Goal: Task Accomplishment & Management: Manage account settings

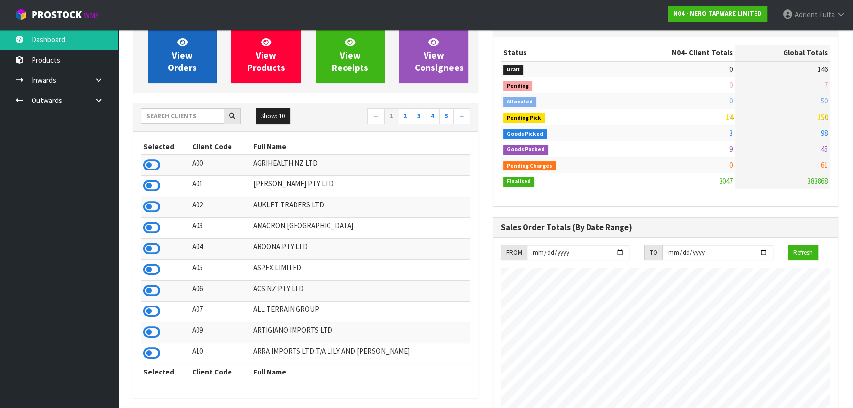
scroll to position [88, 0]
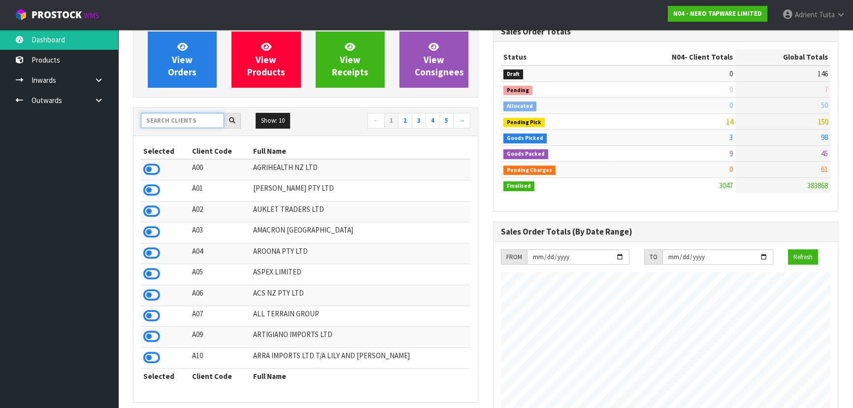
click at [165, 114] on input "text" at bounding box center [182, 120] width 83 height 15
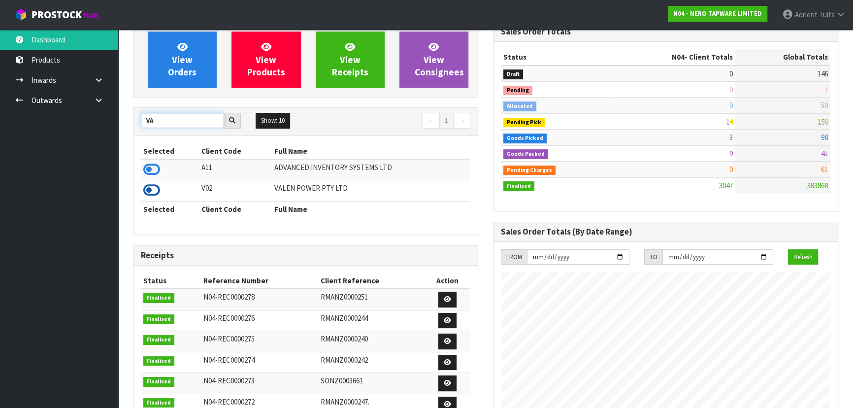
type input "VA"
click at [152, 186] on icon at bounding box center [151, 190] width 17 height 15
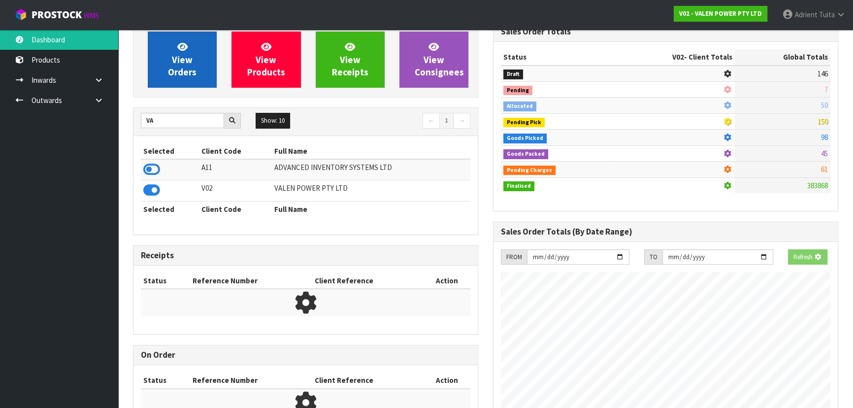
scroll to position [776, 359]
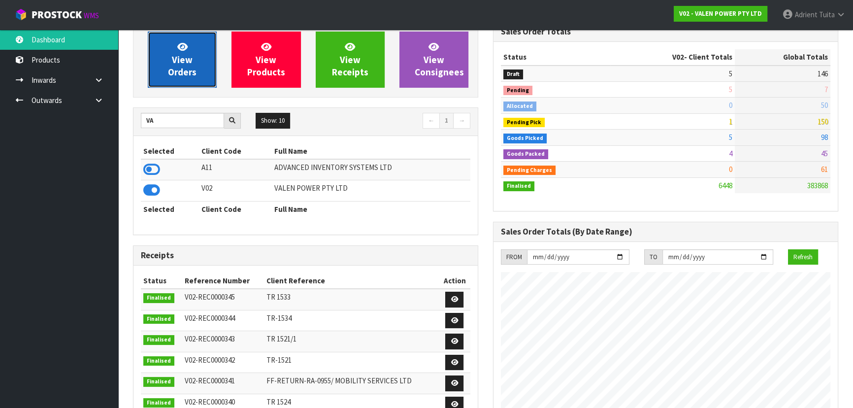
click at [171, 70] on span "View Orders" at bounding box center [182, 59] width 29 height 37
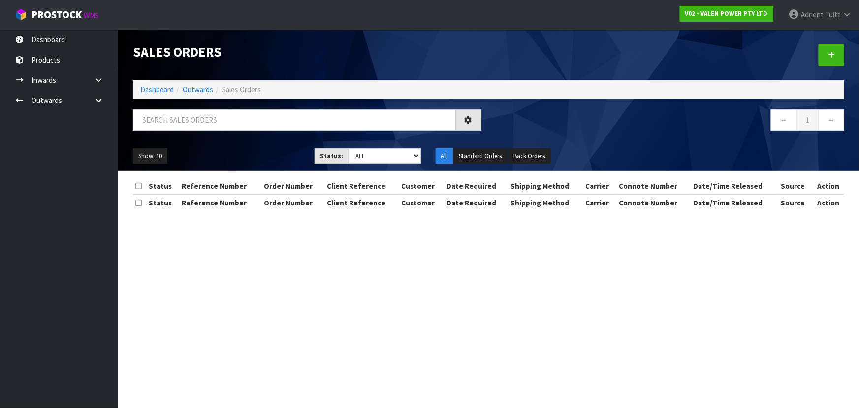
click at [183, 103] on div "Sales Orders Dashboard Outwards Sales Orders ← 1 → Show: 10 5 10 25 50 Status: …" at bounding box center [489, 100] width 726 height 141
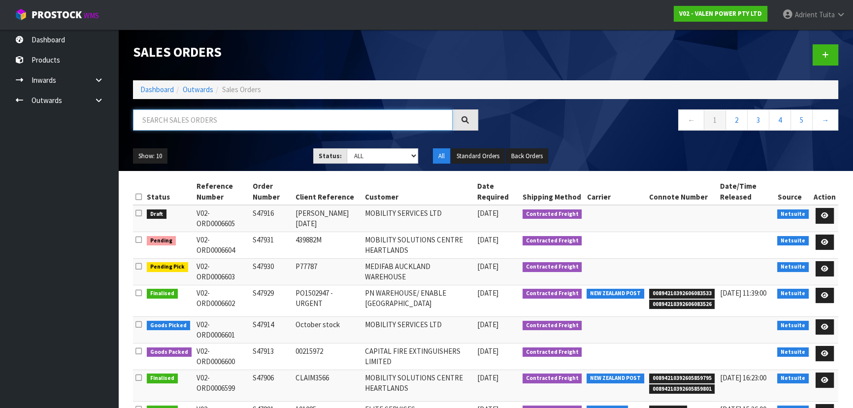
click at [182, 115] on input "text" at bounding box center [292, 119] width 319 height 21
type input "7584"
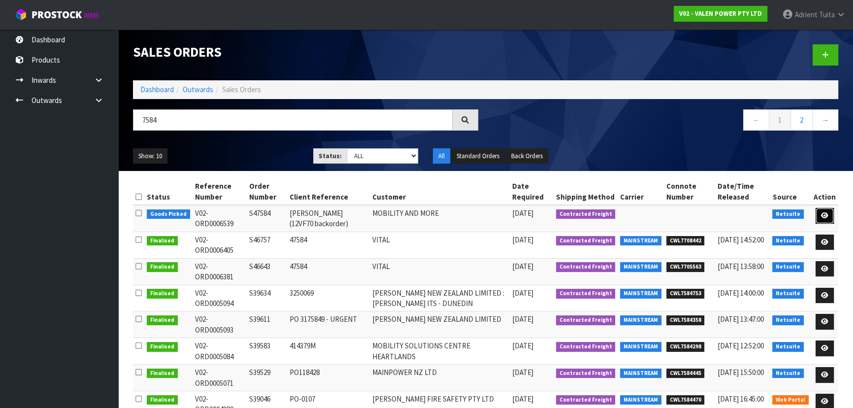
click at [823, 218] on link at bounding box center [824, 216] width 18 height 16
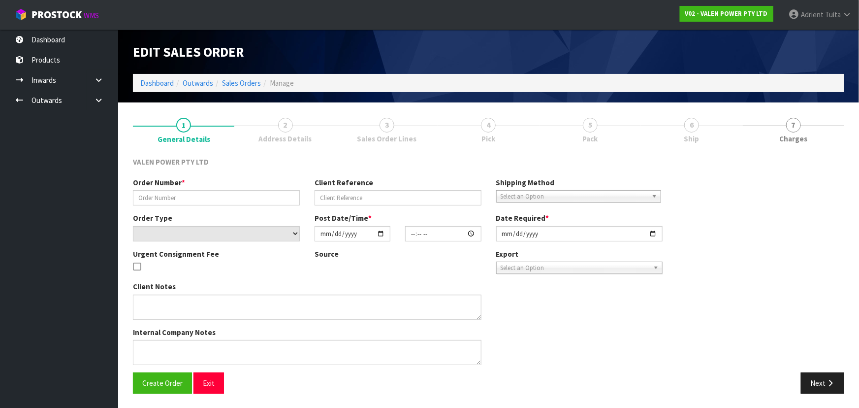
type input "S47584"
type input "Kevin (12VF70 backorder)"
select select "number:0"
type input "2025-09-05"
type input "18:15:09.000"
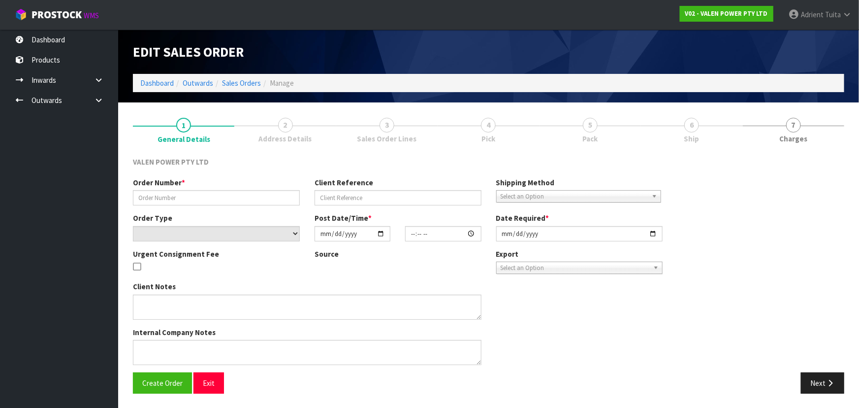
type input "[DATE]"
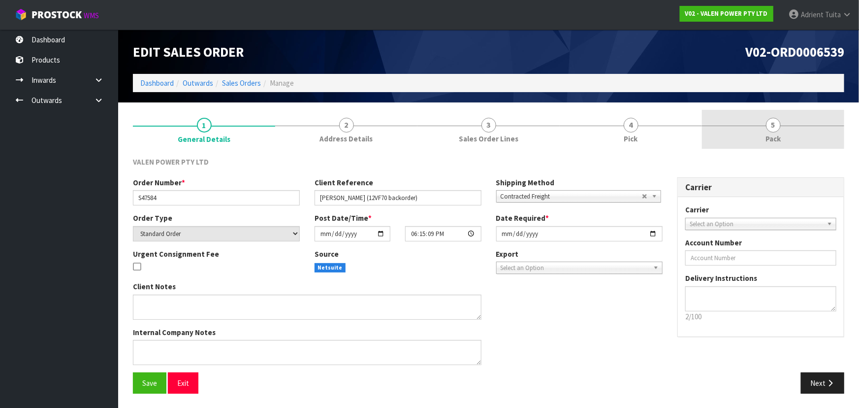
click at [784, 143] on link "5 Pack" at bounding box center [773, 129] width 142 height 39
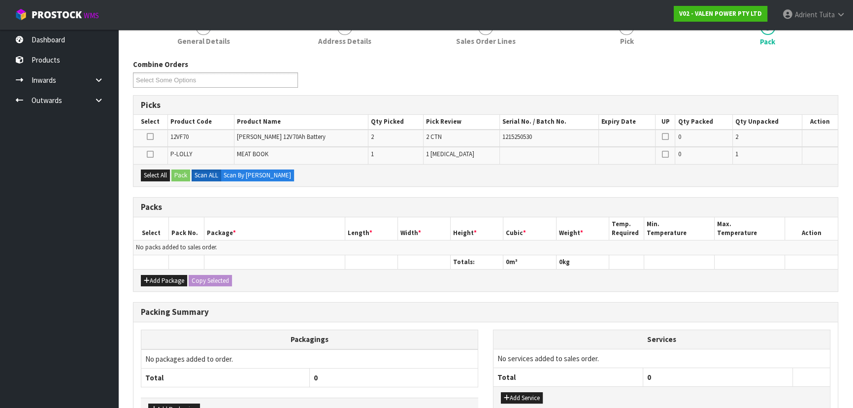
scroll to position [161, 0]
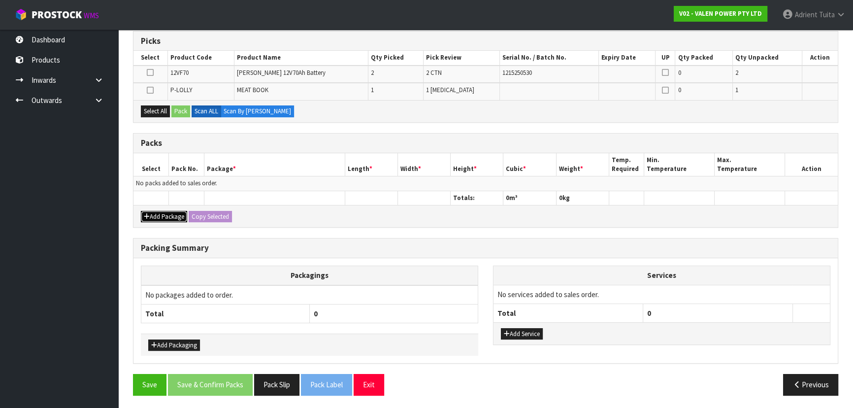
click at [159, 216] on button "Add Package" at bounding box center [164, 217] width 46 height 12
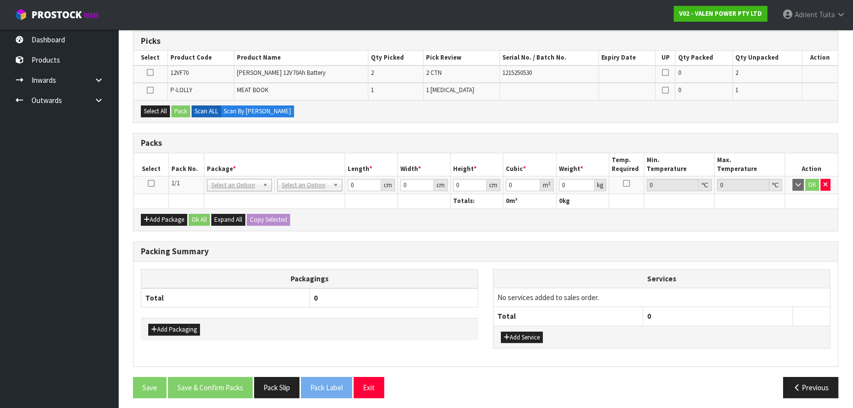
click at [148, 183] on icon at bounding box center [151, 183] width 7 height 0
click at [157, 86] on td at bounding box center [150, 91] width 34 height 17
click at [151, 90] on icon at bounding box center [150, 90] width 7 height 0
click at [0, 0] on input "checkbox" at bounding box center [0, 0] width 0 height 0
click at [177, 107] on button "Pack" at bounding box center [180, 111] width 19 height 12
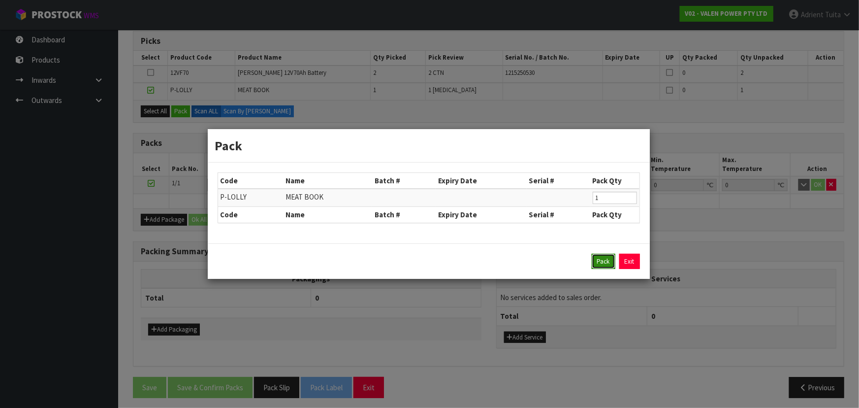
click at [598, 259] on button "Pack" at bounding box center [604, 262] width 24 height 16
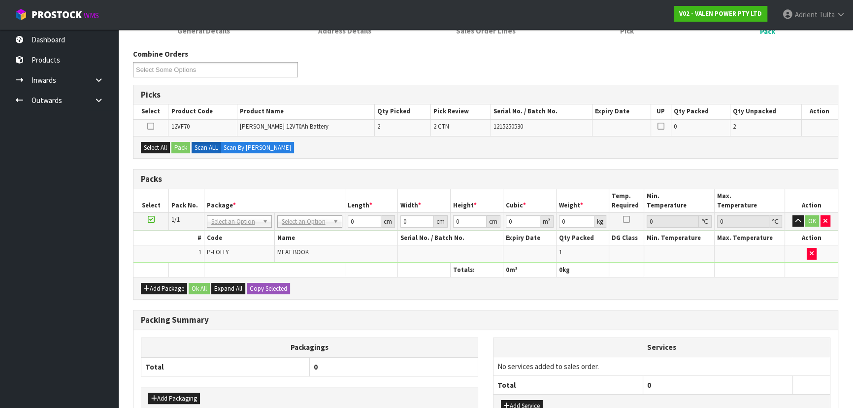
scroll to position [134, 0]
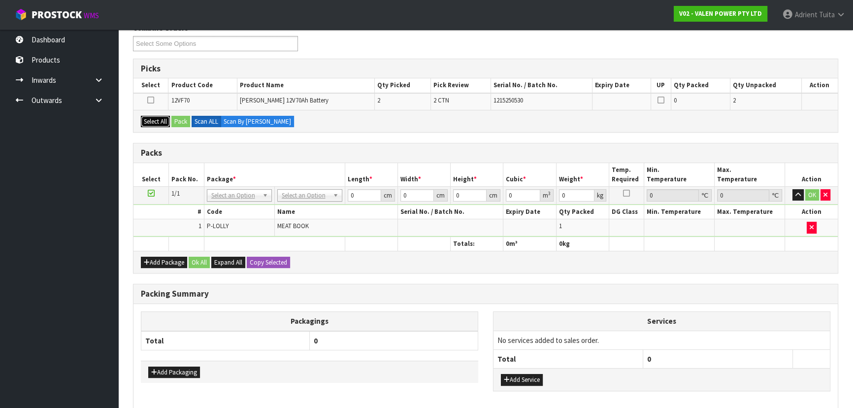
drag, startPoint x: 162, startPoint y: 118, endPoint x: 177, endPoint y: 117, distance: 14.3
click at [163, 118] on button "Select All" at bounding box center [155, 122] width 29 height 12
click at [181, 116] on button "Pack" at bounding box center [180, 122] width 19 height 12
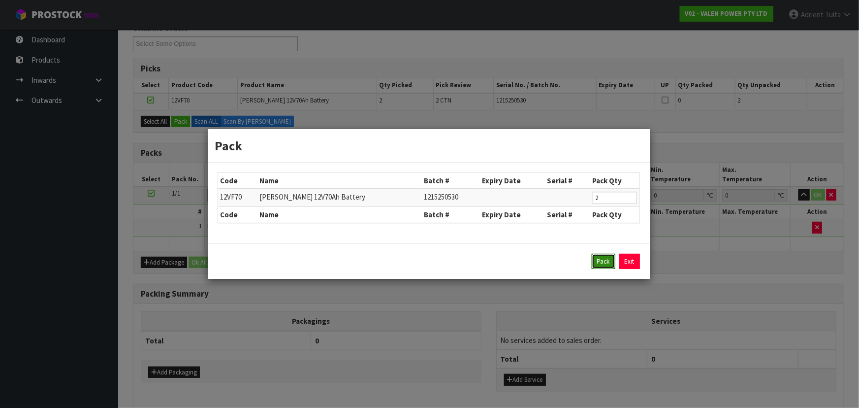
click at [608, 265] on button "Pack" at bounding box center [604, 262] width 24 height 16
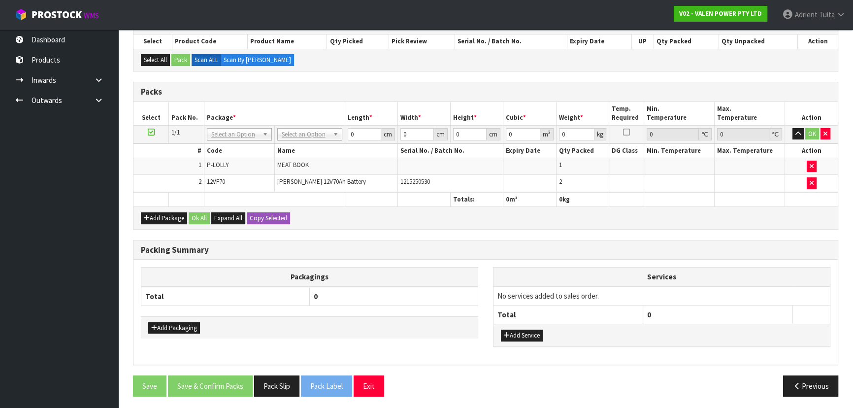
scroll to position [178, 0]
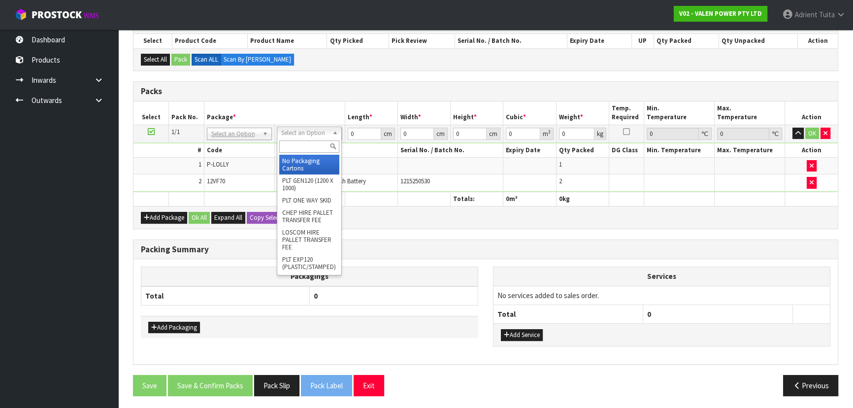
click at [310, 143] on input "text" at bounding box center [309, 146] width 60 height 12
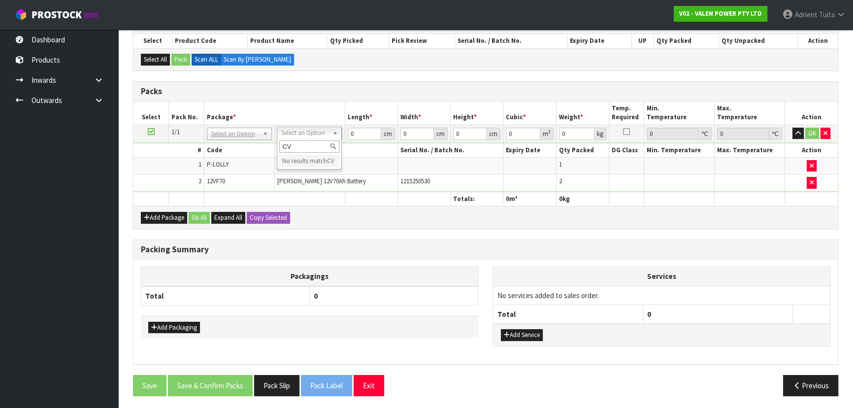
type input "C"
type input "VA"
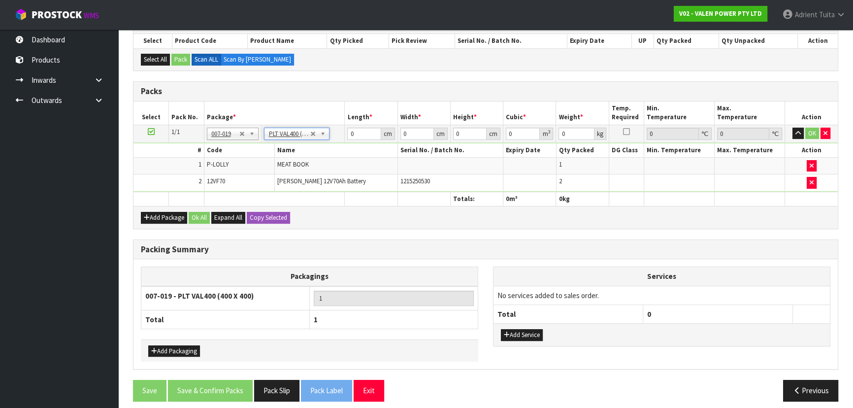
type input "40"
type input "56.95"
click at [352, 135] on input "40" at bounding box center [363, 133] width 33 height 12
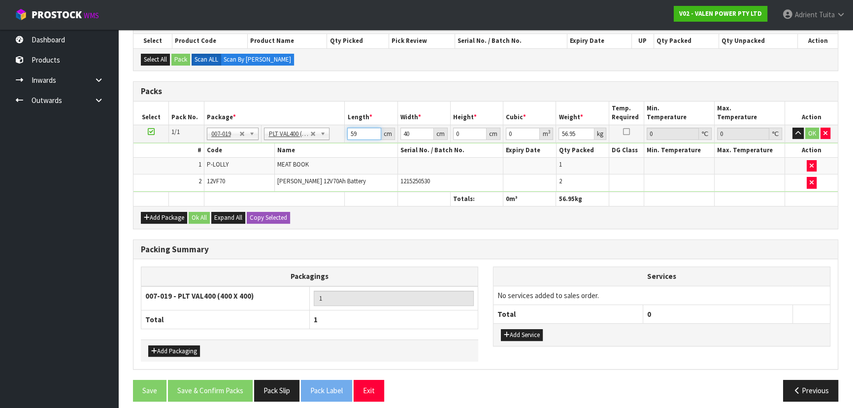
type input "59"
type input "41"
type input "3"
type input "0.007257"
type input "36"
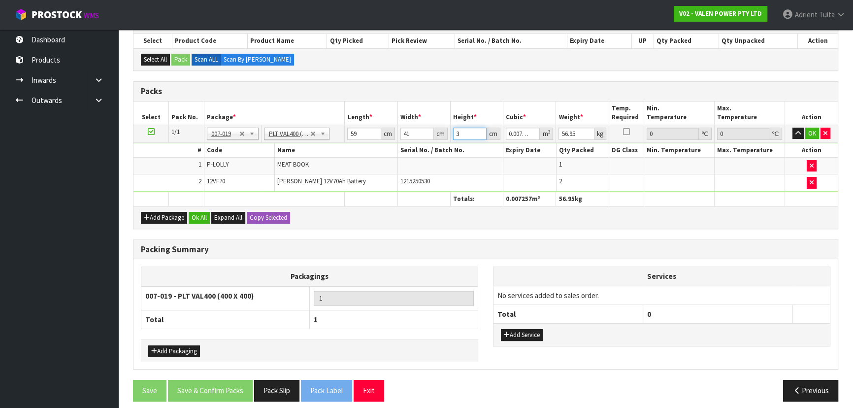
type input "0.087084"
type input "36"
type input "55"
click at [808, 134] on button "OK" at bounding box center [812, 133] width 14 height 12
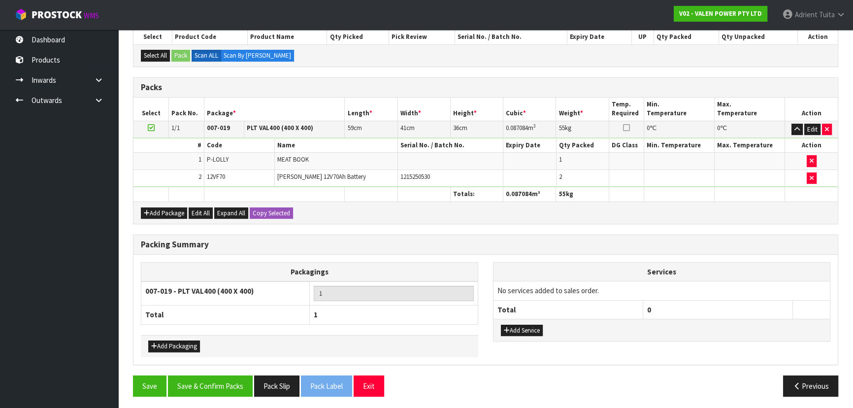
scroll to position [183, 0]
click at [516, 325] on button "Add Service" at bounding box center [522, 330] width 42 height 12
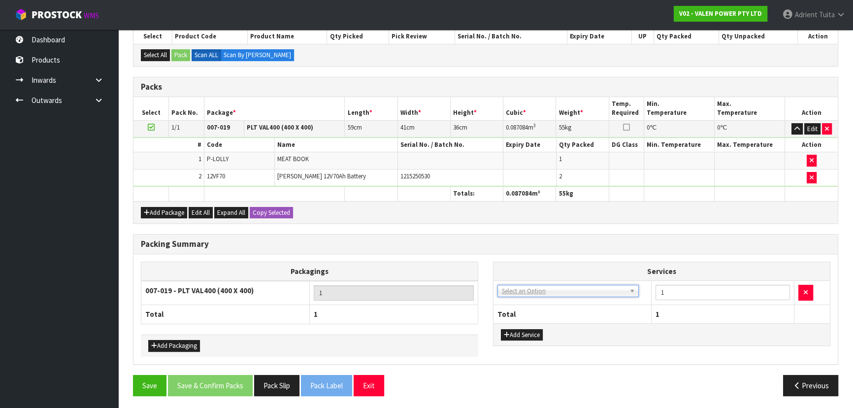
click at [520, 296] on td "003-036 - EXTERNAL PLANT HIRE 008-035 - OUTWARD HDLG+/HOIST LIFT ON/OFF 008-036…" at bounding box center [572, 293] width 158 height 24
drag, startPoint x: 521, startPoint y: 290, endPoint x: 521, endPoint y: 296, distance: 5.4
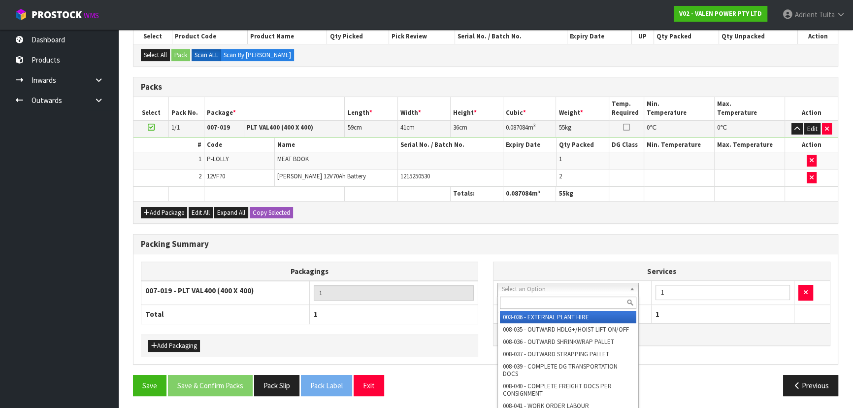
click at [521, 296] on input "text" at bounding box center [568, 302] width 136 height 12
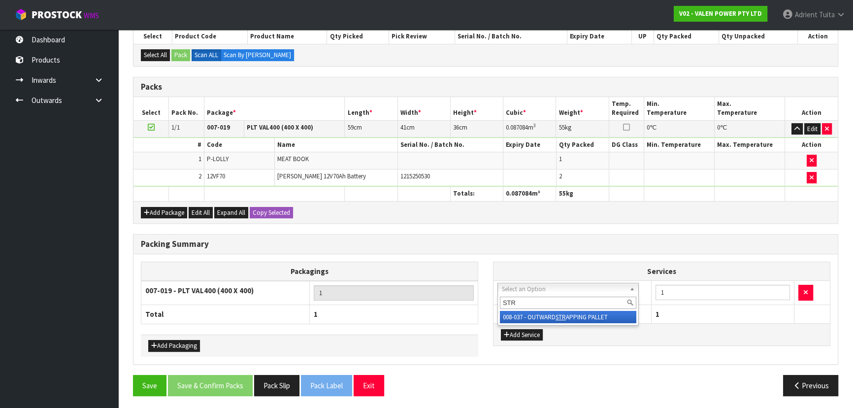
type input "STR"
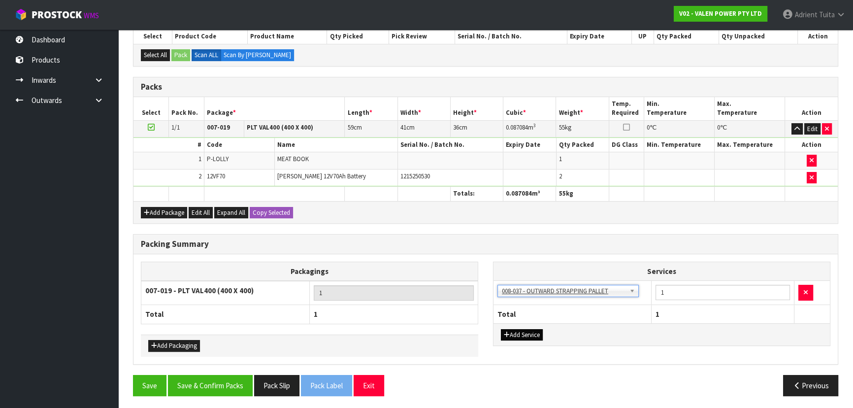
drag, startPoint x: 527, startPoint y: 337, endPoint x: 528, endPoint y: 332, distance: 5.6
click at [527, 335] on div "Add Service" at bounding box center [661, 334] width 336 height 22
click at [528, 332] on button "Add Service" at bounding box center [522, 335] width 42 height 12
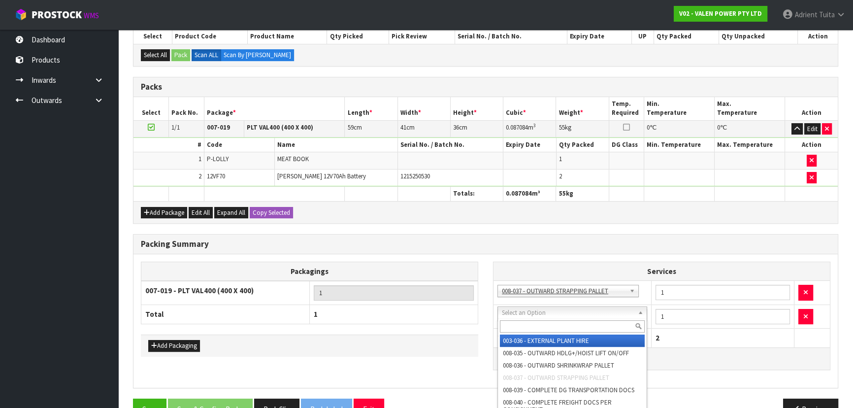
drag, startPoint x: 534, startPoint y: 317, endPoint x: 532, endPoint y: 321, distance: 5.1
click at [532, 325] on input "text" at bounding box center [572, 326] width 145 height 12
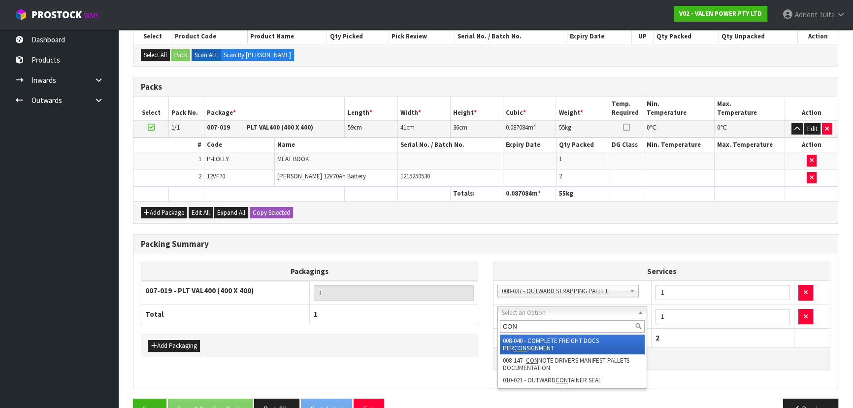
type input "CON"
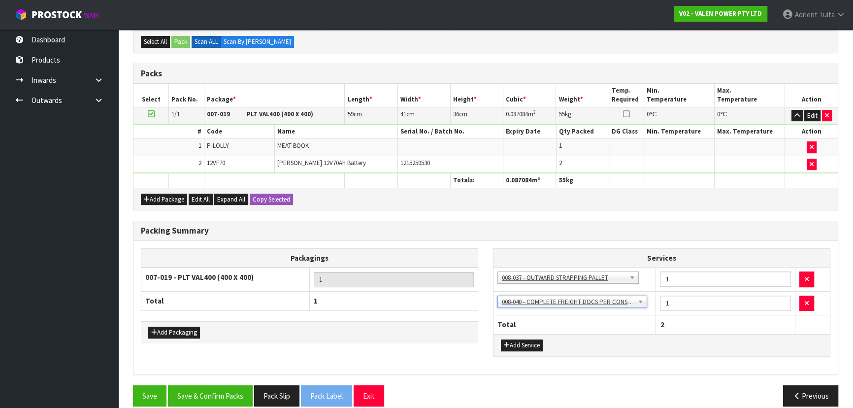
scroll to position [206, 0]
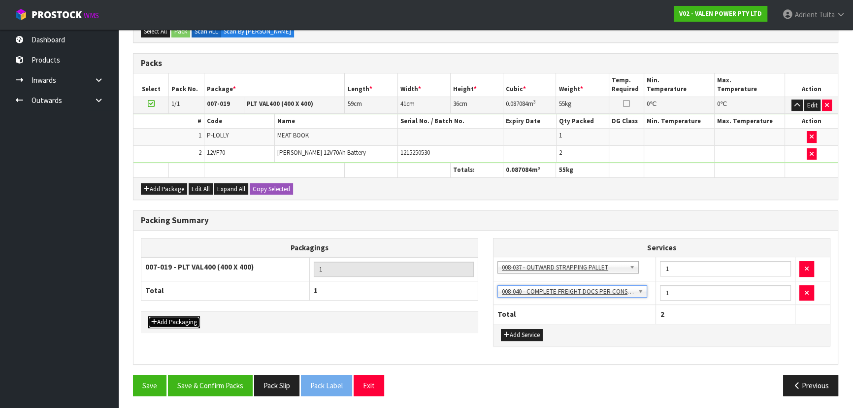
click at [191, 316] on button "Add Packaging" at bounding box center [174, 322] width 52 height 12
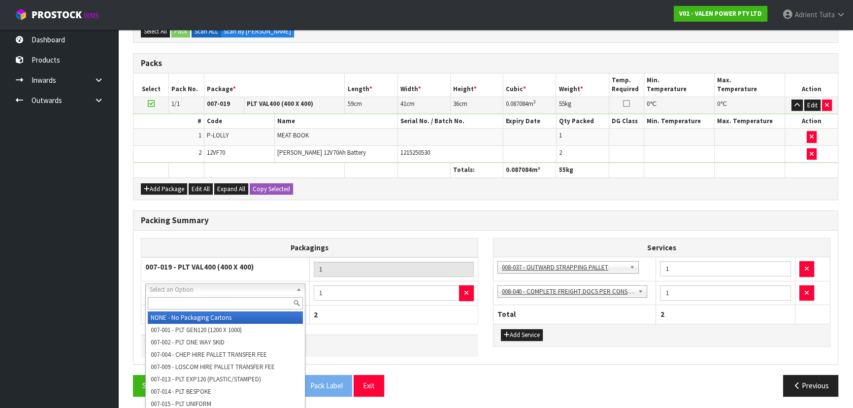
drag, startPoint x: 202, startPoint y: 292, endPoint x: 203, endPoint y: 304, distance: 11.9
click at [203, 304] on input "text" at bounding box center [225, 303] width 155 height 12
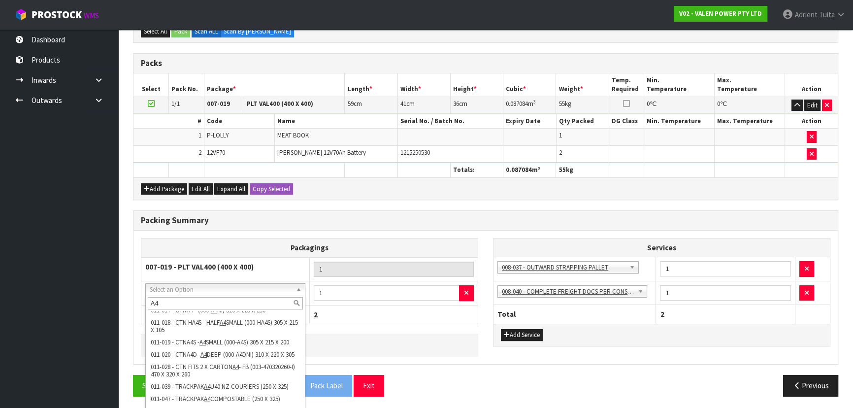
scroll to position [230, 0]
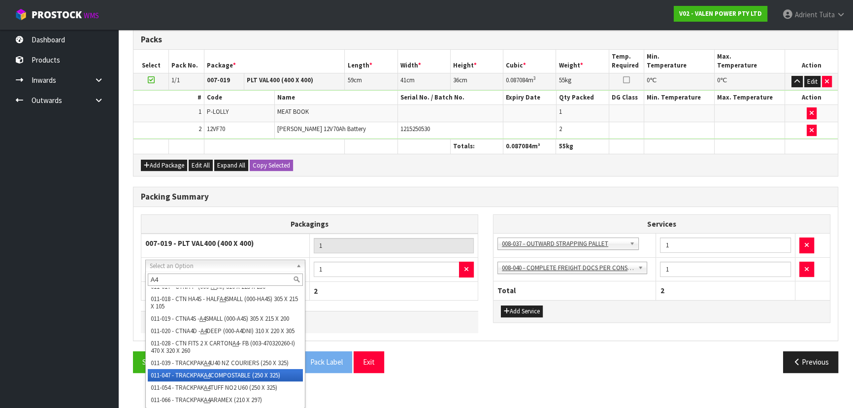
type input "A4"
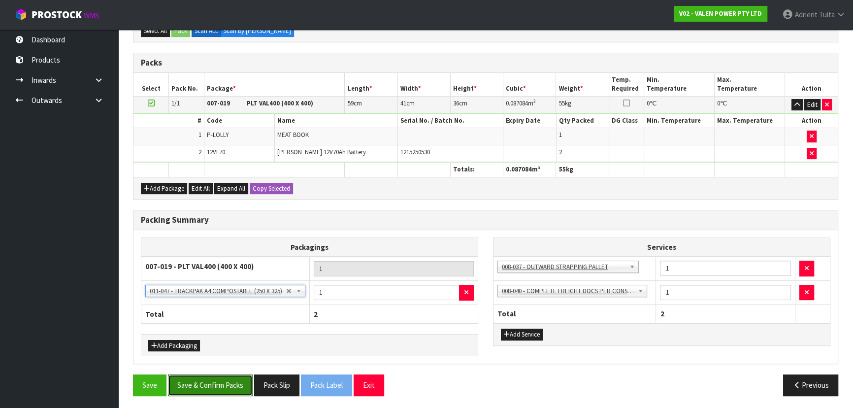
click at [229, 382] on button "Save & Confirm Packs" at bounding box center [210, 384] width 85 height 21
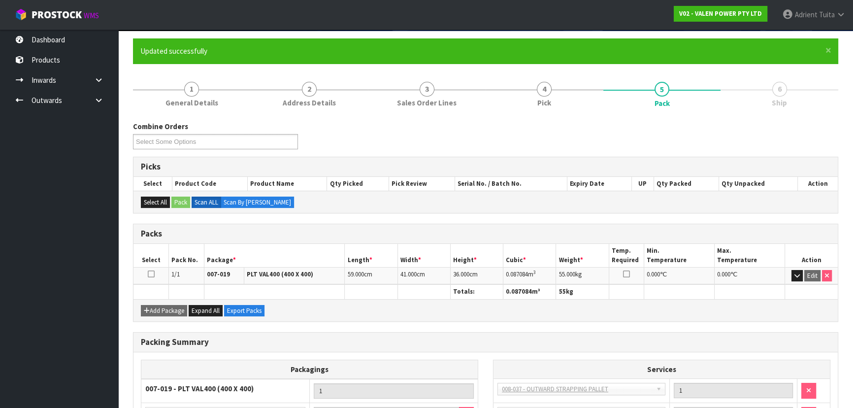
scroll to position [172, 0]
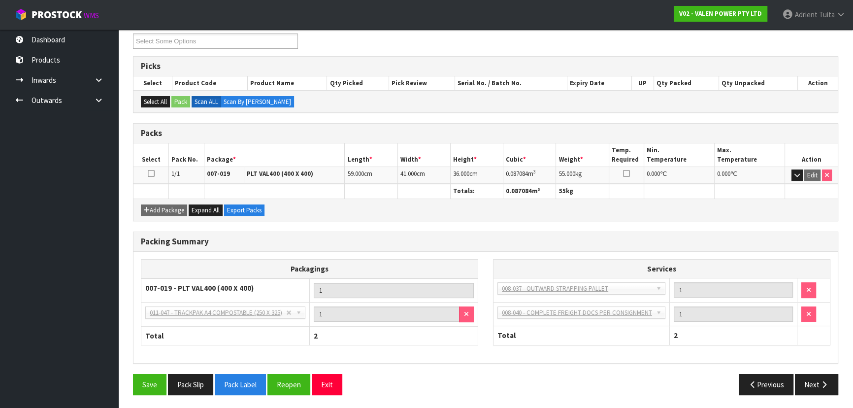
drag, startPoint x: 431, startPoint y: 233, endPoint x: 220, endPoint y: 347, distance: 239.2
click at [220, 347] on div "Packagings 007-019 - PLT VAL400 (400 X 400) 1 NONE - No Packaging Cartons 007-0…" at bounding box center [309, 307] width 337 height 96
click at [320, 374] on button "Exit" at bounding box center [327, 384] width 31 height 21
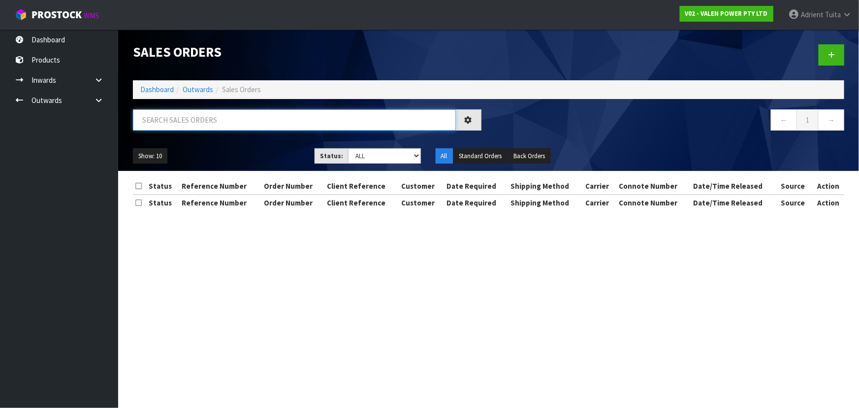
click at [205, 120] on input "text" at bounding box center [294, 119] width 323 height 21
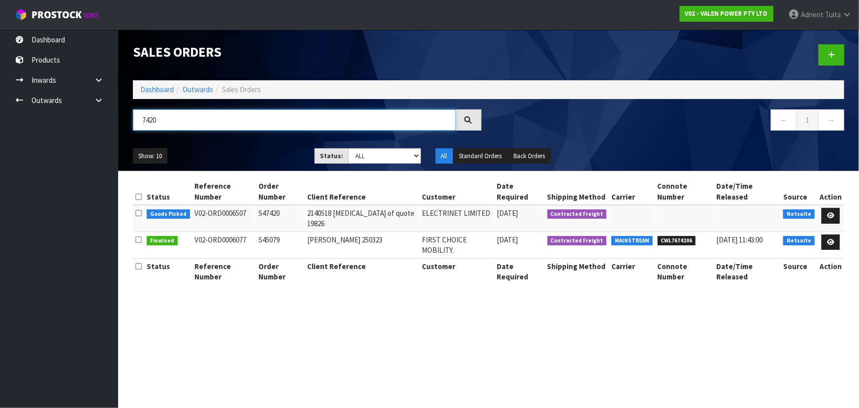
type input "7420"
click at [835, 231] on td at bounding box center [830, 244] width 27 height 27
click at [835, 212] on link at bounding box center [831, 216] width 18 height 16
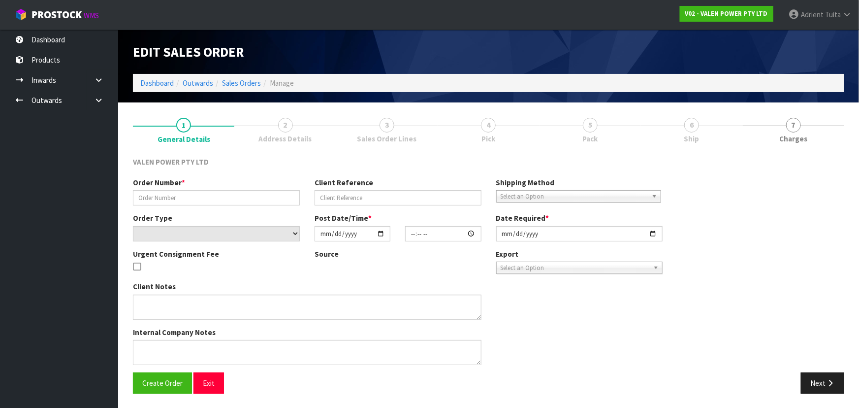
type input "S47420"
type input "2140518 bal of quote 19826"
select select "number:0"
type input "2025-08-26"
type input "18:30:12.000"
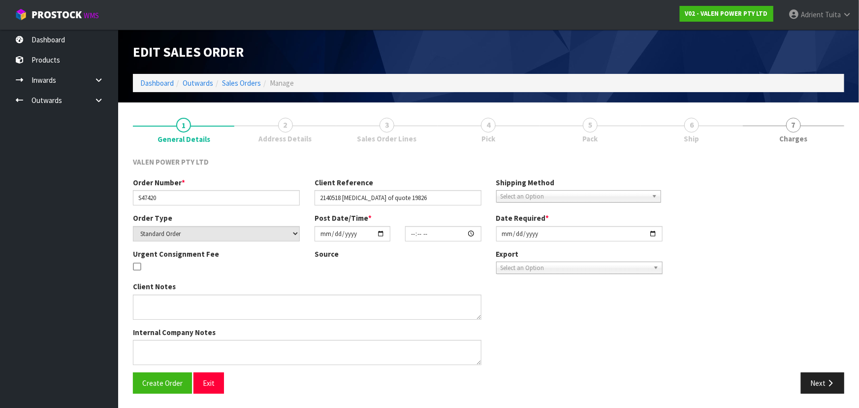
type input "[DATE]"
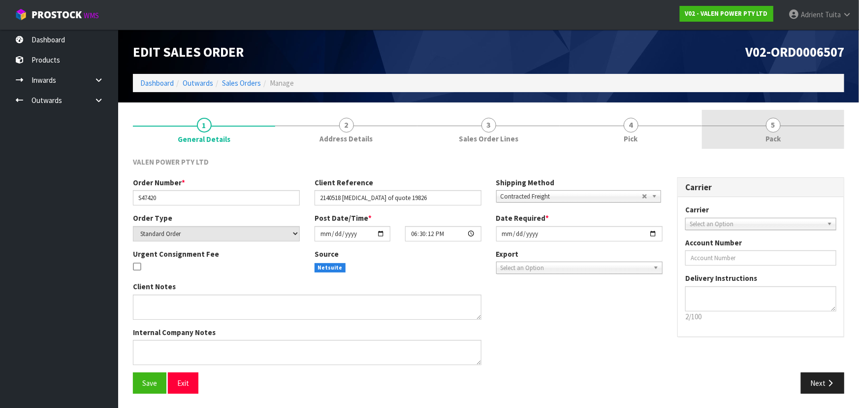
click at [762, 118] on link "5 Pack" at bounding box center [773, 129] width 142 height 39
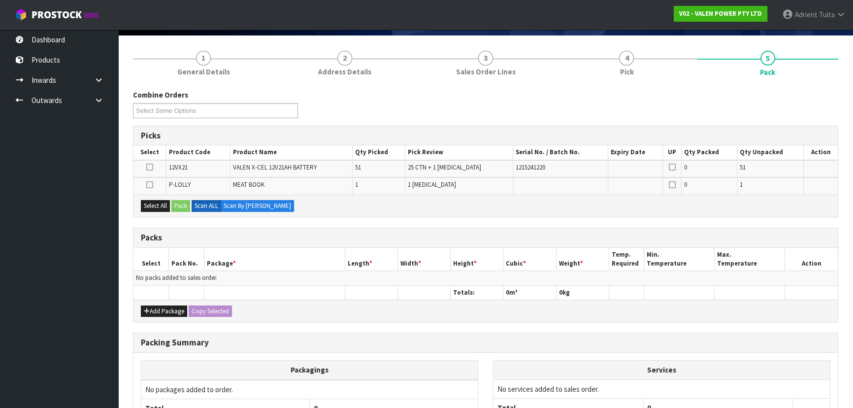
scroll to position [161, 0]
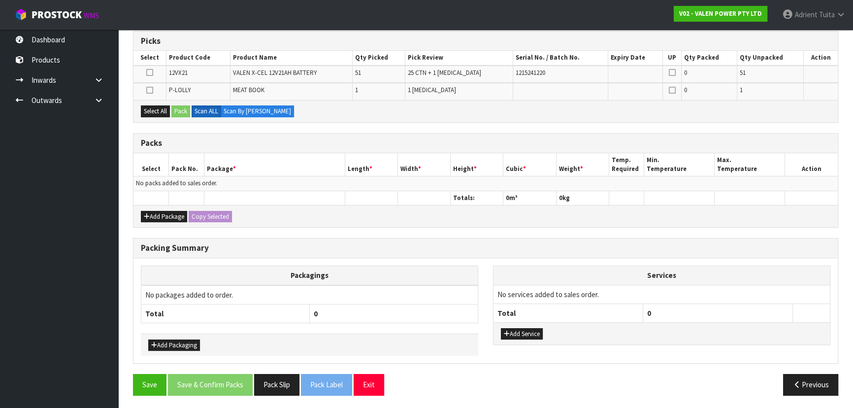
click at [158, 207] on div "Add Package Copy Selected" at bounding box center [485, 216] width 704 height 22
click at [156, 215] on button "Add Package" at bounding box center [164, 217] width 46 height 12
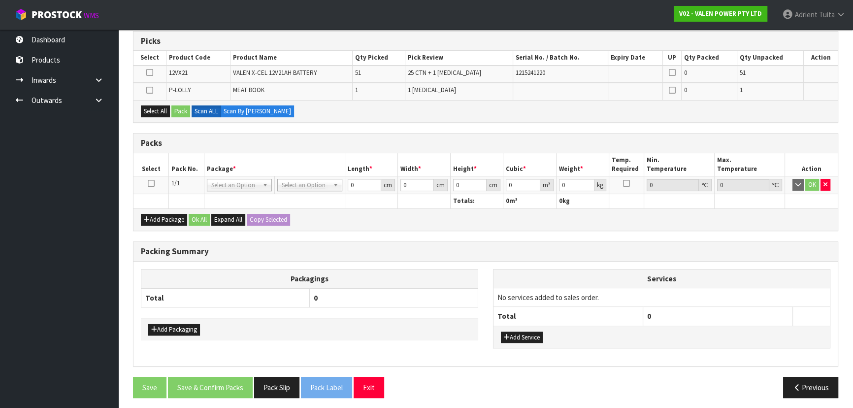
click at [151, 183] on icon at bounding box center [151, 183] width 7 height 0
click at [149, 91] on icon at bounding box center [149, 90] width 7 height 0
click at [0, 0] on input "checkbox" at bounding box center [0, 0] width 0 height 0
click at [175, 109] on button "Pack" at bounding box center [180, 111] width 19 height 12
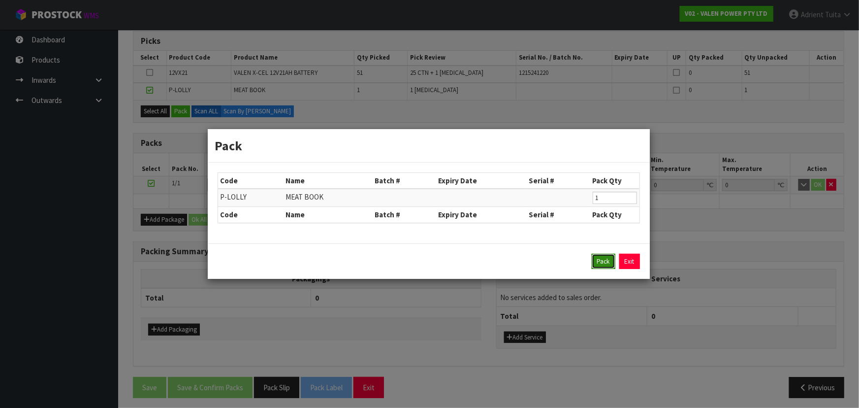
click at [603, 263] on button "Pack" at bounding box center [604, 262] width 24 height 16
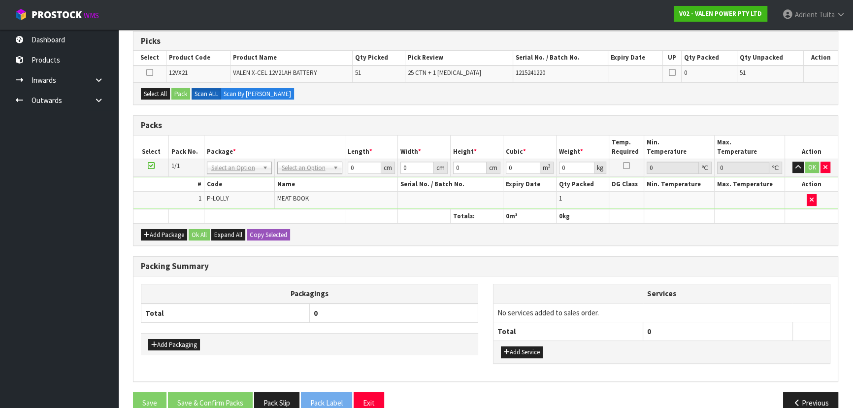
click at [364, 202] on td "MEAT BOOK" at bounding box center [335, 199] width 123 height 17
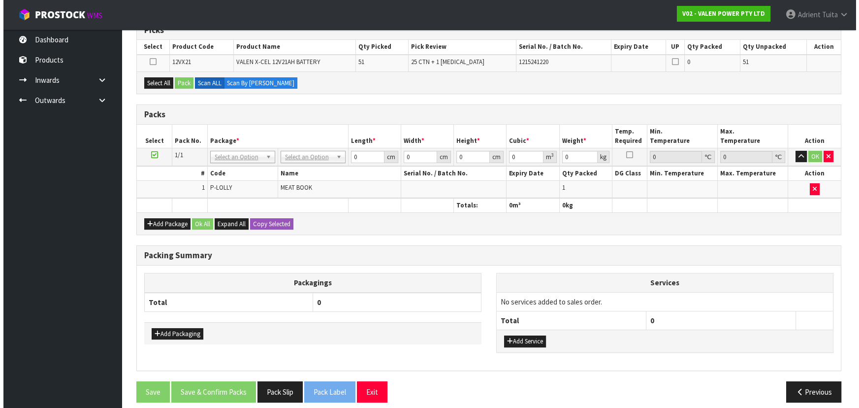
scroll to position [179, 0]
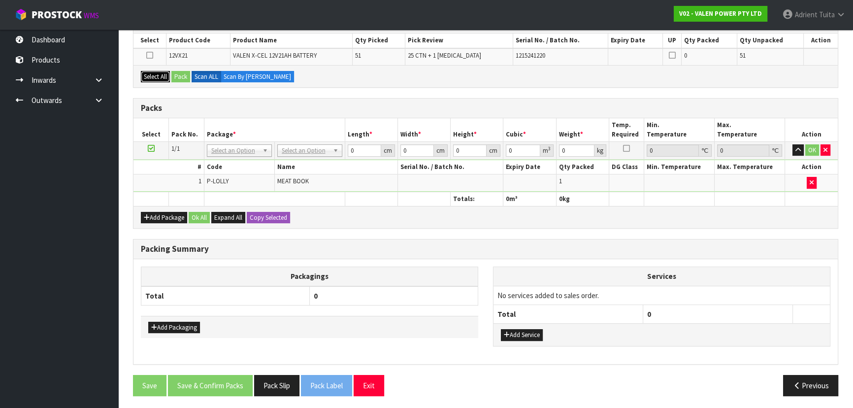
click at [169, 76] on button "Select All" at bounding box center [155, 77] width 29 height 12
click at [177, 74] on button "Pack" at bounding box center [180, 77] width 19 height 12
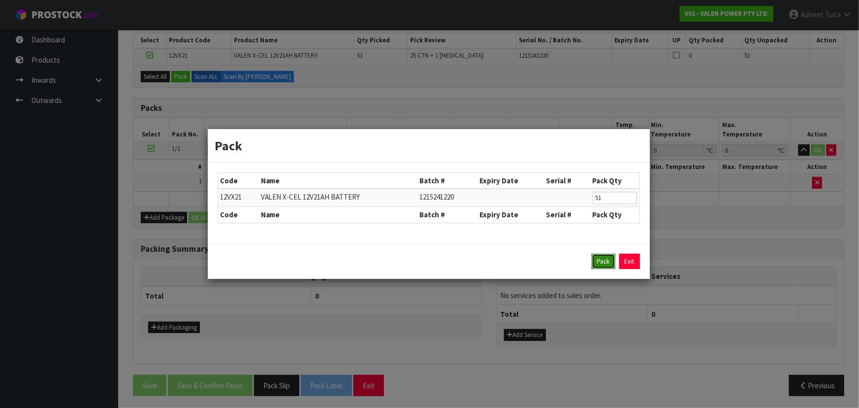
click at [603, 261] on button "Pack" at bounding box center [604, 262] width 24 height 16
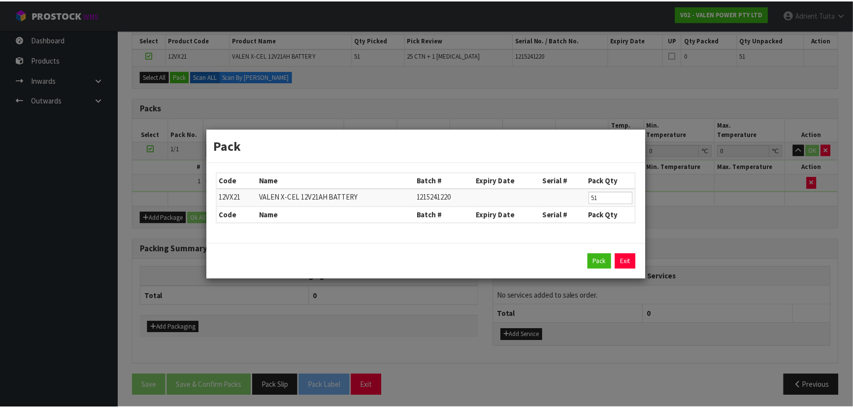
scroll to position [178, 0]
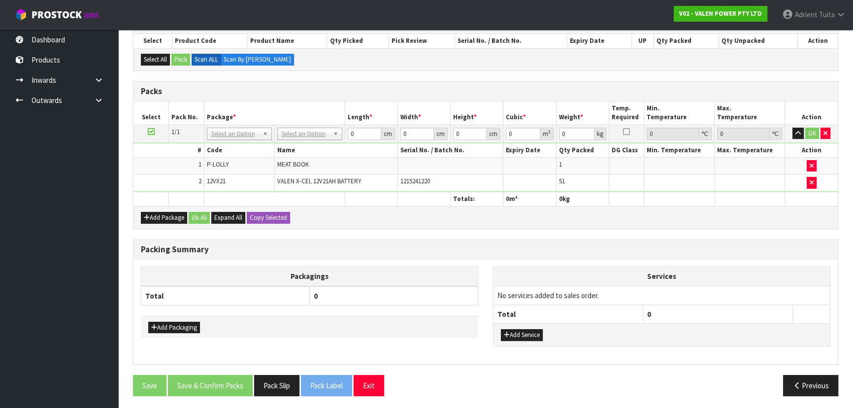
click at [334, 125] on td "No Packaging Cartons PLT GEN120 (1200 X 1000) PLT ONE WAY SKID CHEP HIRE PALLET…" at bounding box center [309, 134] width 70 height 18
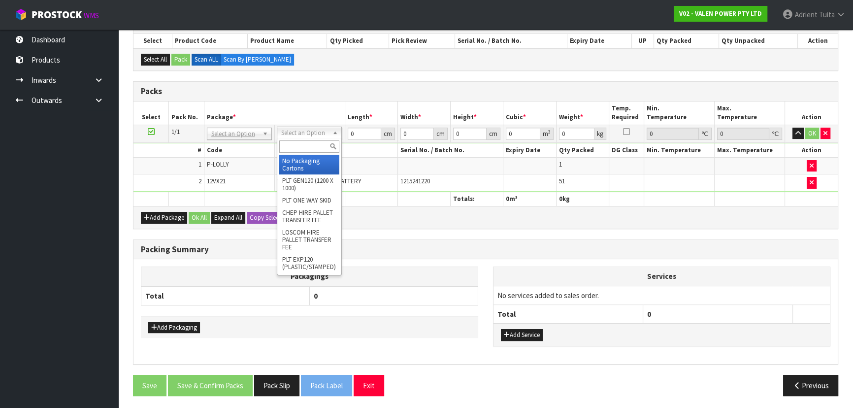
drag, startPoint x: 329, startPoint y: 135, endPoint x: 322, endPoint y: 144, distance: 11.2
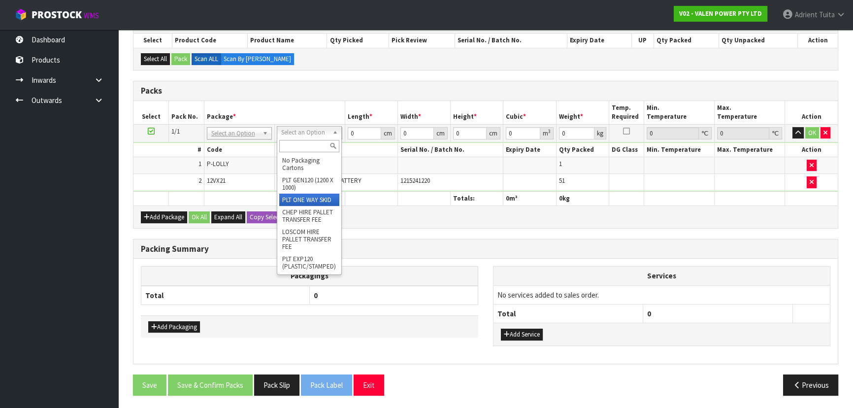
type input "345.35"
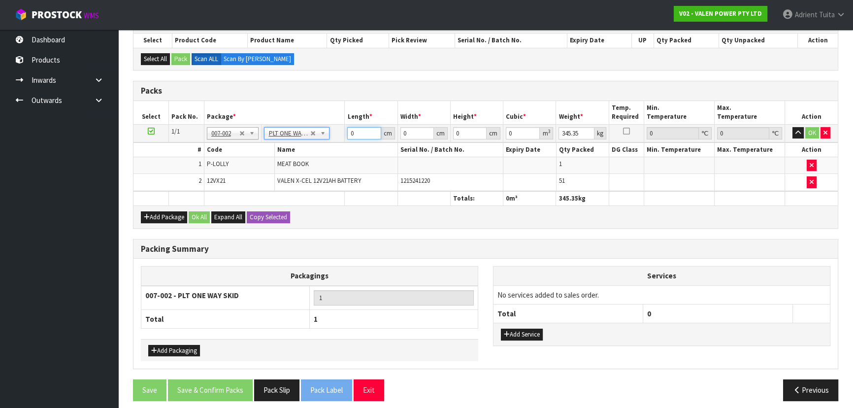
click at [358, 134] on input "0" at bounding box center [363, 133] width 33 height 12
type input "115"
type input "74"
type input "5"
type input "0.04255"
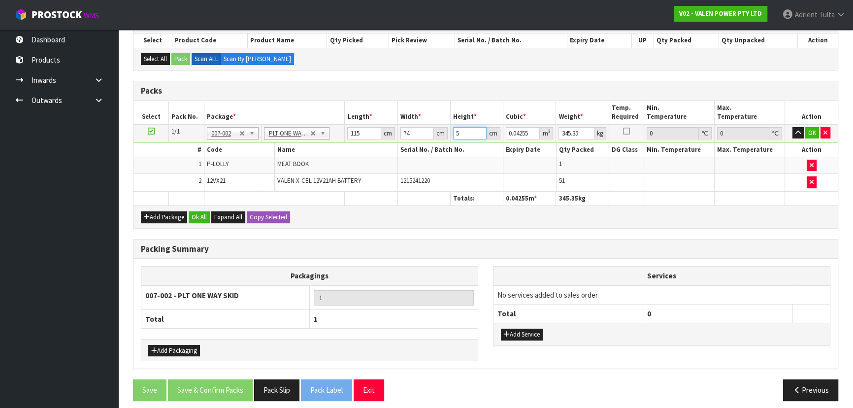
type input "57"
type input "0.48507"
type input "57"
type input "347"
click at [814, 131] on button "OK" at bounding box center [812, 133] width 14 height 12
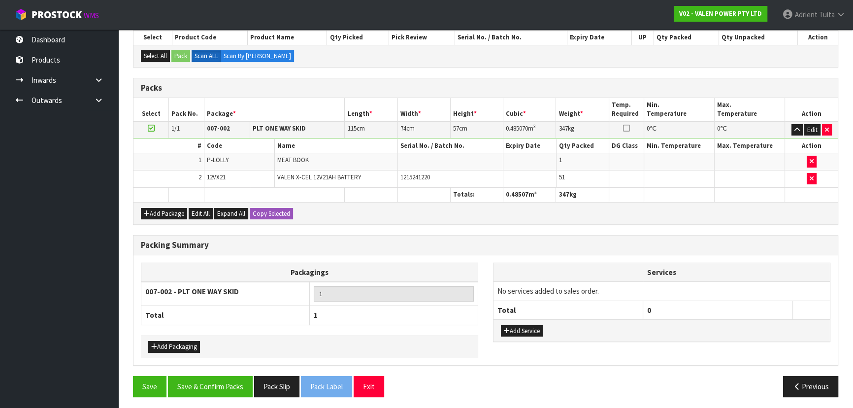
scroll to position [183, 0]
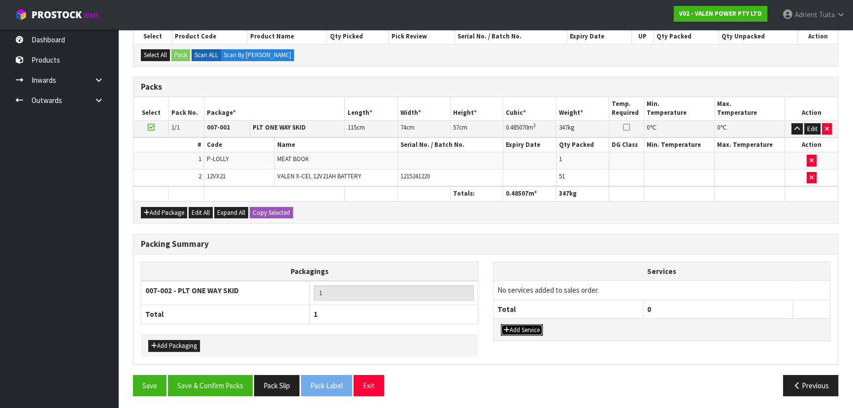
drag, startPoint x: 540, startPoint y: 326, endPoint x: 538, endPoint y: 306, distance: 20.2
click at [539, 326] on button "Add Service" at bounding box center [522, 330] width 42 height 12
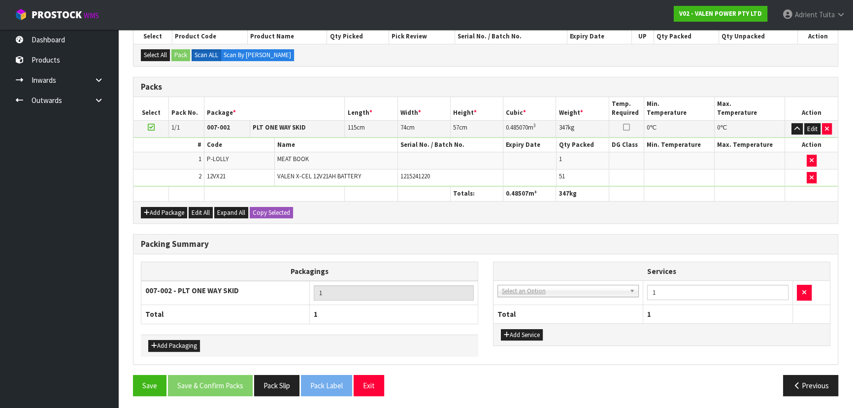
drag, startPoint x: 538, startPoint y: 302, endPoint x: 545, endPoint y: 284, distance: 19.7
click at [539, 295] on table "Services 003-036 - EXTERNAL PLANT HIRE 008-035 - OUTWARD HDLG+/HOIST LIFT ON/OF…" at bounding box center [661, 292] width 336 height 61
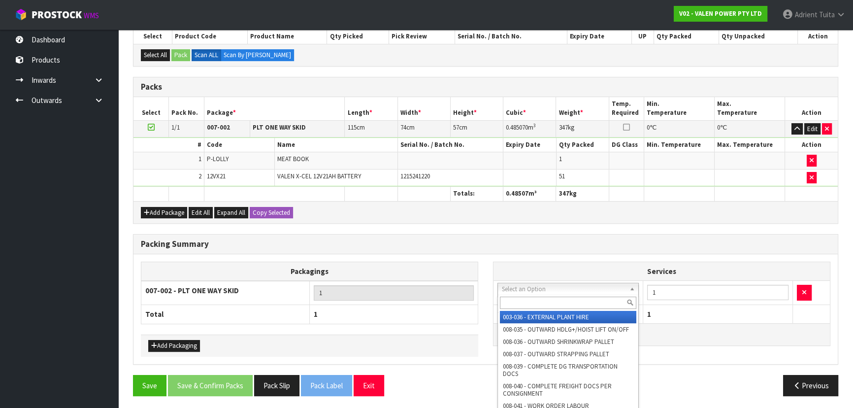
drag, startPoint x: 544, startPoint y: 283, endPoint x: 545, endPoint y: 303, distance: 19.7
click at [545, 303] on input "text" at bounding box center [568, 302] width 136 height 12
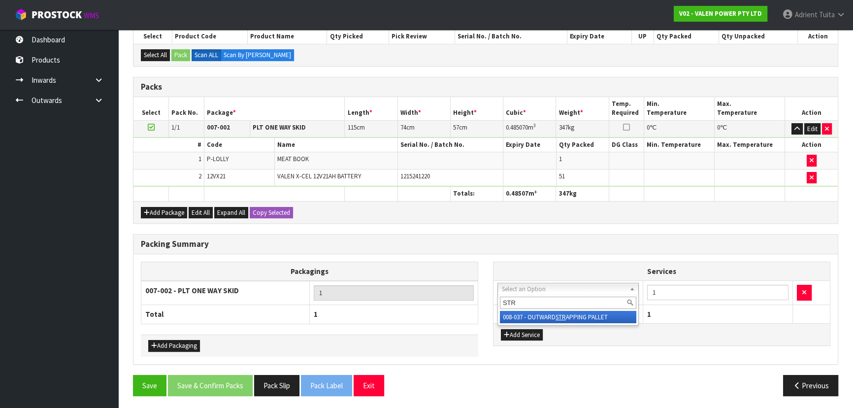
type input "STR"
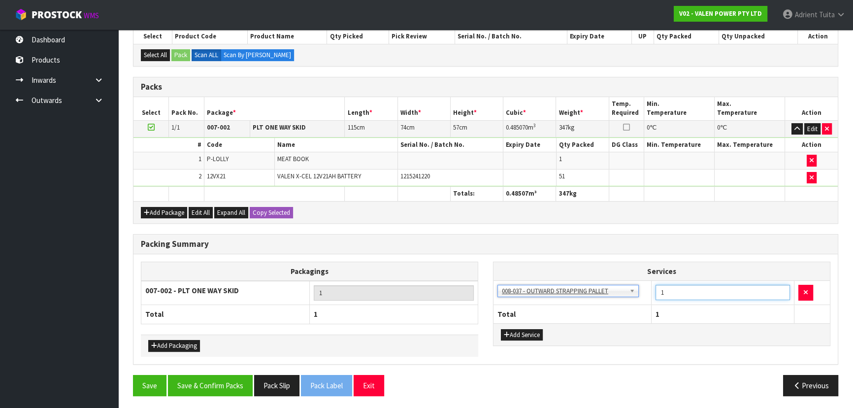
click at [689, 292] on input "1" at bounding box center [722, 292] width 134 height 15
type input "2"
click at [512, 329] on button "Add Service" at bounding box center [522, 335] width 42 height 12
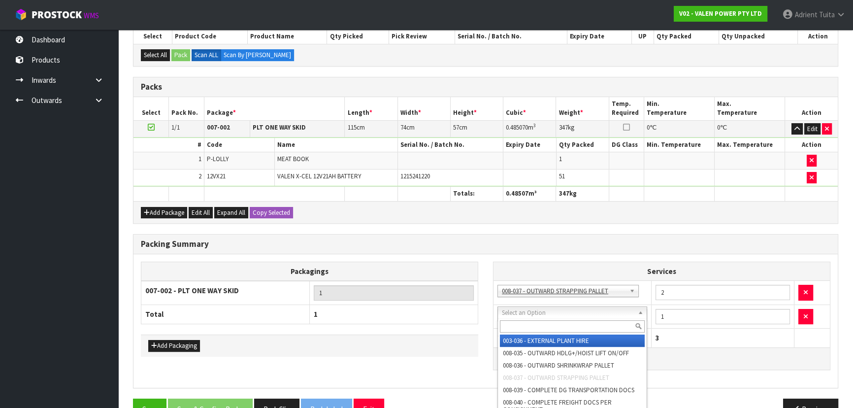
drag, startPoint x: 536, startPoint y: 305, endPoint x: 536, endPoint y: 316, distance: 10.8
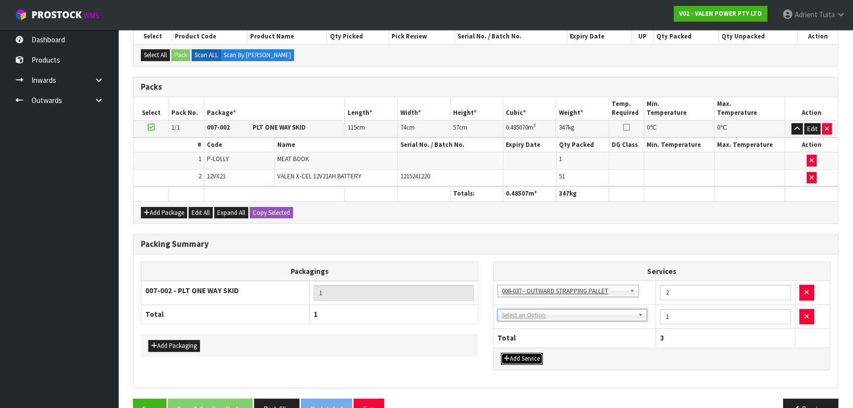
drag, startPoint x: 537, startPoint y: 313, endPoint x: 537, endPoint y: 319, distance: 6.4
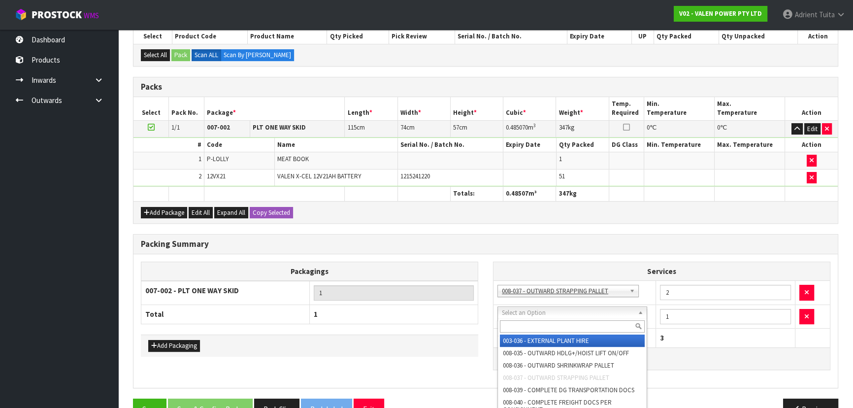
click at [537, 320] on input "text" at bounding box center [572, 326] width 145 height 12
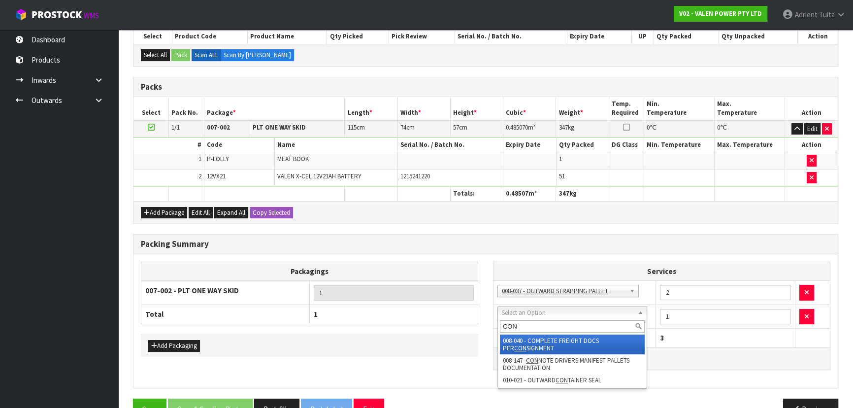
type input "CON"
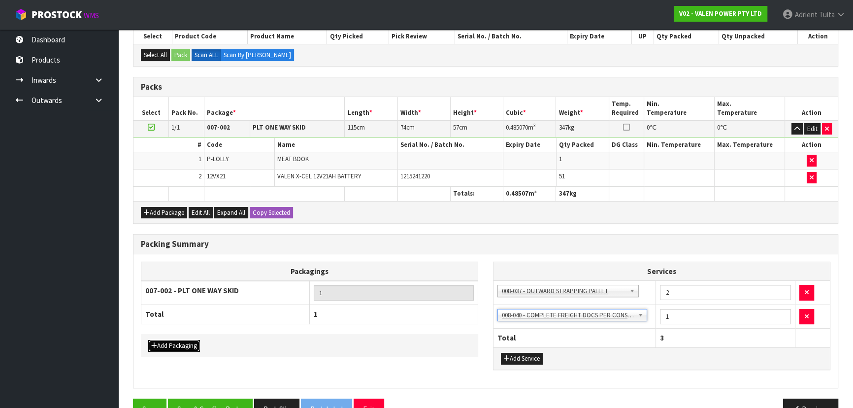
click at [179, 343] on button "Add Packaging" at bounding box center [174, 346] width 52 height 12
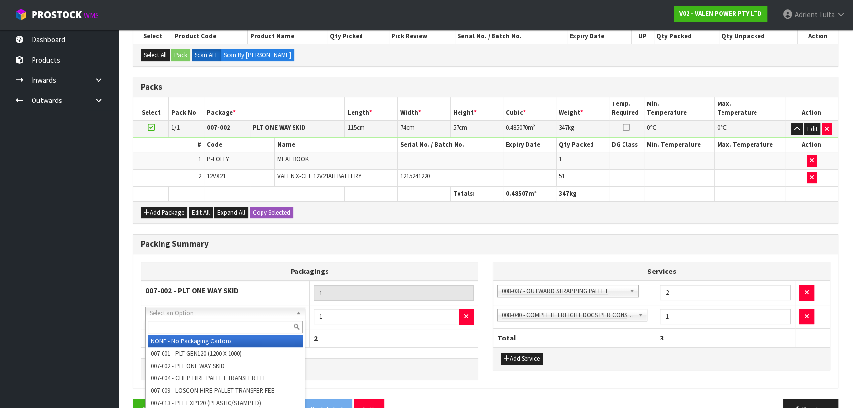
click at [193, 318] on div at bounding box center [225, 326] width 159 height 16
click at [193, 323] on input "text" at bounding box center [225, 326] width 155 height 12
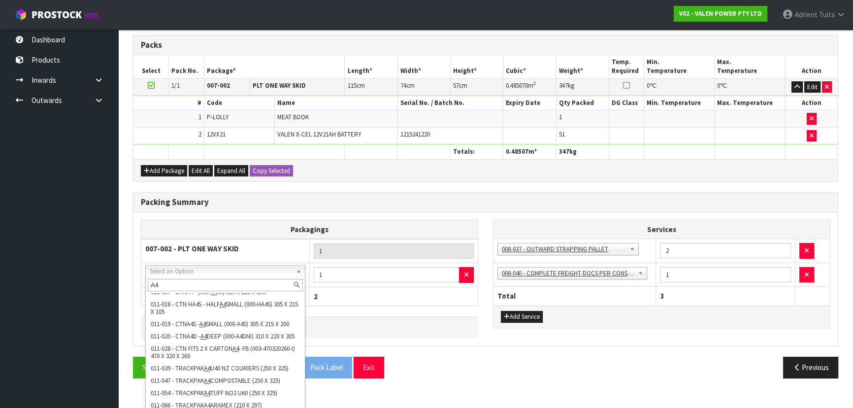
scroll to position [230, 0]
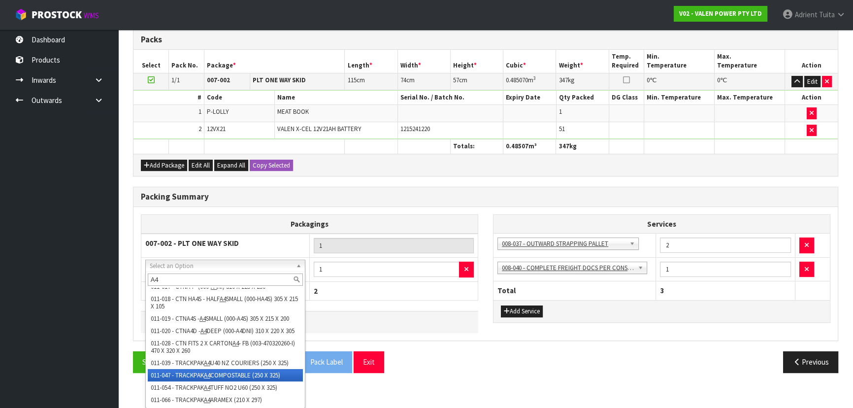
type input "A4"
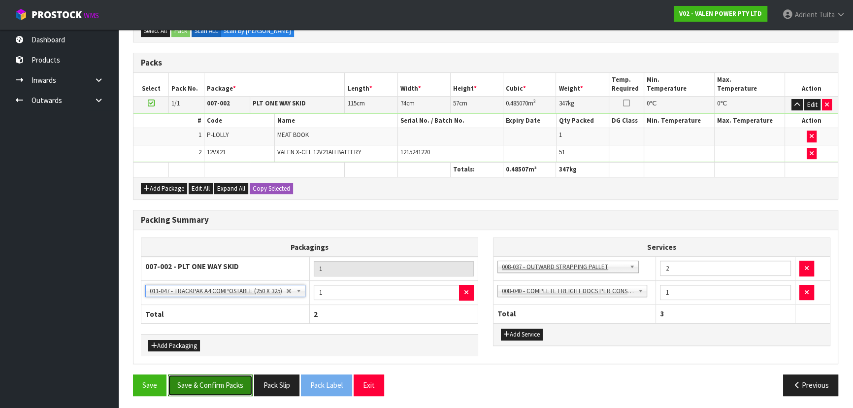
click at [243, 382] on button "Save & Confirm Packs" at bounding box center [210, 384] width 85 height 21
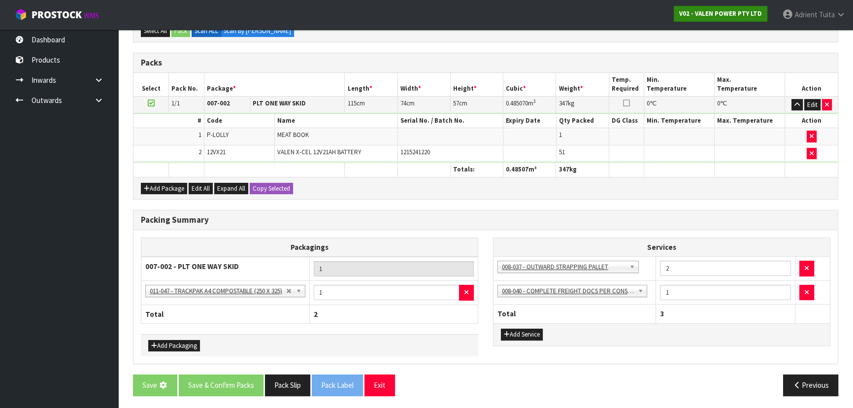
scroll to position [0, 0]
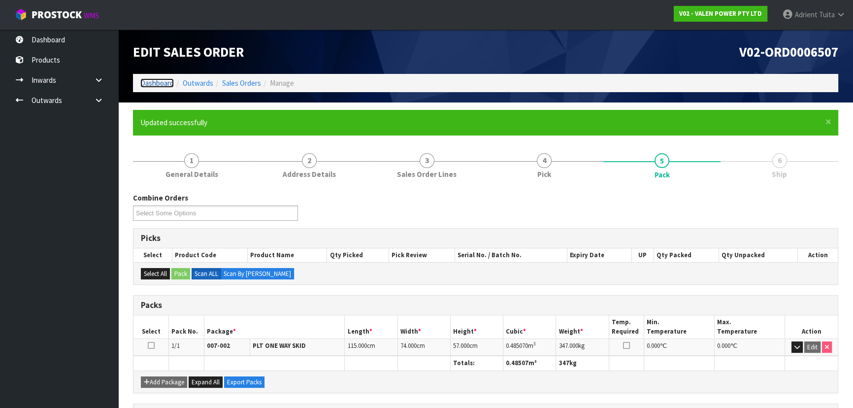
click at [169, 81] on link "Dashboard" at bounding box center [156, 82] width 33 height 9
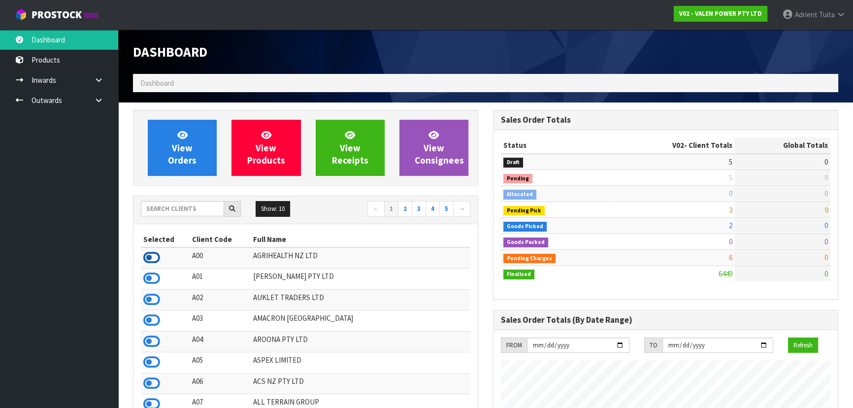
scroll to position [491493, 491910]
click at [159, 259] on icon at bounding box center [151, 257] width 17 height 15
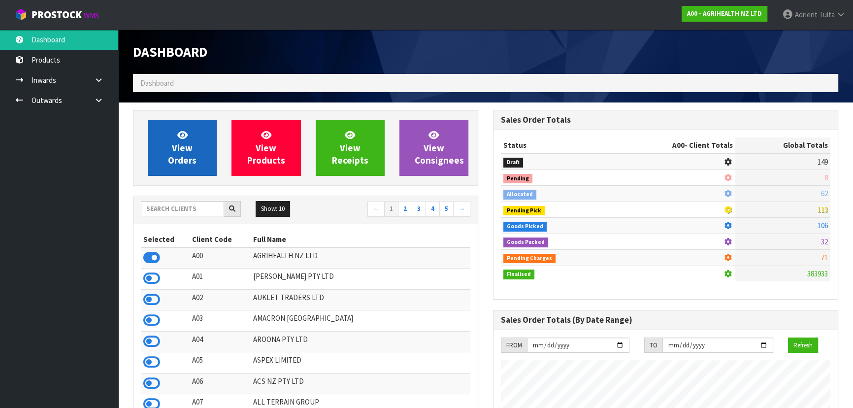
scroll to position [744, 359]
click at [194, 153] on link "View Orders" at bounding box center [182, 148] width 69 height 56
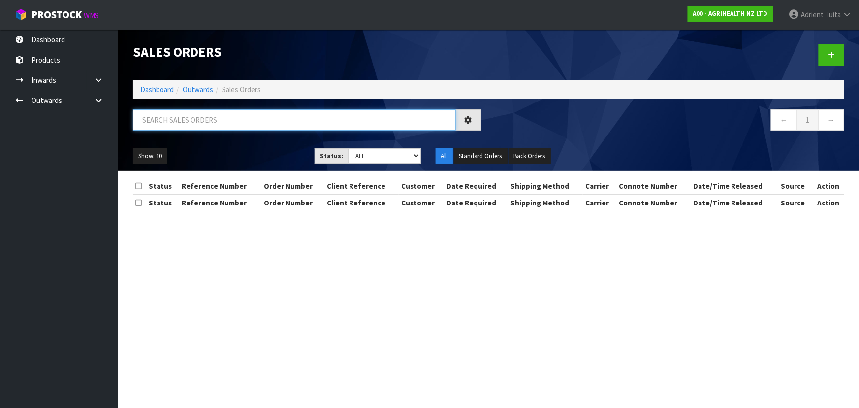
click at [210, 118] on input "text" at bounding box center [294, 119] width 323 height 21
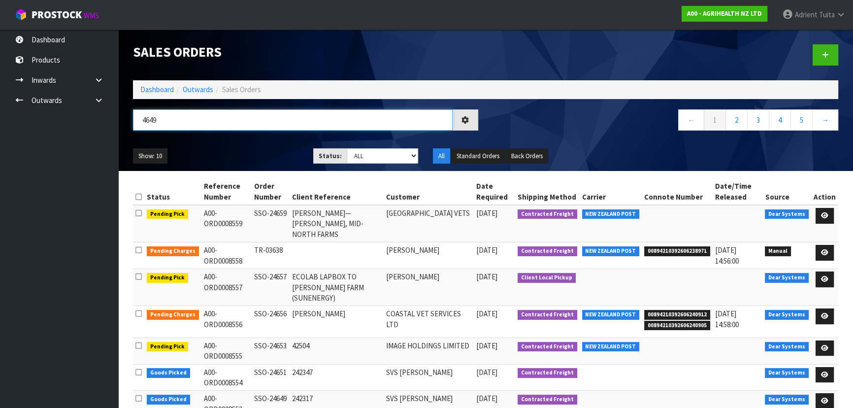
type input "4649"
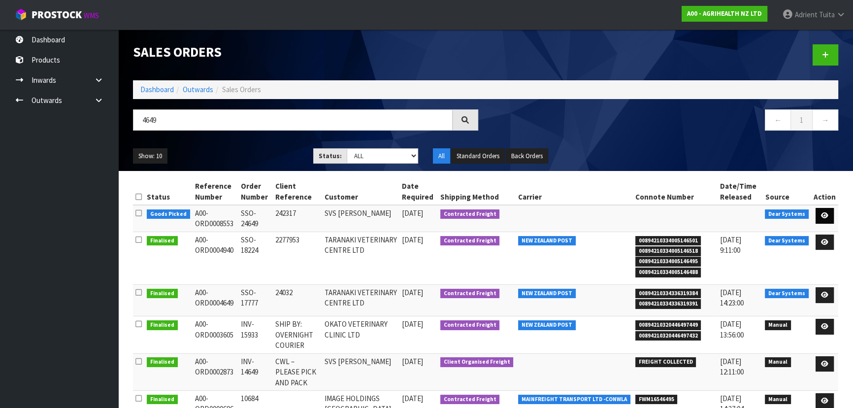
click at [815, 217] on td at bounding box center [824, 218] width 27 height 27
click at [822, 215] on icon at bounding box center [824, 215] width 7 height 6
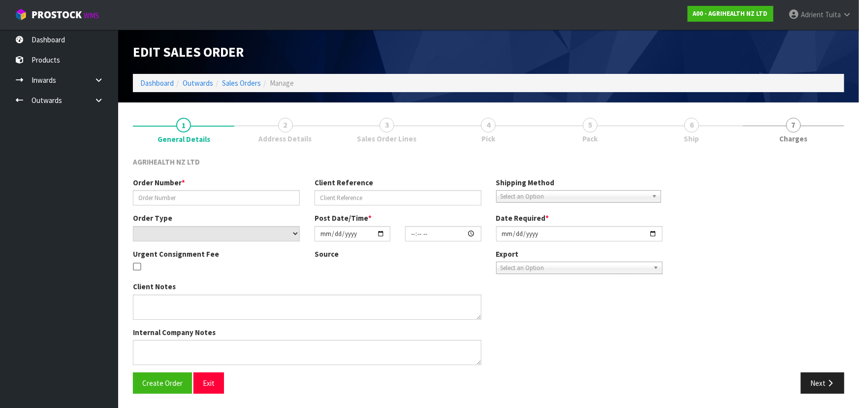
type input "SSO-24649"
type input "242317"
select select "number:0"
type input "[DATE]"
type input "12:56:05.000"
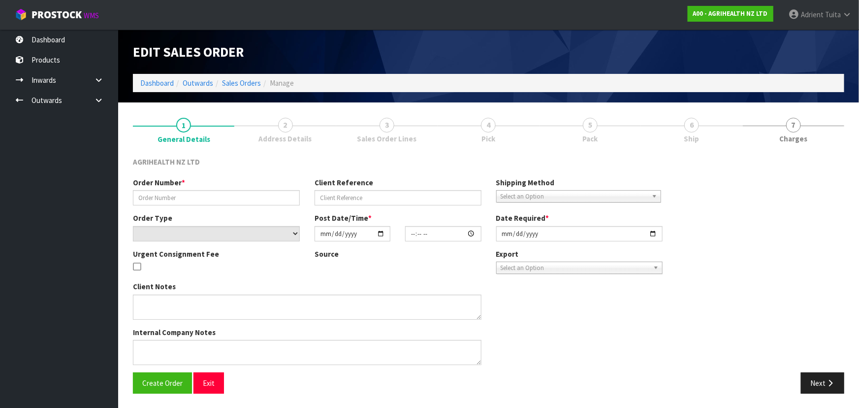
type input "[DATE]"
type textarea "SHIP BY: Freight"
type textarea "FOR DISPATCH TODAY PLEASE, VIA FREIGHT"
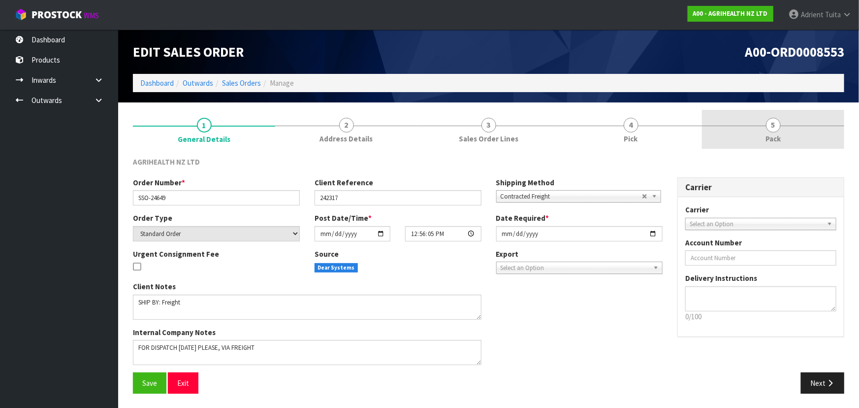
click at [756, 130] on link "5 Pack" at bounding box center [773, 129] width 142 height 39
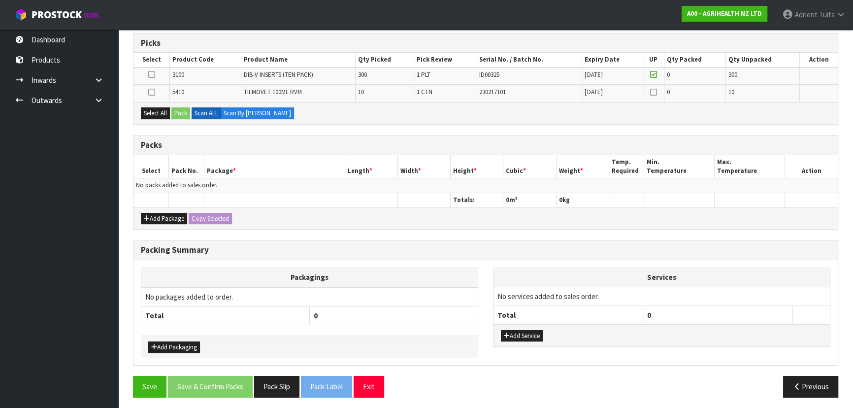
scroll to position [161, 0]
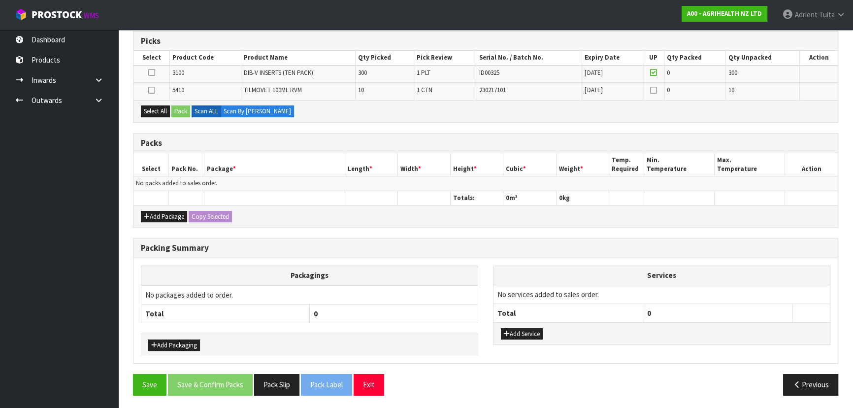
click at [167, 117] on div "Select All Pack Scan ALL Scan By Quantity" at bounding box center [485, 111] width 704 height 22
click at [151, 118] on div "Select All Pack Scan ALL Scan By Quantity" at bounding box center [485, 111] width 704 height 22
drag, startPoint x: 162, startPoint y: 113, endPoint x: 159, endPoint y: 165, distance: 51.8
click at [161, 113] on button "Select All" at bounding box center [155, 111] width 29 height 12
click at [158, 222] on div "Add Package Copy Selected" at bounding box center [485, 216] width 704 height 22
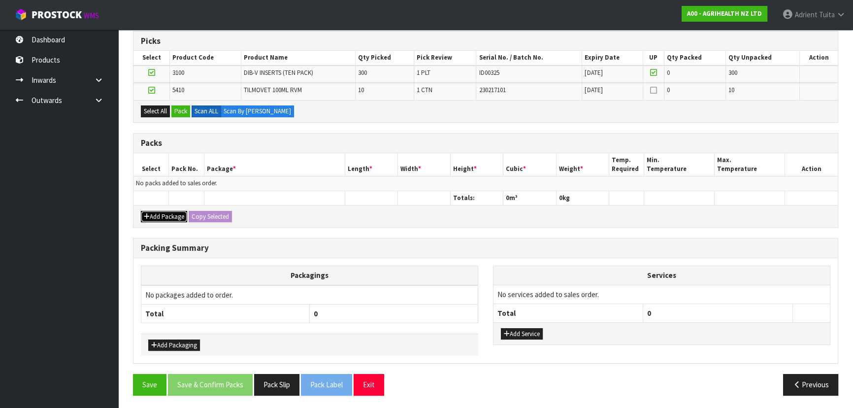
click at [162, 217] on button "Add Package" at bounding box center [164, 217] width 46 height 12
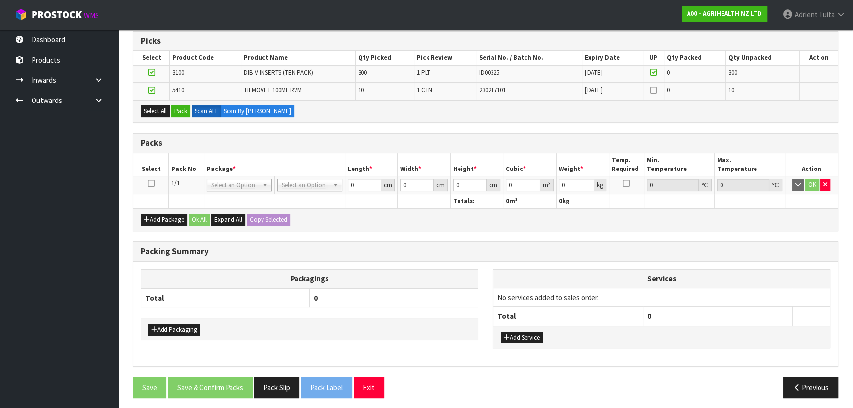
click at [153, 184] on icon at bounding box center [151, 183] width 7 height 0
click at [177, 111] on button "Pack" at bounding box center [180, 111] width 19 height 12
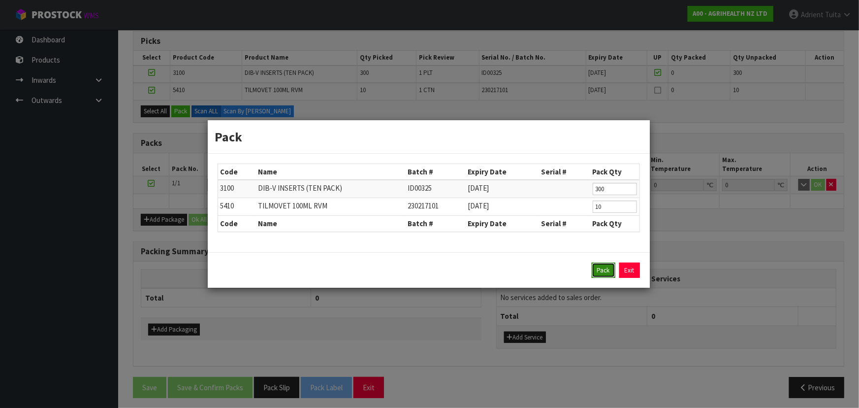
click at [607, 273] on button "Pack" at bounding box center [604, 270] width 24 height 16
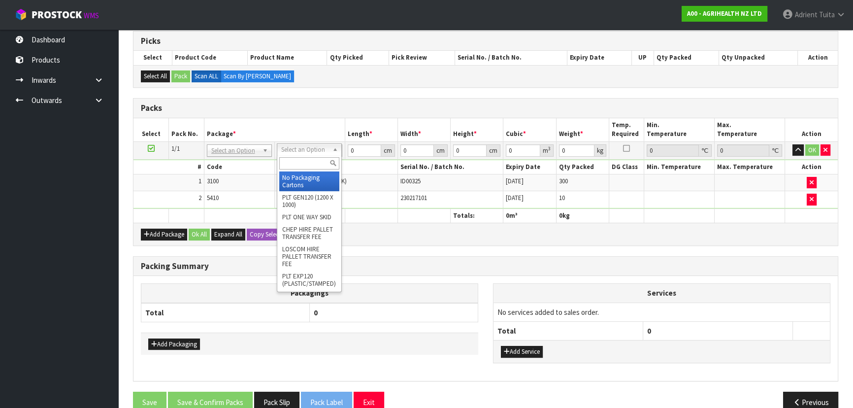
click at [321, 162] on input "text" at bounding box center [309, 163] width 60 height 12
type input "UN"
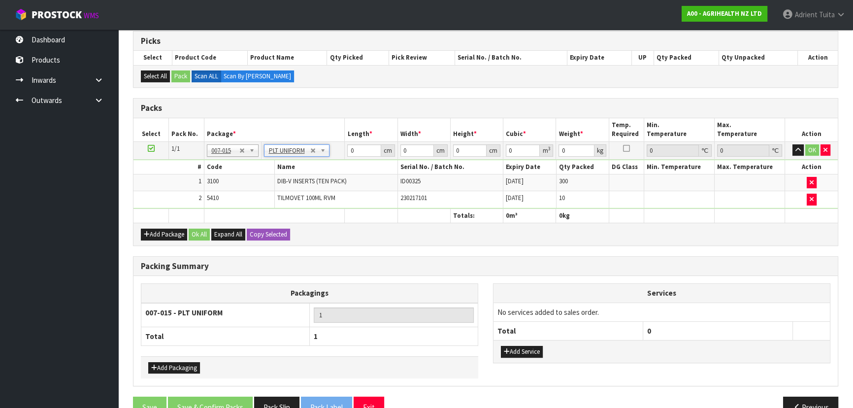
type input "179.3"
click at [365, 152] on input "0" at bounding box center [363, 150] width 33 height 12
click at [351, 155] on input "1230" at bounding box center [363, 150] width 33 height 12
type input "120"
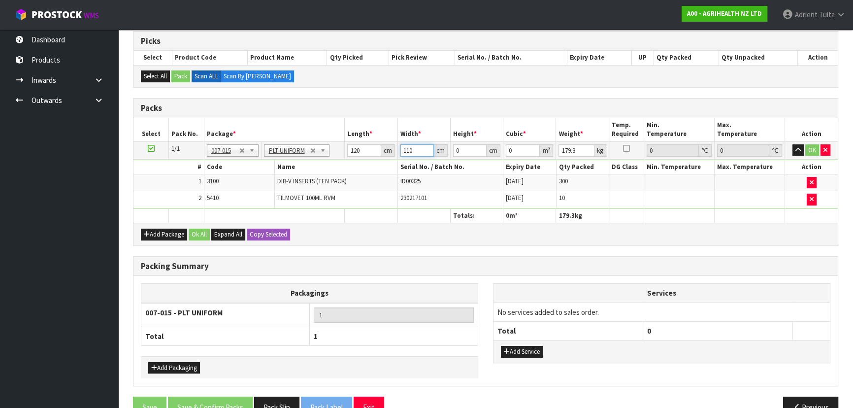
type input "110"
type input "1"
type input "0.0132"
type input "12"
type input "0.1584"
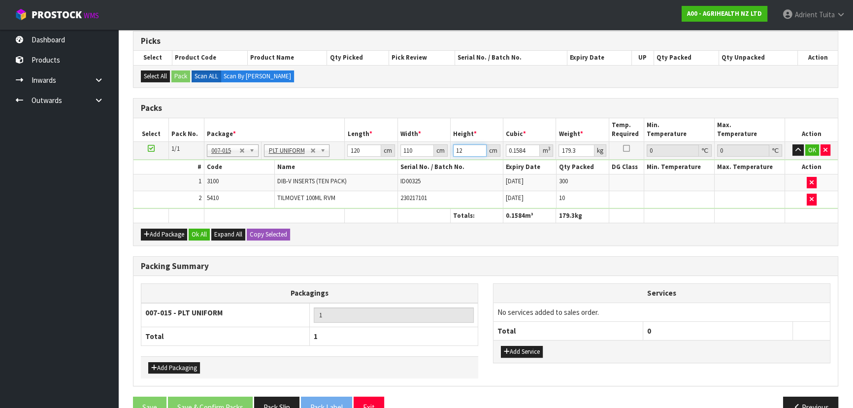
type input "127"
type input "1.6764"
type input "127"
type input "181"
click at [807, 145] on button "OK" at bounding box center [812, 150] width 14 height 12
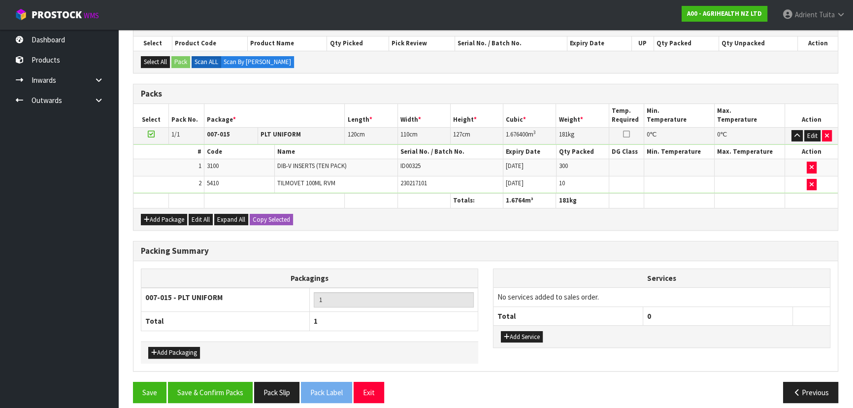
scroll to position [183, 0]
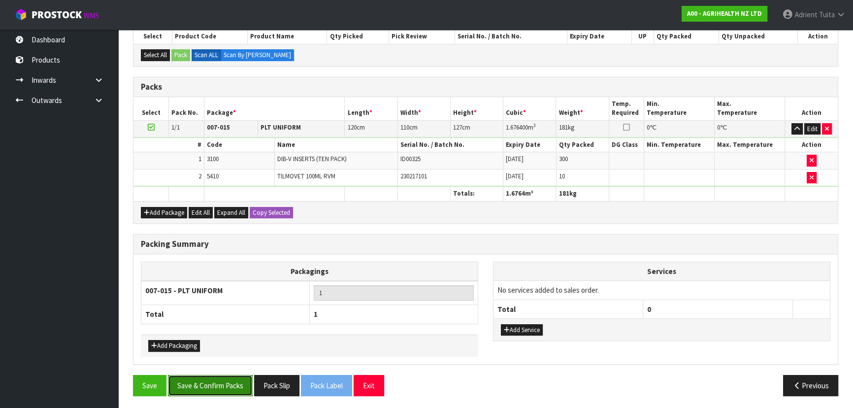
click at [237, 381] on button "Save & Confirm Packs" at bounding box center [210, 385] width 85 height 21
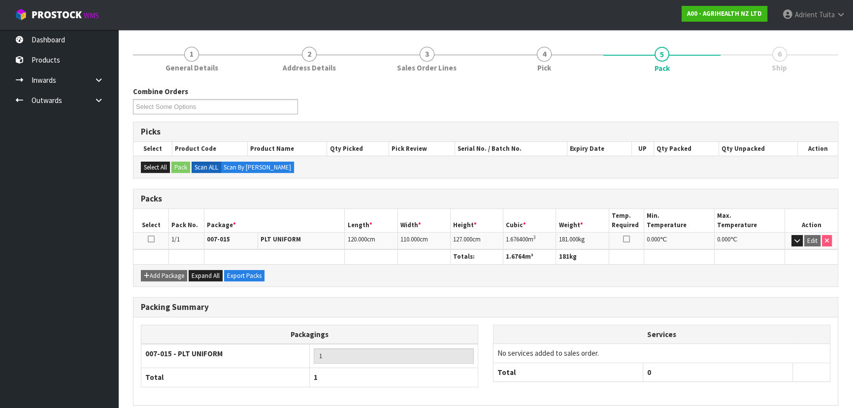
scroll to position [148, 0]
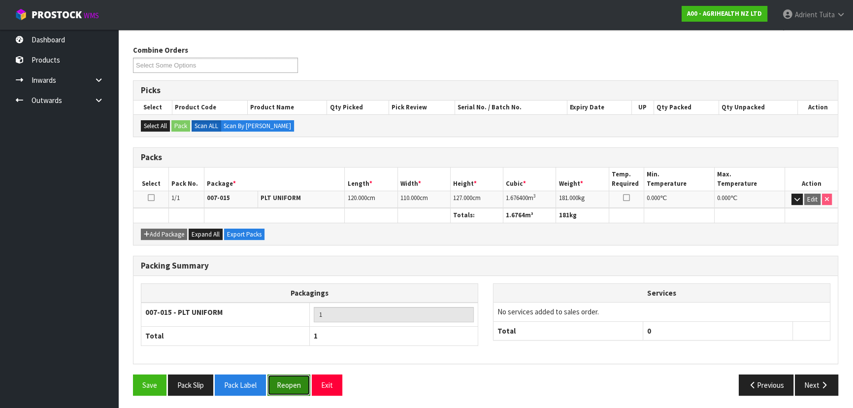
click at [277, 388] on button "Reopen" at bounding box center [288, 384] width 43 height 21
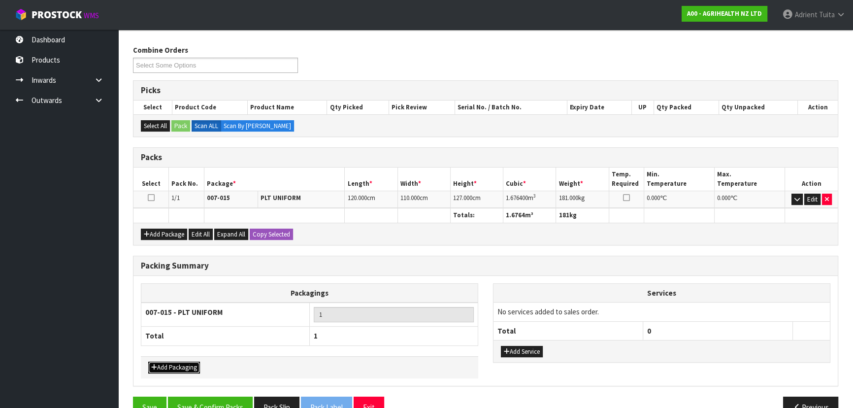
click at [165, 362] on button "Add Packaging" at bounding box center [174, 367] width 52 height 12
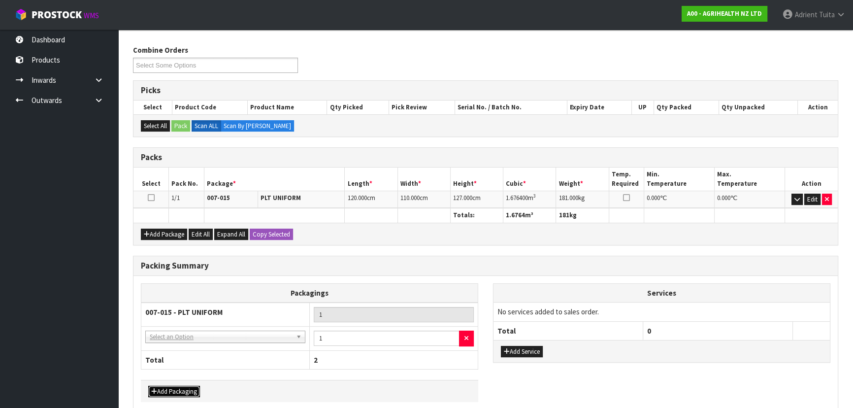
drag, startPoint x: 184, startPoint y: 333, endPoint x: 185, endPoint y: 345, distance: 11.9
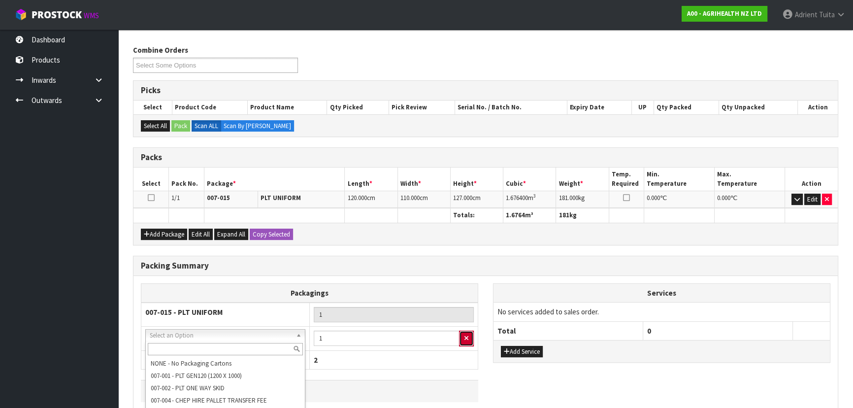
click at [465, 342] on button "button" at bounding box center [466, 338] width 15 height 16
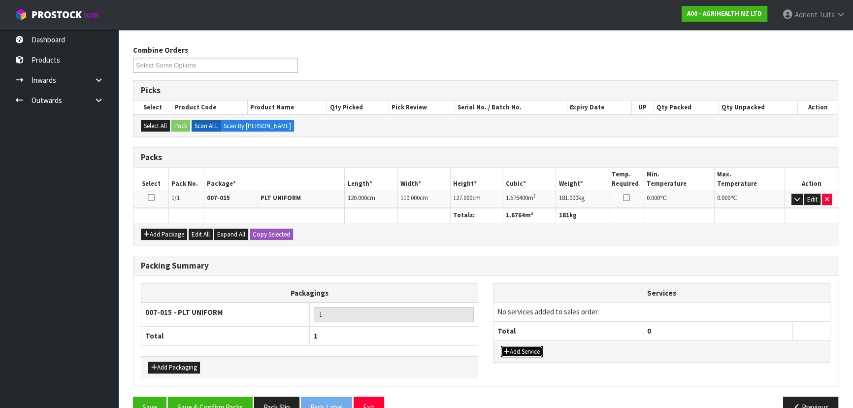
click at [508, 350] on icon "button" at bounding box center [507, 351] width 6 height 6
drag, startPoint x: 511, startPoint y: 316, endPoint x: 511, endPoint y: 322, distance: 5.9
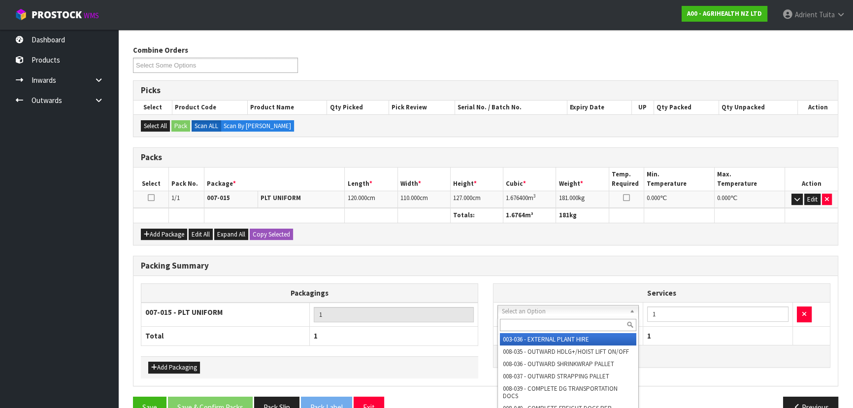
click at [511, 322] on input "text" at bounding box center [568, 324] width 136 height 12
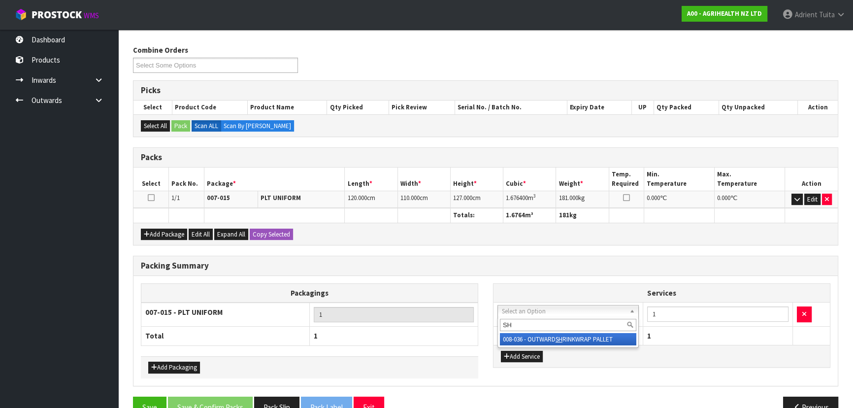
type input "SH"
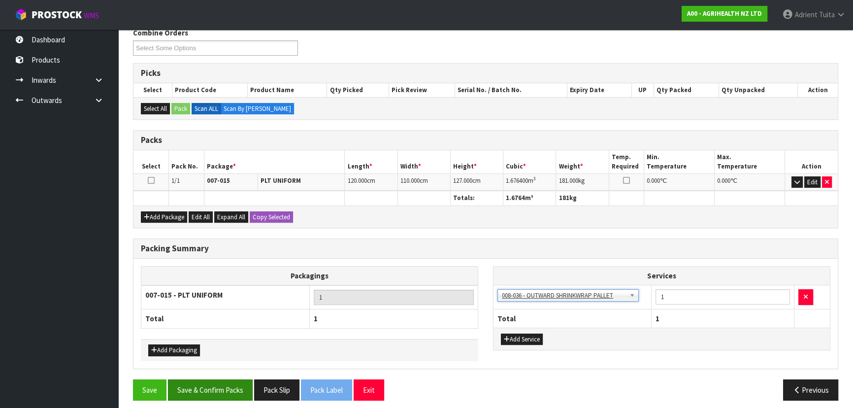
scroll to position [170, 0]
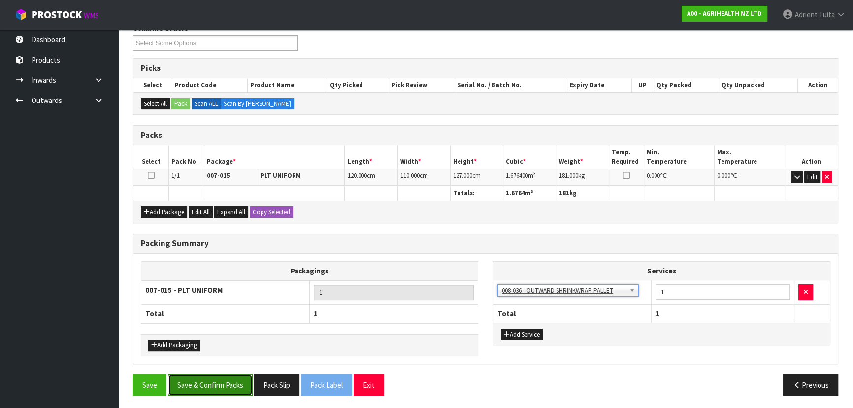
click at [218, 381] on button "Save & Confirm Packs" at bounding box center [210, 384] width 85 height 21
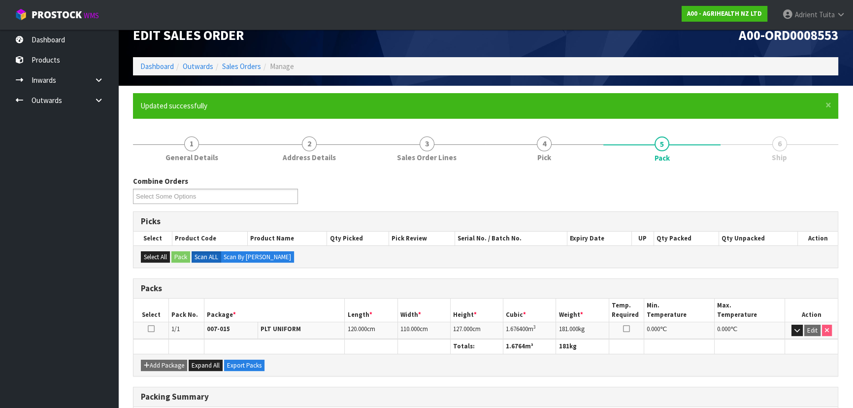
scroll to position [148, 0]
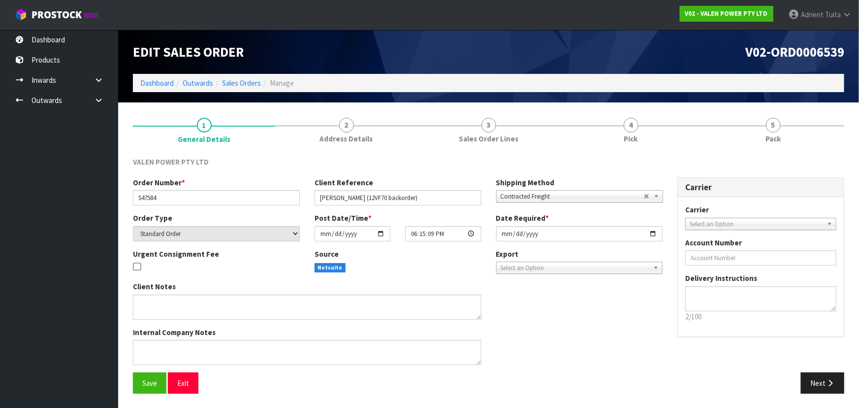
click at [174, 81] on li "Outwards" at bounding box center [193, 83] width 39 height 10
click at [169, 84] on link "Dashboard" at bounding box center [156, 82] width 33 height 9
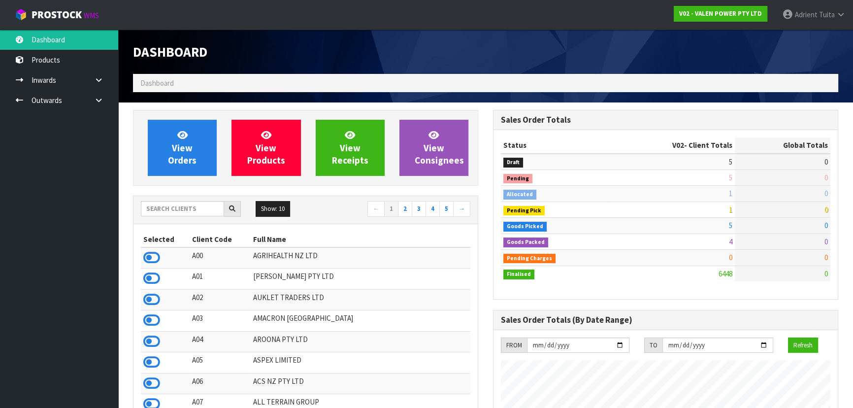
scroll to position [776, 359]
click at [158, 216] on div at bounding box center [191, 209] width 100 height 16
click at [161, 206] on input "text" at bounding box center [182, 208] width 83 height 15
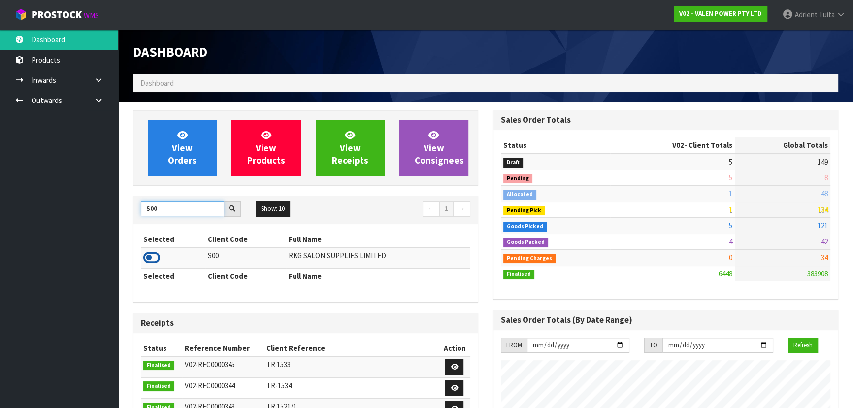
type input "S00"
click at [152, 256] on icon at bounding box center [151, 257] width 17 height 15
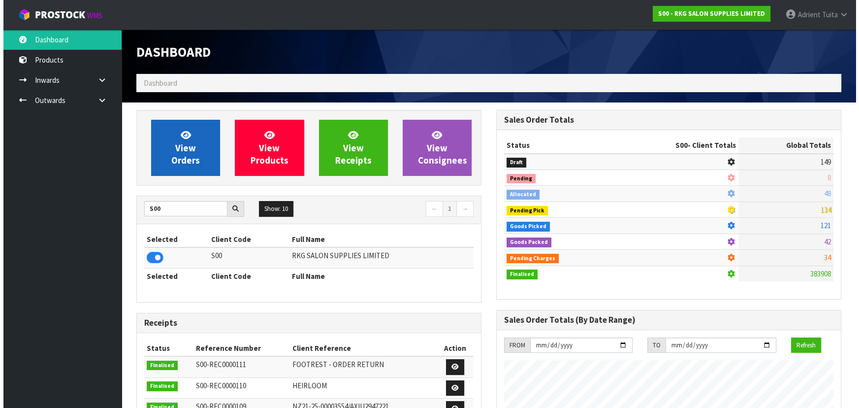
scroll to position [744, 359]
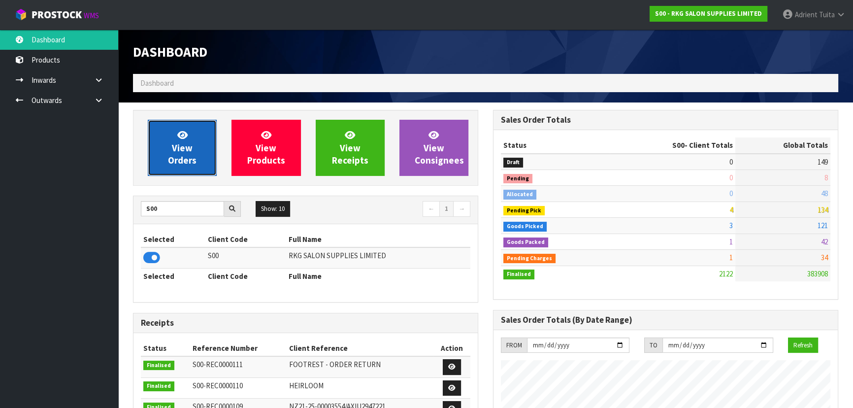
click at [182, 152] on span "View Orders" at bounding box center [182, 147] width 29 height 37
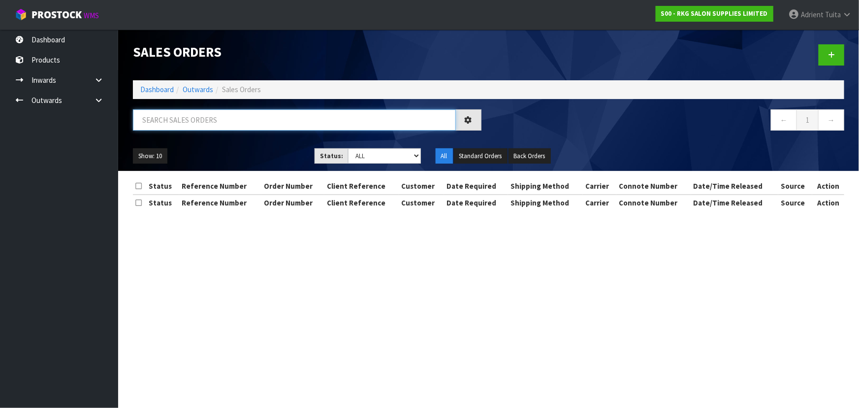
click at [197, 120] on input "text" at bounding box center [294, 119] width 323 height 21
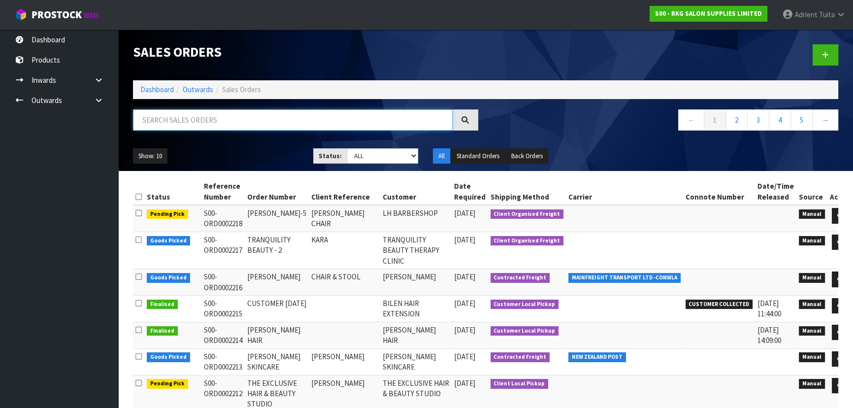
click at [255, 118] on input "text" at bounding box center [292, 119] width 319 height 21
type input "2205"
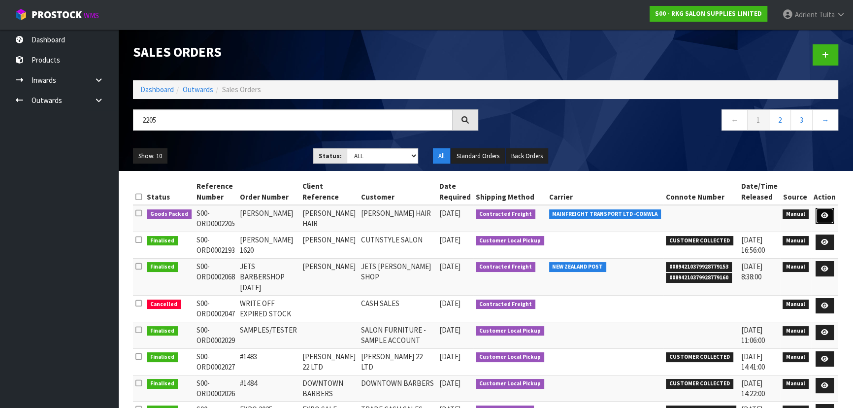
click at [829, 217] on link at bounding box center [824, 216] width 18 height 16
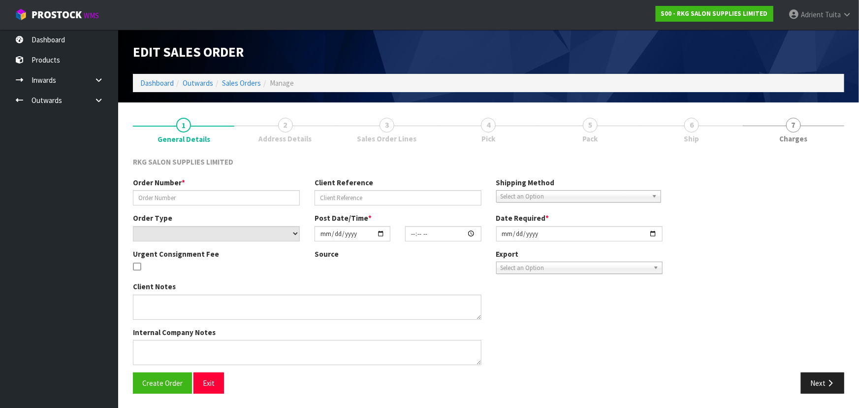
type input "PAULA"
type input "PAULA HAIR"
select select "number:0"
type input "[DATE]"
type input "00:00:00.000"
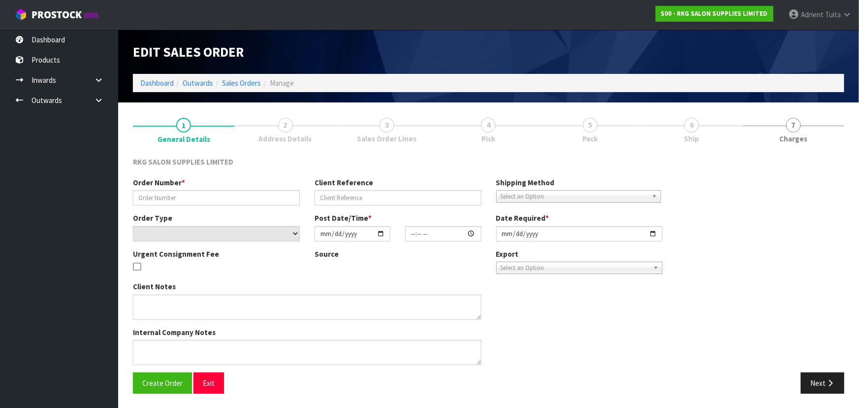
type input "[DATE]"
type textarea "1 PALLET, DELIVERY ON FRIDAY"
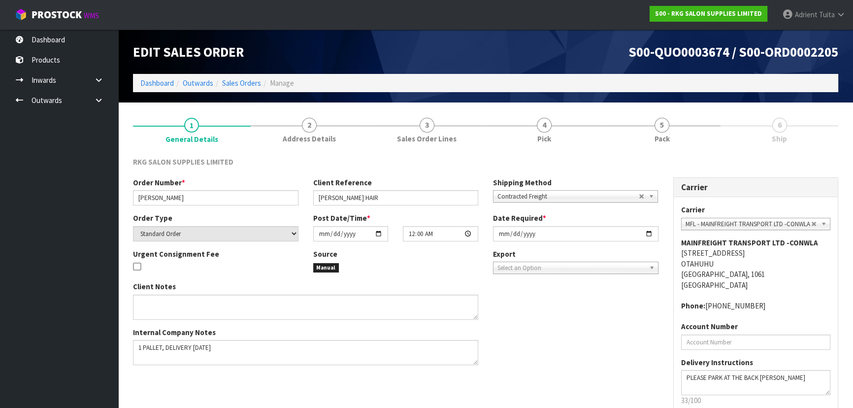
click at [763, 135] on link "6 Ship" at bounding box center [779, 129] width 118 height 39
click at [724, 135] on link "6 Ship" at bounding box center [779, 129] width 118 height 39
click at [661, 139] on span "Pack" at bounding box center [661, 138] width 15 height 10
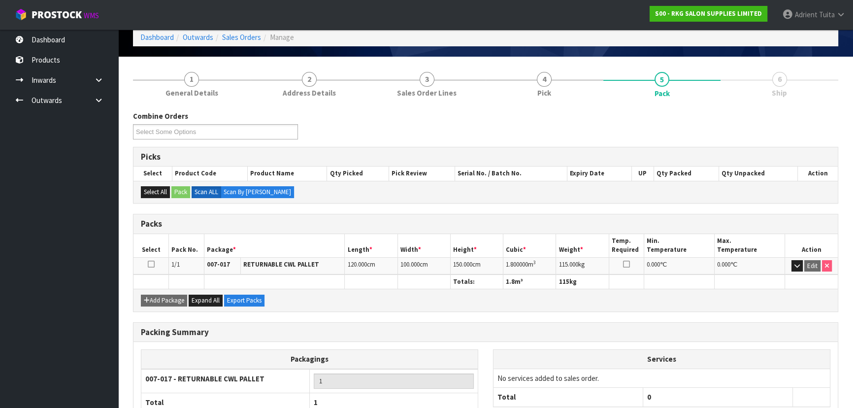
scroll to position [112, 0]
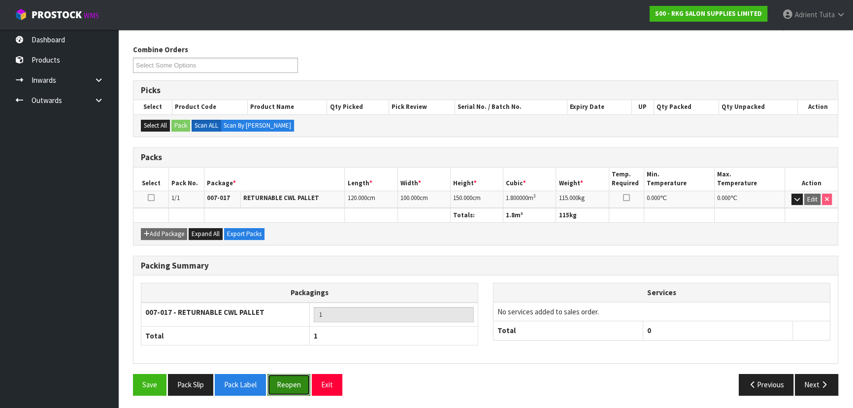
click at [285, 392] on button "Reopen" at bounding box center [288, 384] width 43 height 21
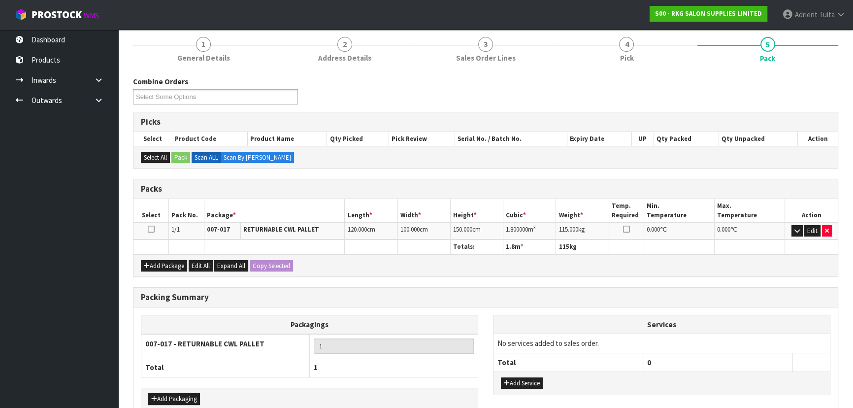
scroll to position [170, 0]
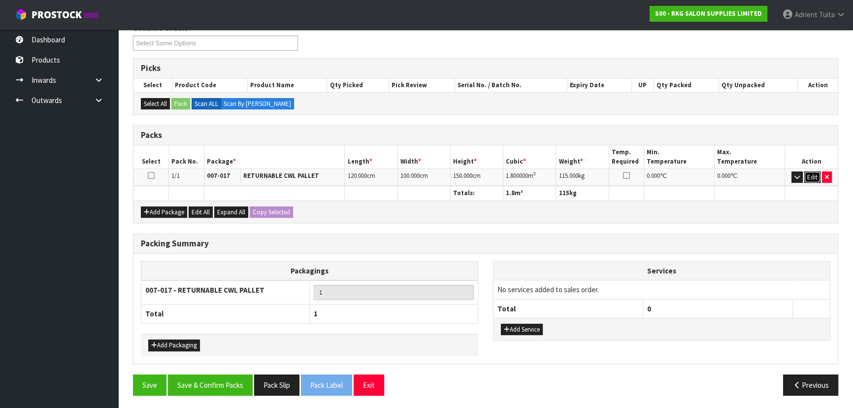
click at [814, 173] on button "Edit" at bounding box center [812, 177] width 16 height 12
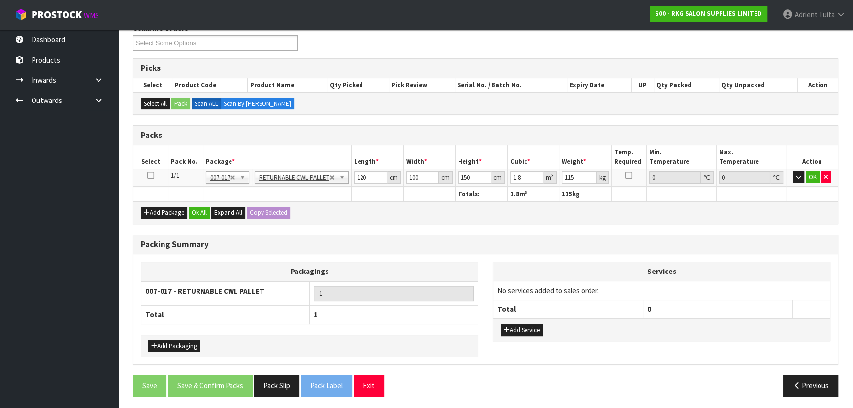
scroll to position [171, 0]
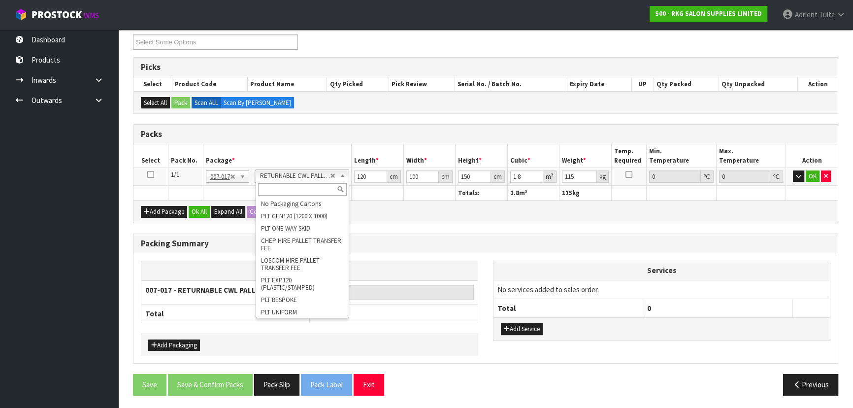
drag, startPoint x: 303, startPoint y: 171, endPoint x: 303, endPoint y: 182, distance: 10.8
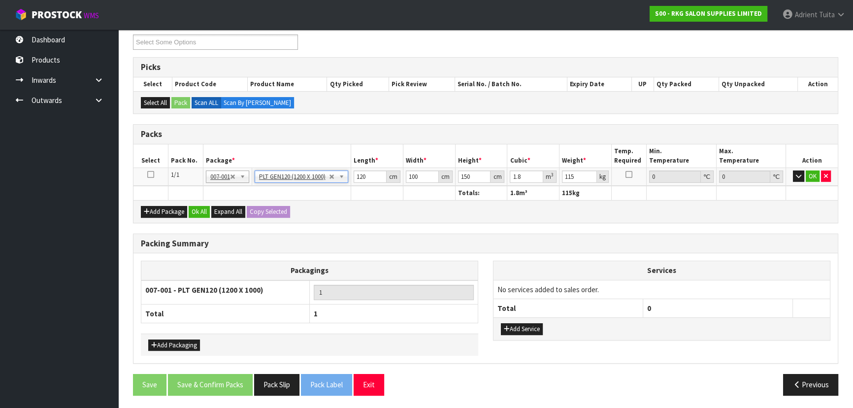
type input "0"
type input "110.4"
click at [362, 175] on input "120" at bounding box center [369, 176] width 33 height 12
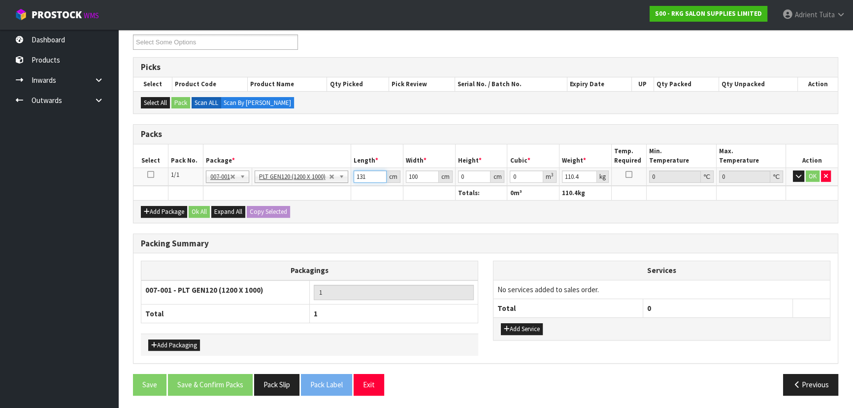
type input "131"
type input "124"
type input "8"
type input "0.129952"
type input "86"
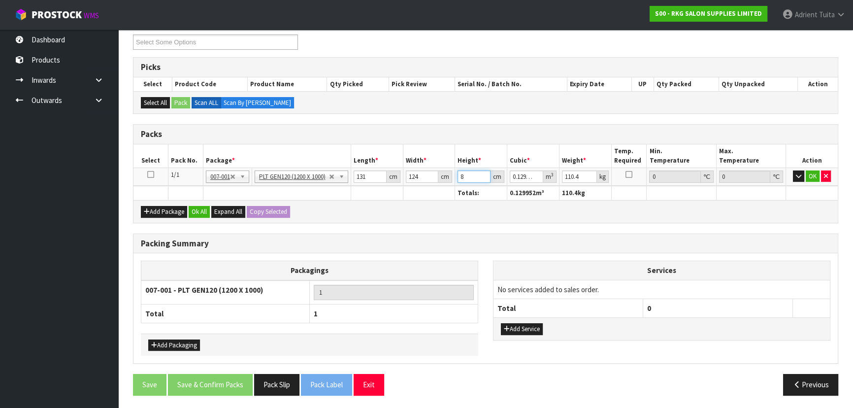
type input "1.396984"
type input "86"
type input "129"
click at [810, 177] on button "OK" at bounding box center [812, 176] width 14 height 12
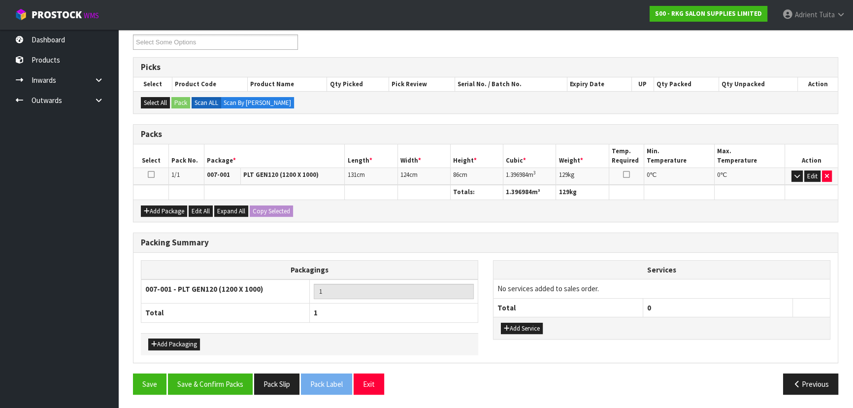
scroll to position [170, 0]
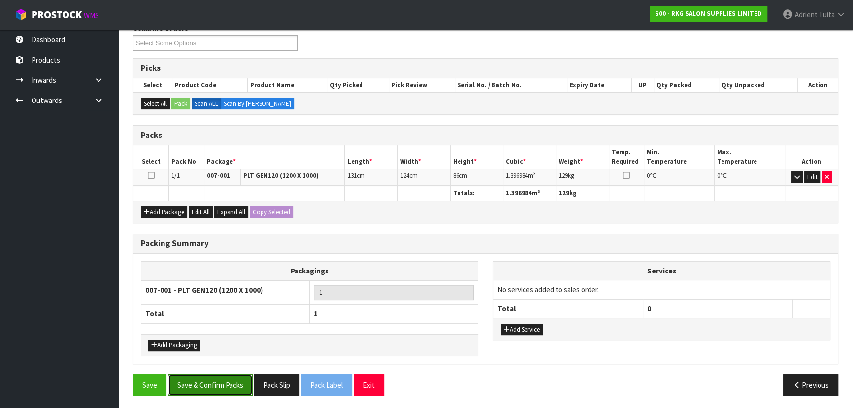
click at [216, 380] on button "Save & Confirm Packs" at bounding box center [210, 384] width 85 height 21
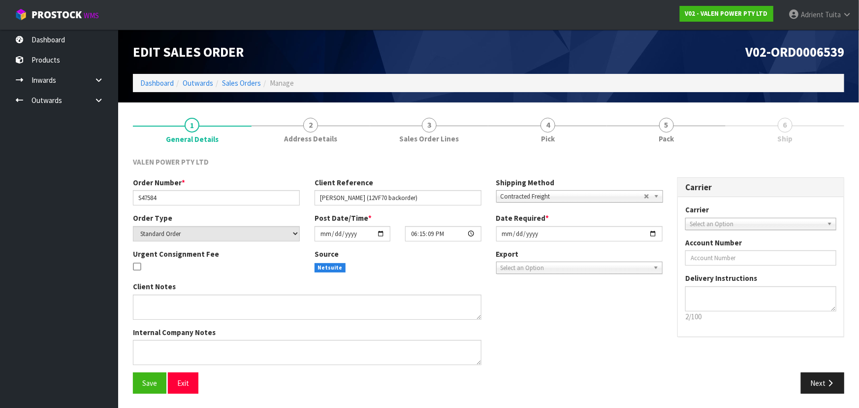
click at [150, 88] on li "Dashboard" at bounding box center [156, 83] width 33 height 10
click at [152, 85] on link "Dashboard" at bounding box center [156, 82] width 33 height 9
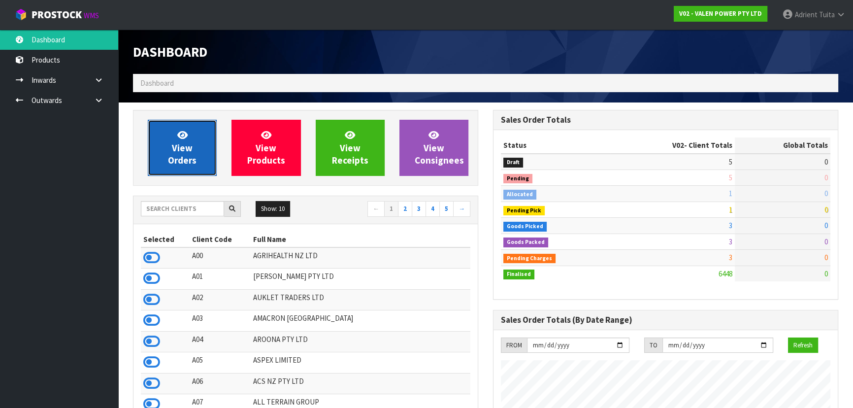
scroll to position [744, 359]
click at [169, 148] on link "View Orders" at bounding box center [182, 148] width 69 height 56
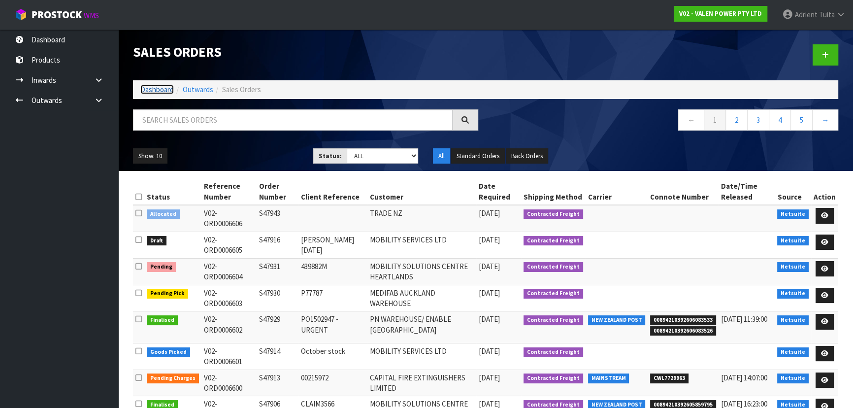
click at [159, 92] on link "Dashboard" at bounding box center [156, 89] width 33 height 9
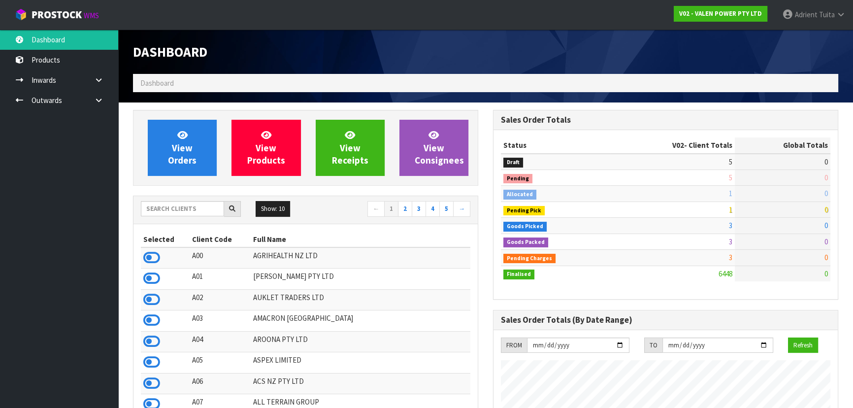
scroll to position [744, 359]
click at [162, 202] on input "text" at bounding box center [182, 208] width 83 height 15
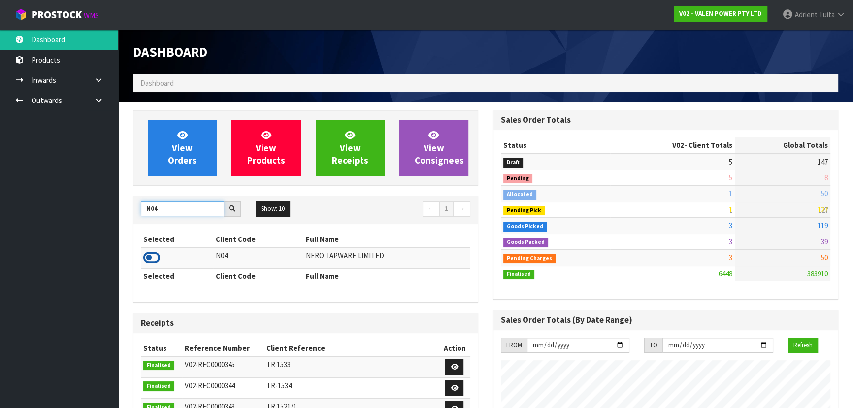
type input "N04"
click at [147, 255] on icon at bounding box center [151, 257] width 17 height 15
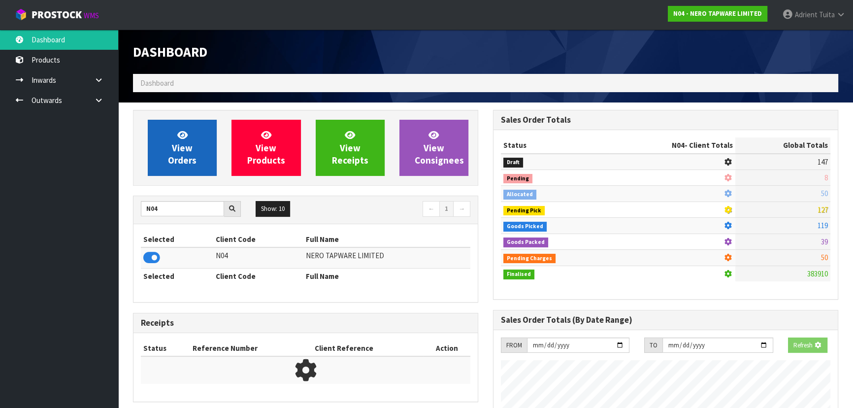
scroll to position [786, 359]
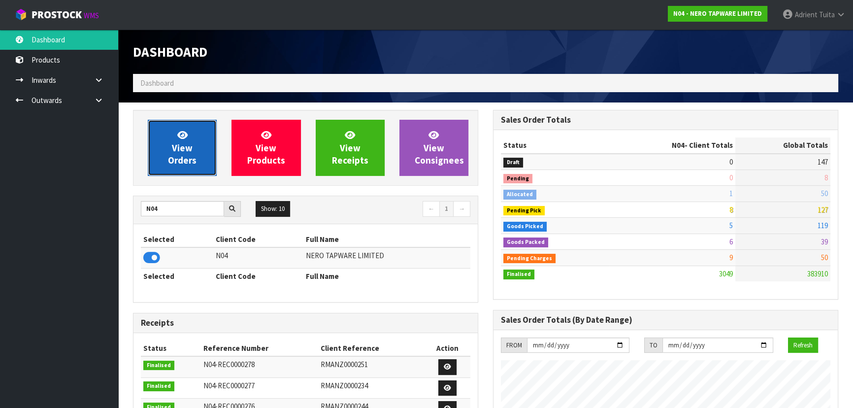
click at [177, 135] on icon at bounding box center [182, 134] width 10 height 9
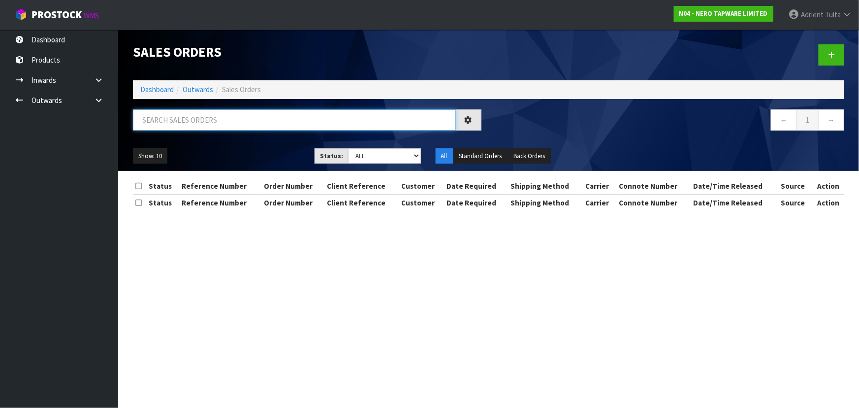
click at [190, 122] on input "text" at bounding box center [294, 119] width 323 height 21
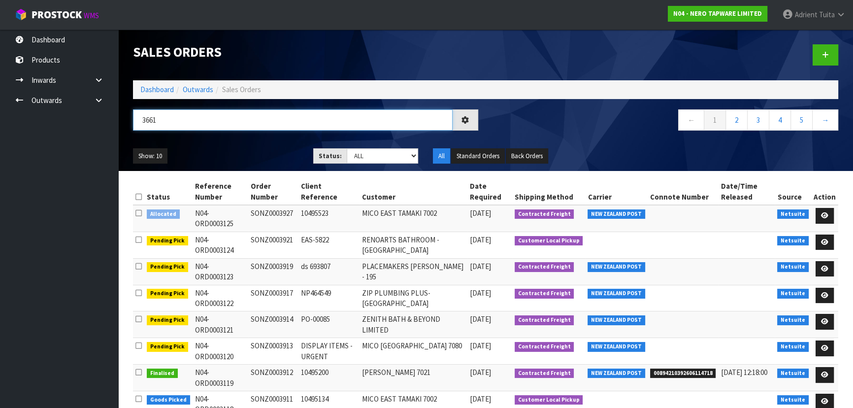
type input "3661"
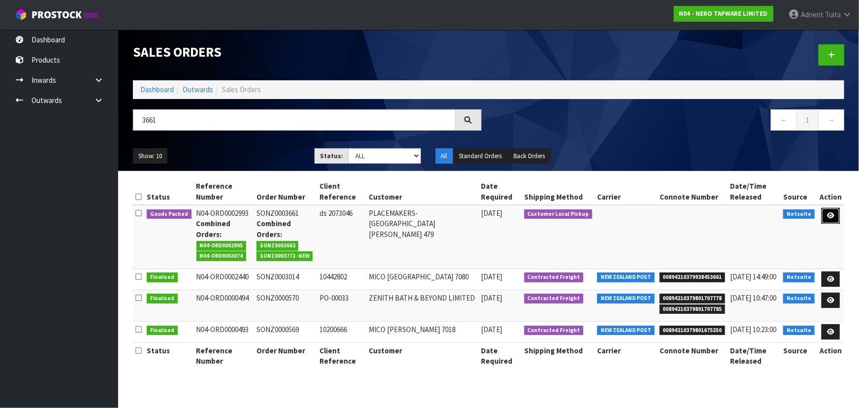
click at [827, 212] on link at bounding box center [831, 216] width 18 height 16
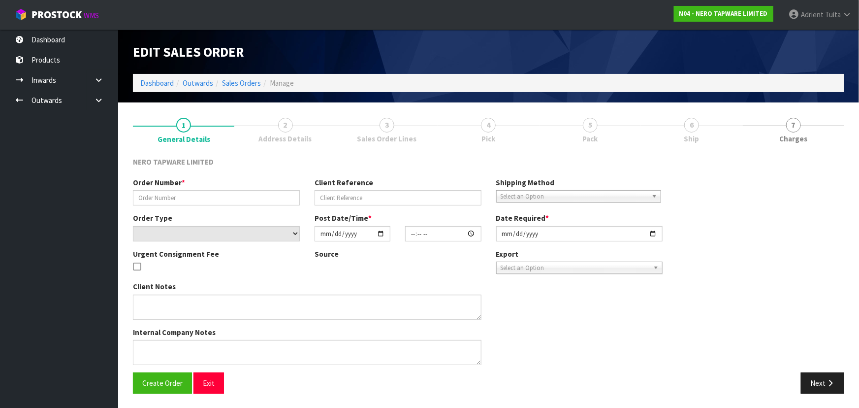
type input "SONZ0003661"
type input "ds 2073046"
select select "number:0"
type input "2025-09-24"
type input "11:15:06.000"
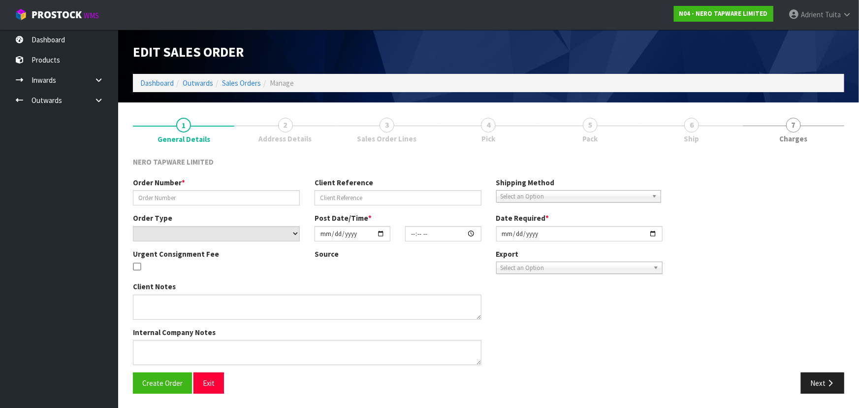
type input "2025-09-24"
type textarea "customer pick up 25/09 together with SONZ0003662"
type textarea "PLEASE REMOVE 2X NR250810CTGM DUE TO NO STOCKS ON SONZ0003661, WE WILL PROCESS …"
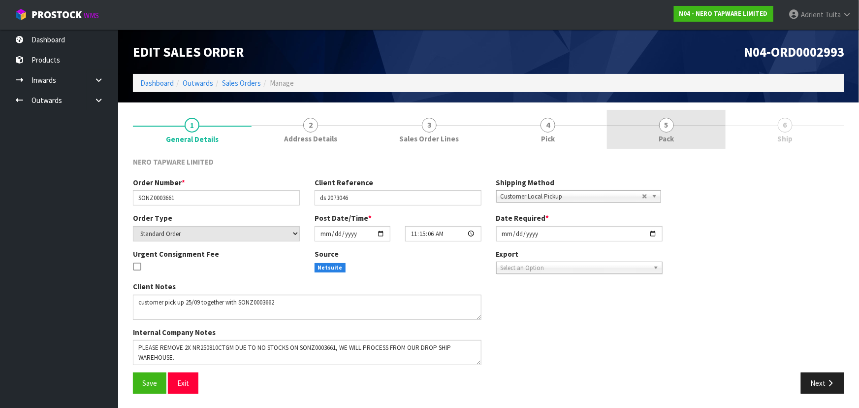
click at [667, 142] on span "Pack" at bounding box center [666, 138] width 15 height 10
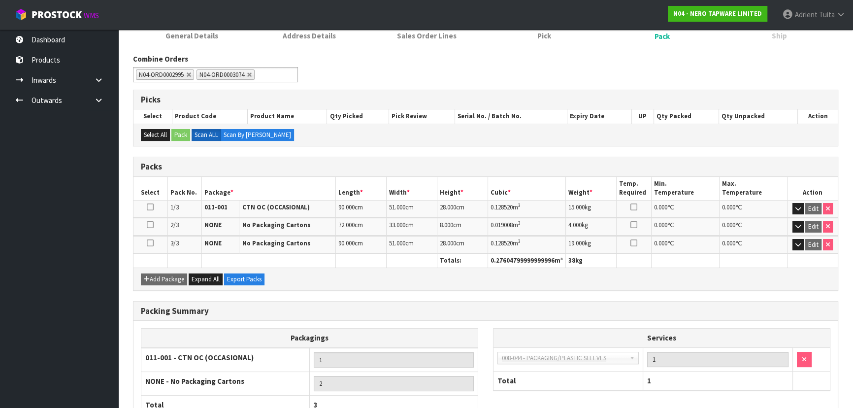
scroll to position [172, 0]
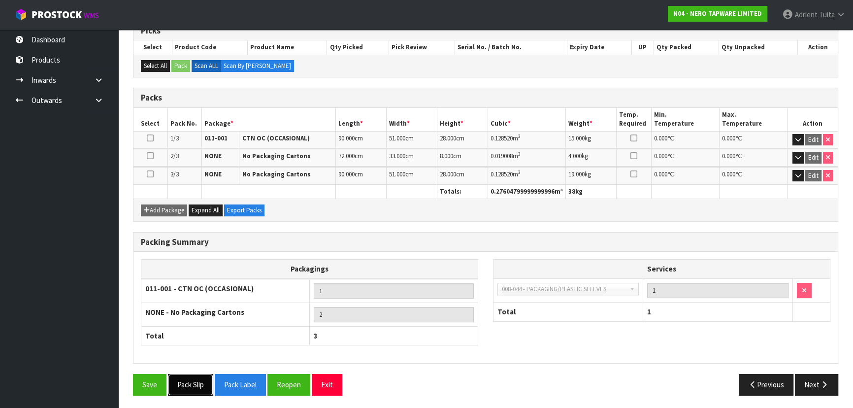
click at [208, 381] on button "Pack Slip" at bounding box center [190, 384] width 45 height 21
click at [805, 387] on button "Next" at bounding box center [816, 384] width 43 height 21
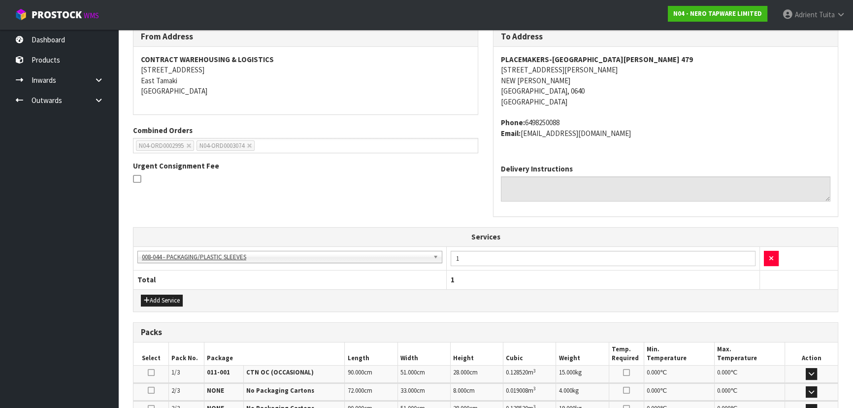
scroll to position [232, 0]
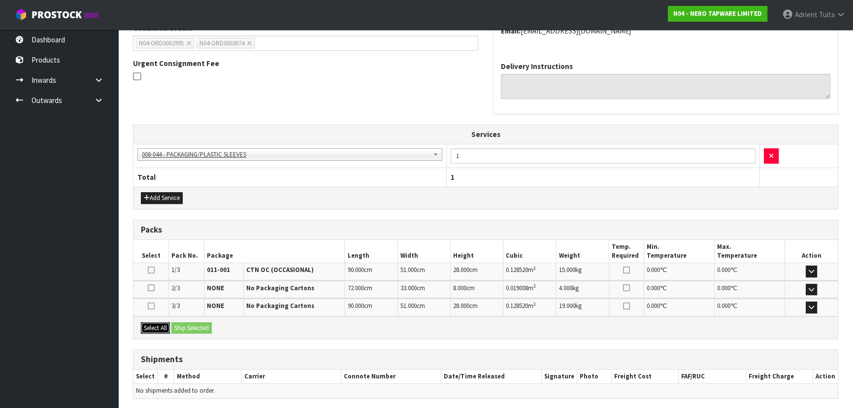
drag, startPoint x: 151, startPoint y: 321, endPoint x: 165, endPoint y: 325, distance: 15.2
click at [153, 322] on button "Select All" at bounding box center [155, 328] width 29 height 12
click at [180, 323] on button "Ship Selected" at bounding box center [191, 328] width 40 height 12
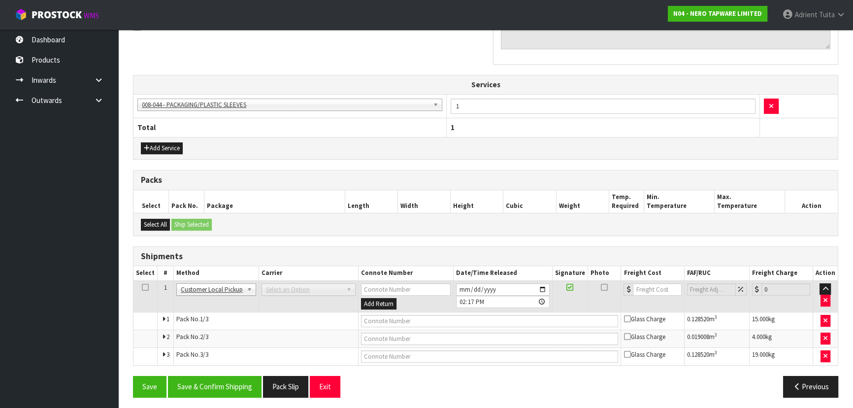
scroll to position [284, 0]
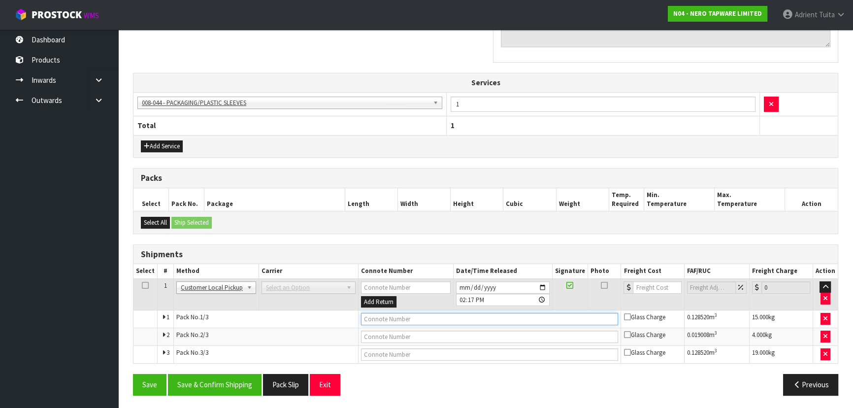
click at [393, 317] on input "text" at bounding box center [489, 319] width 257 height 12
type input "COLLECTED"
click at [249, 390] on button "Save & Confirm Shipping" at bounding box center [215, 384] width 94 height 21
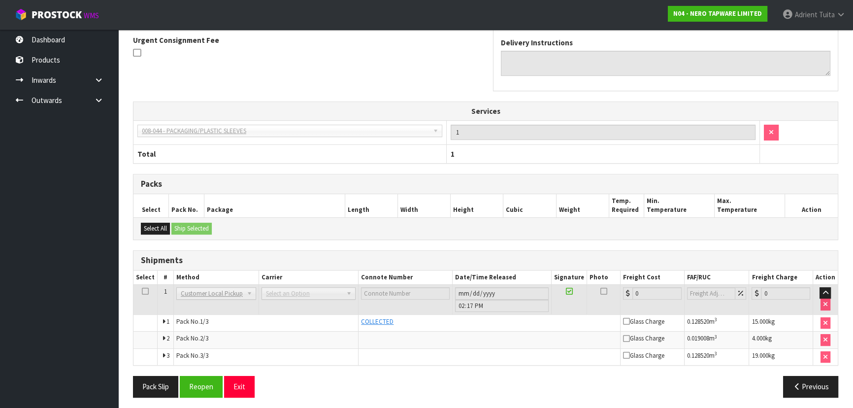
scroll to position [294, 0]
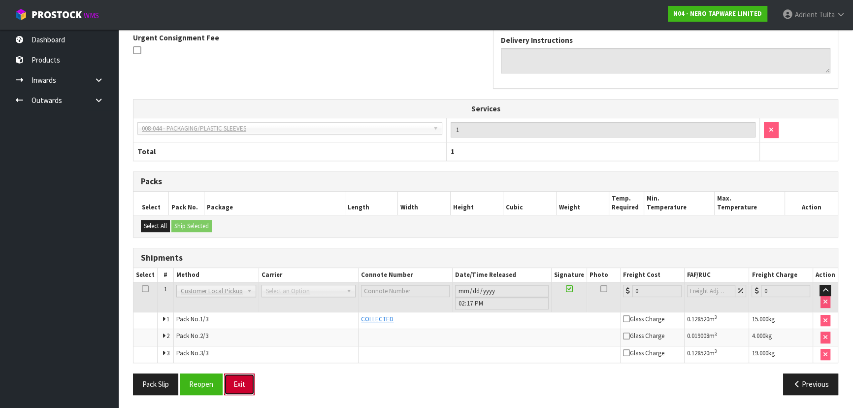
click at [237, 384] on button "Exit" at bounding box center [239, 383] width 31 height 21
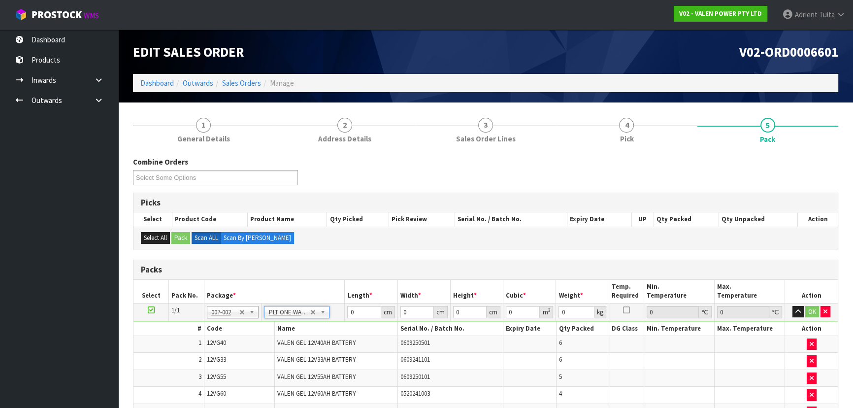
type input "541.93"
click at [354, 321] on th "Name" at bounding box center [335, 328] width 123 height 14
click at [362, 312] on input "0" at bounding box center [363, 312] width 33 height 12
type input "114"
type input "82"
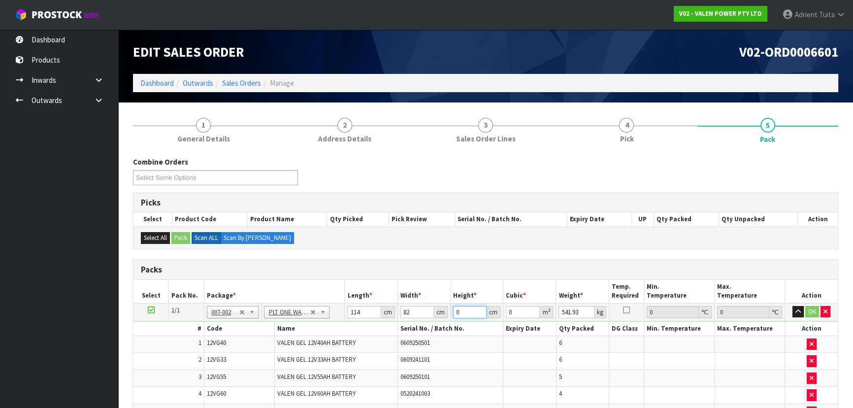
type input "6"
type input "0.056088"
type input "63"
type input "0.588924"
type input "63"
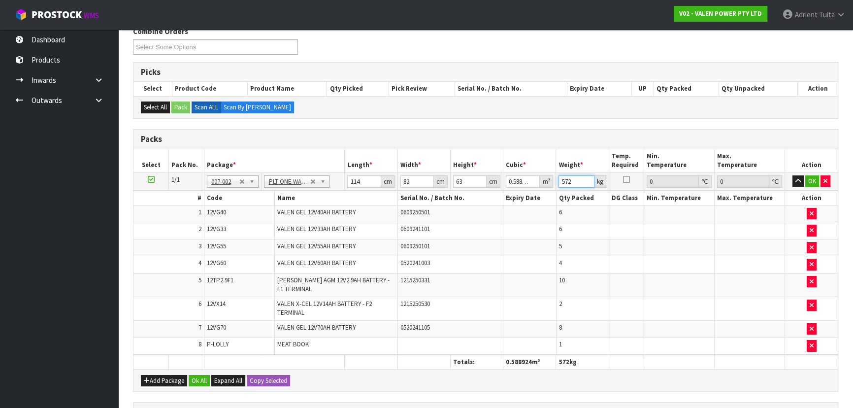
scroll to position [134, 0]
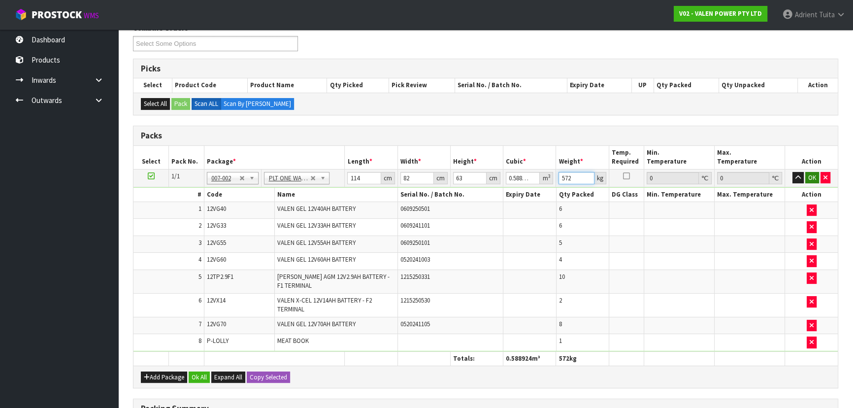
type input "572"
click at [809, 173] on button "OK" at bounding box center [812, 178] width 14 height 12
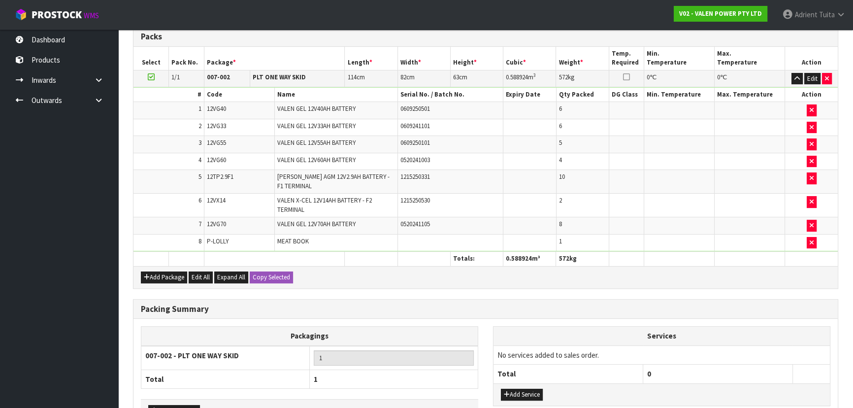
scroll to position [297, 0]
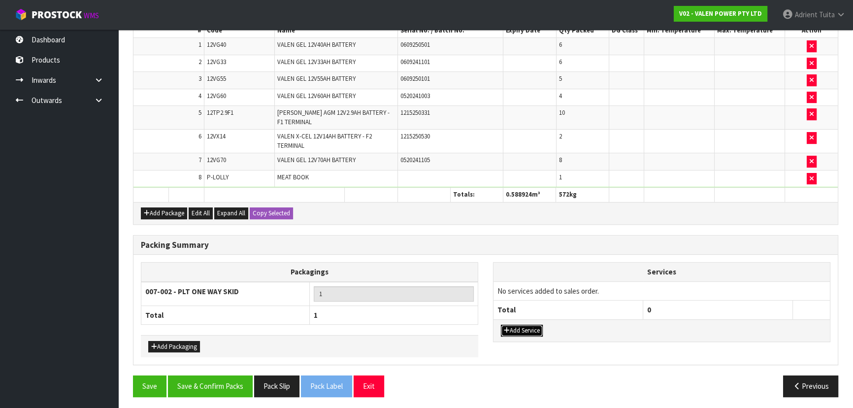
click at [520, 328] on button "Add Service" at bounding box center [522, 330] width 42 height 12
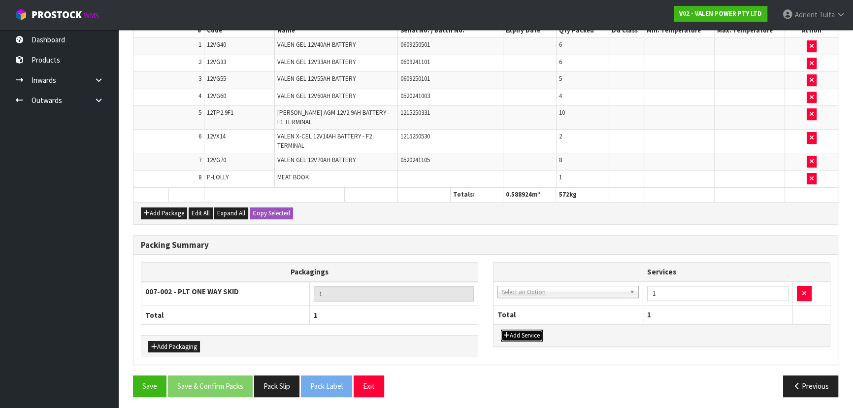
drag, startPoint x: 526, startPoint y: 292, endPoint x: 523, endPoint y: 306, distance: 14.0
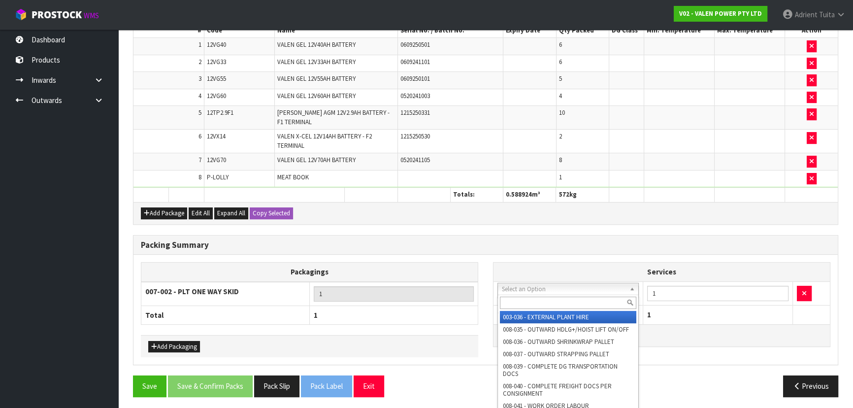
click at [523, 306] on input "text" at bounding box center [568, 302] width 136 height 12
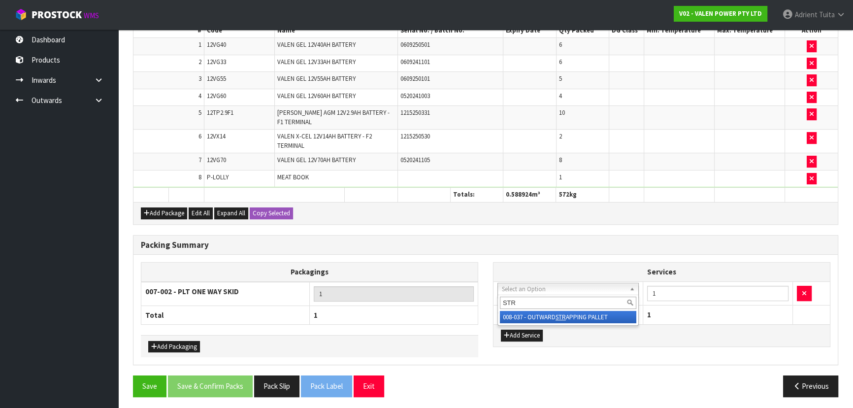
type input "STR"
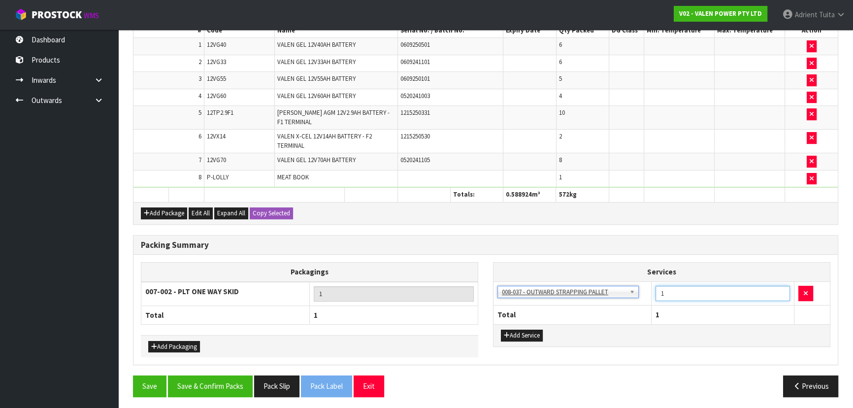
click at [671, 291] on input "1" at bounding box center [722, 293] width 134 height 15
type input "2"
click at [513, 330] on button "Add Service" at bounding box center [522, 335] width 42 height 12
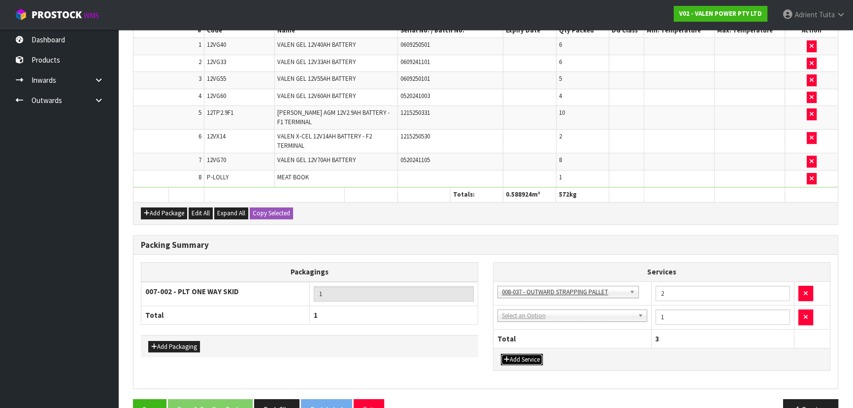
drag, startPoint x: 526, startPoint y: 316, endPoint x: 526, endPoint y: 330, distance: 13.8
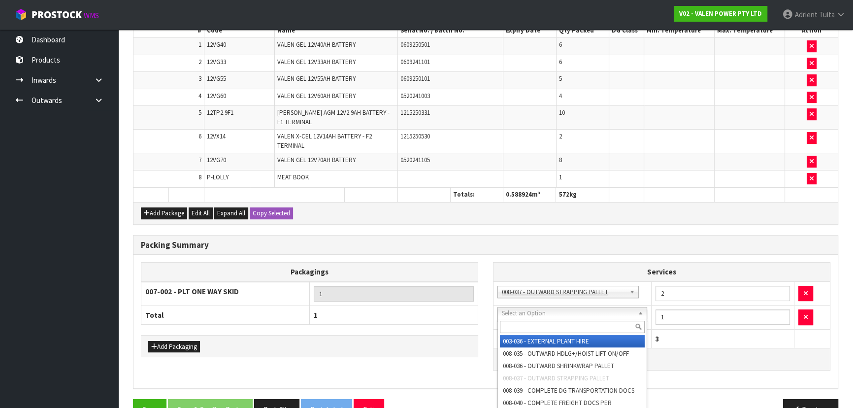
click at [526, 330] on input "text" at bounding box center [572, 326] width 145 height 12
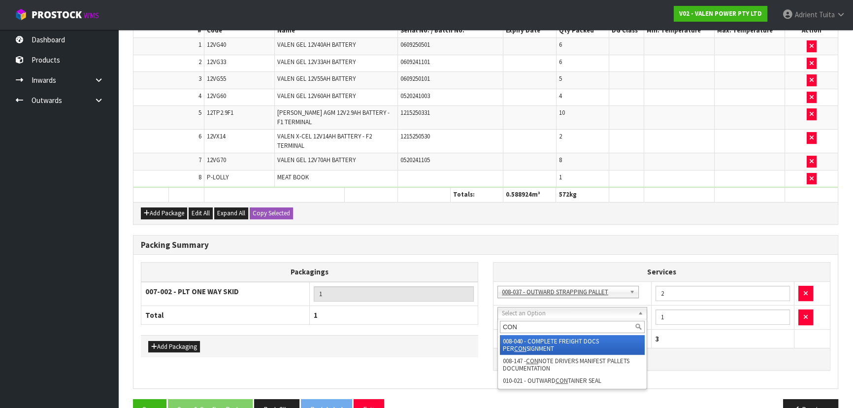
type input "CON"
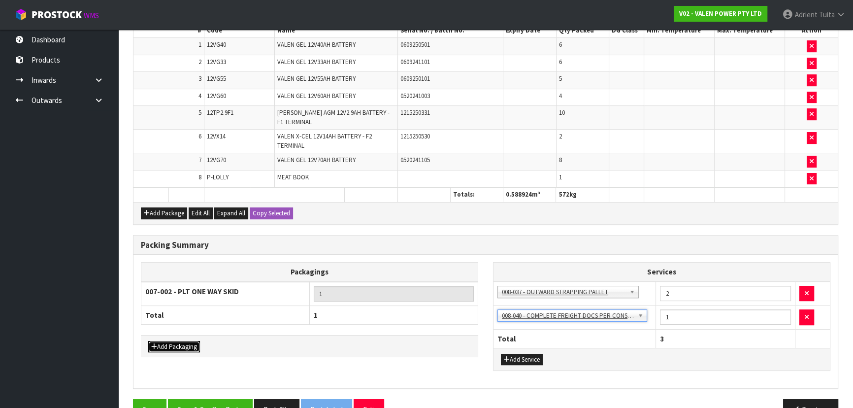
click at [185, 344] on button "Add Packaging" at bounding box center [174, 347] width 52 height 12
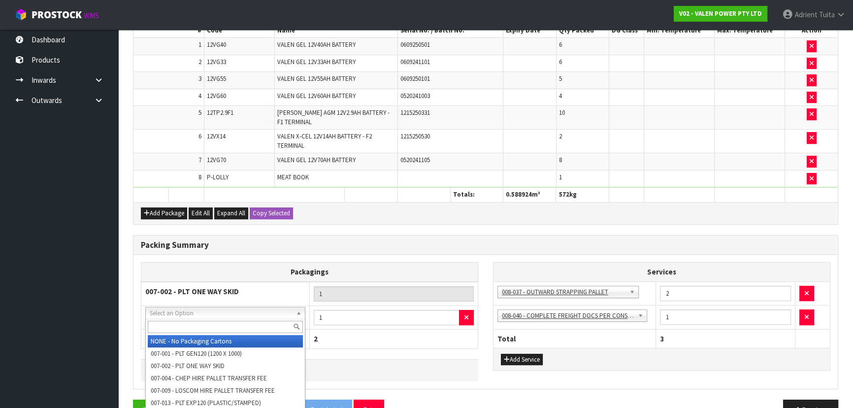
click at [186, 322] on input "text" at bounding box center [225, 326] width 155 height 12
click at [186, 322] on input "A" at bounding box center [225, 326] width 155 height 12
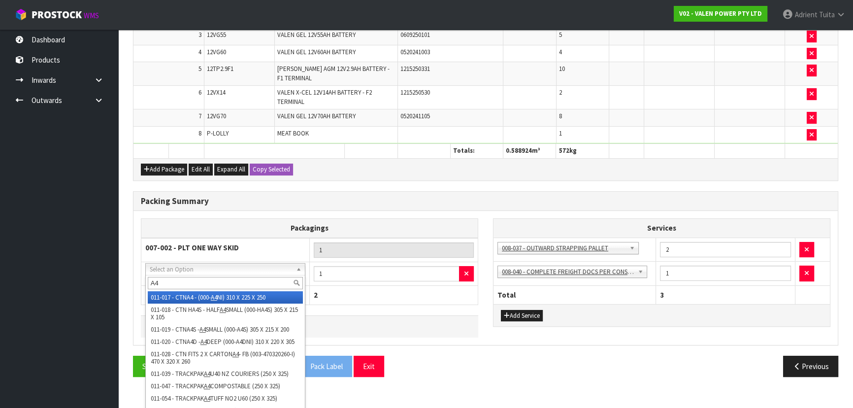
scroll to position [344, 0]
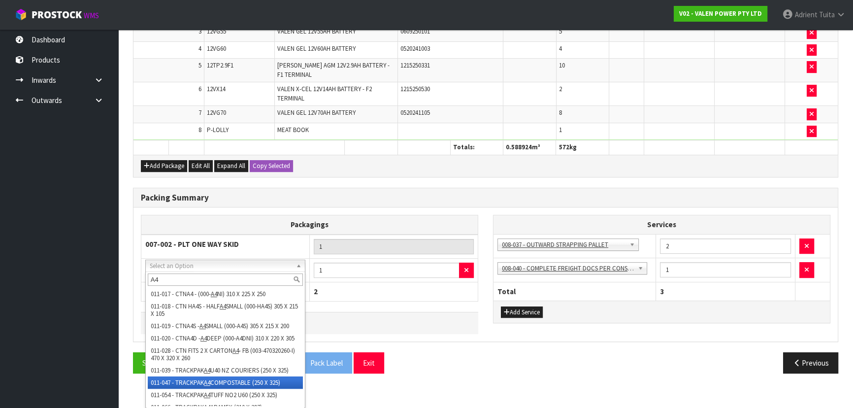
type input "A4"
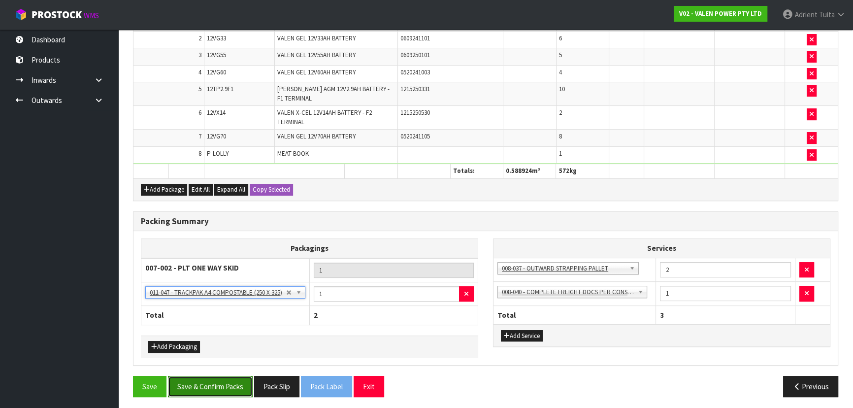
click at [208, 379] on button "Save & Confirm Packs" at bounding box center [210, 386] width 85 height 21
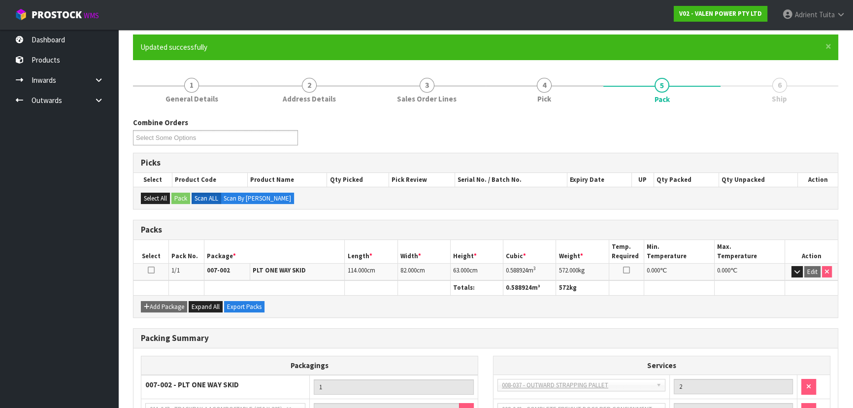
scroll to position [172, 0]
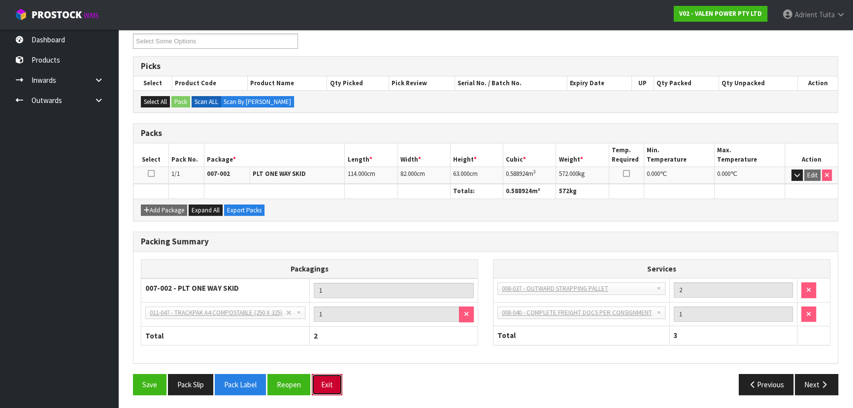
click at [326, 383] on button "Exit" at bounding box center [327, 384] width 31 height 21
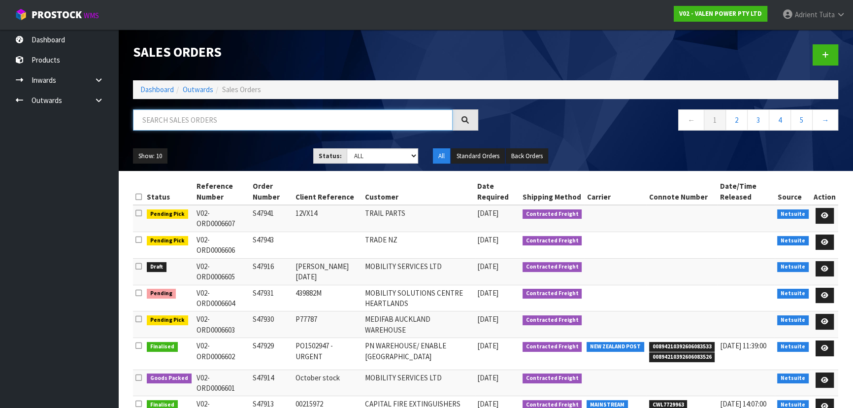
click at [287, 113] on input "text" at bounding box center [292, 119] width 319 height 21
click at [170, 88] on link "Dashboard" at bounding box center [156, 89] width 33 height 9
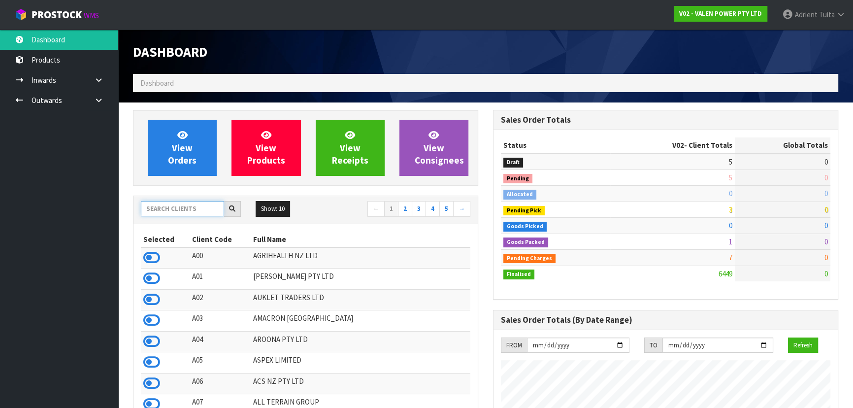
click at [203, 215] on input "text" at bounding box center [182, 208] width 83 height 15
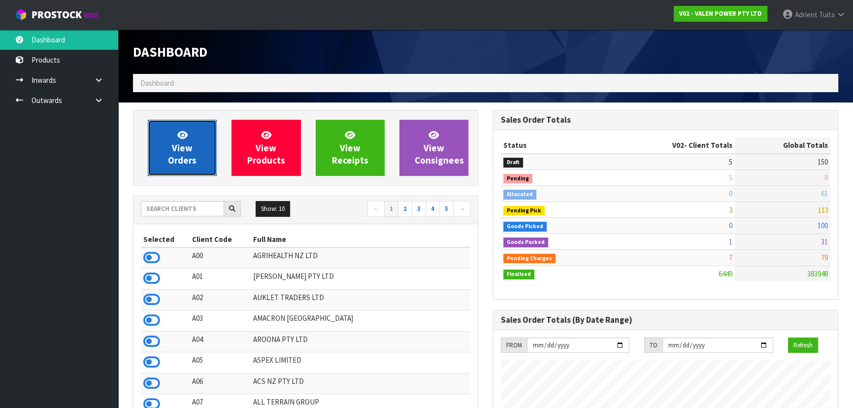
click at [183, 158] on span "View Orders" at bounding box center [182, 147] width 29 height 37
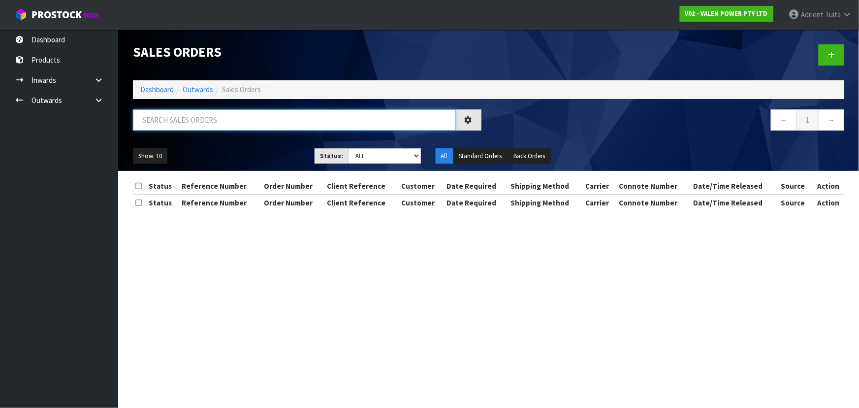
click at [204, 123] on input "text" at bounding box center [294, 119] width 323 height 21
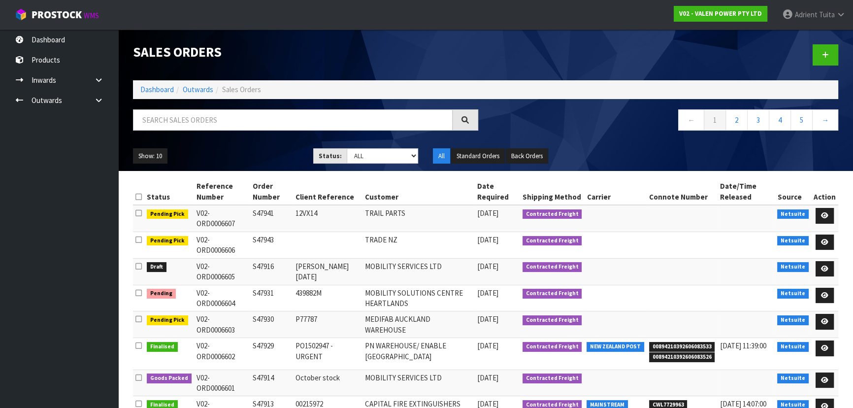
click at [159, 80] on ol "Dashboard Outwards Sales Orders" at bounding box center [485, 89] width 705 height 18
click at [159, 88] on link "Dashboard" at bounding box center [156, 89] width 33 height 9
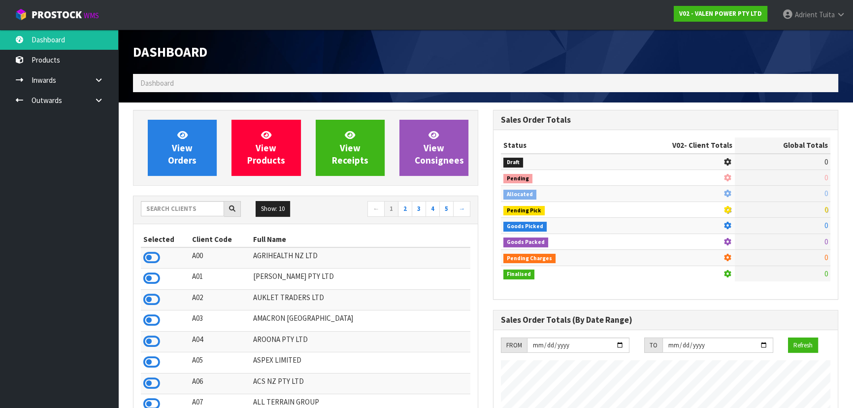
scroll to position [776, 359]
click at [185, 209] on input "text" at bounding box center [182, 208] width 83 height 15
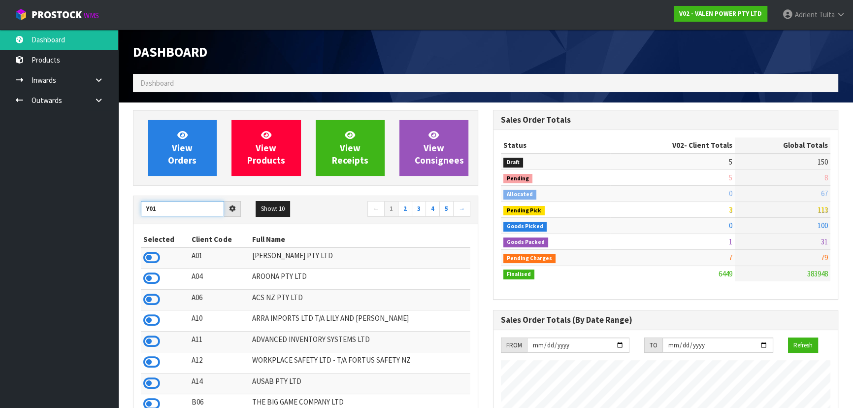
type input "Y01"
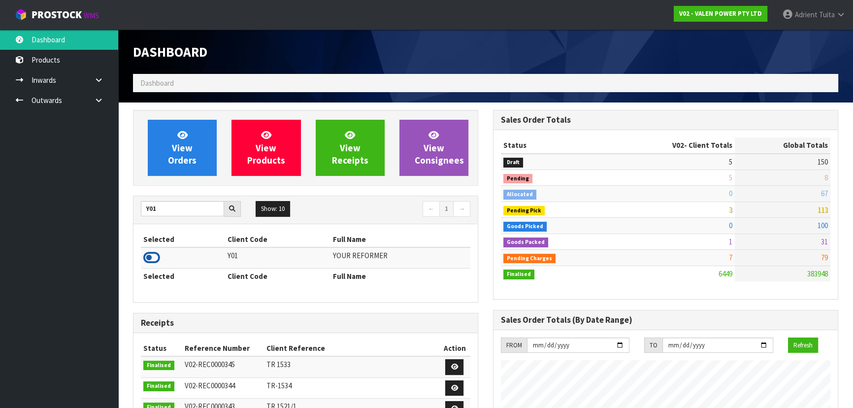
click at [151, 257] on icon at bounding box center [151, 257] width 17 height 15
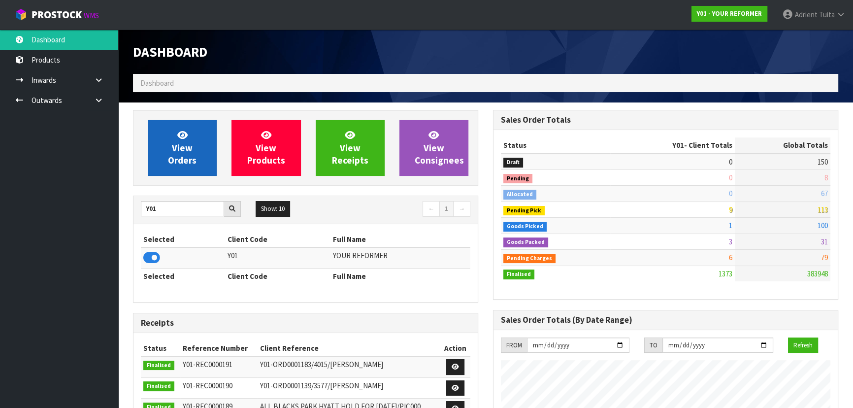
scroll to position [680, 359]
click at [181, 128] on link "View Orders" at bounding box center [182, 148] width 69 height 56
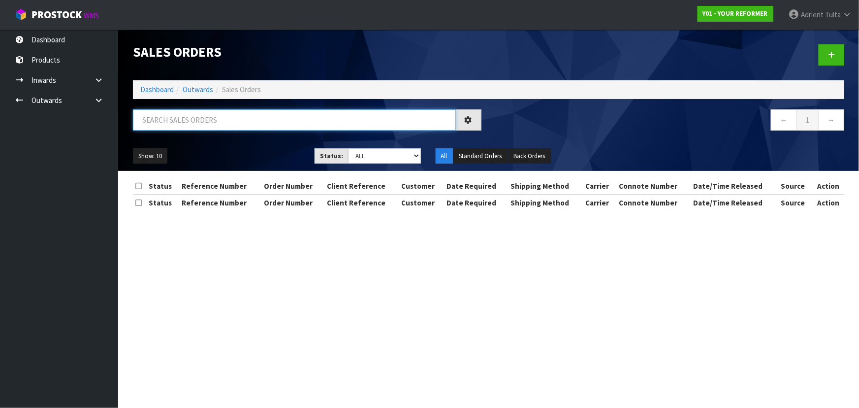
click at [200, 112] on input "text" at bounding box center [294, 119] width 323 height 21
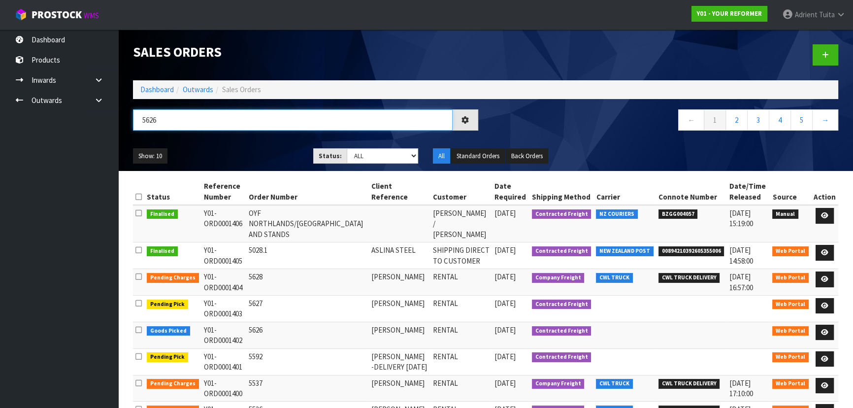
type input "5626"
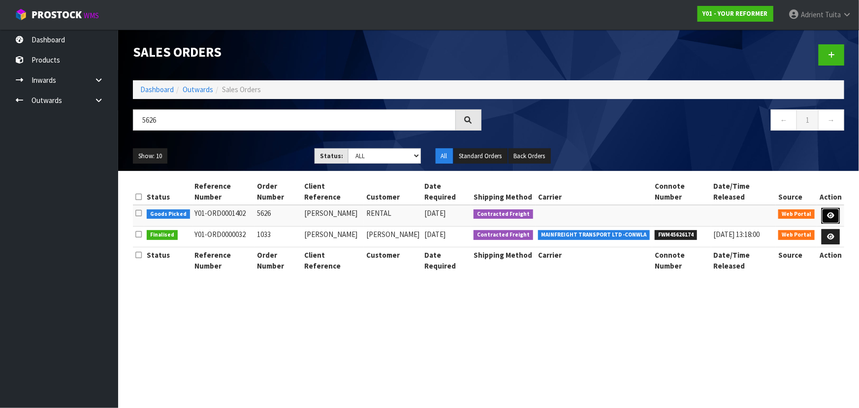
click at [828, 212] on icon at bounding box center [830, 215] width 7 height 6
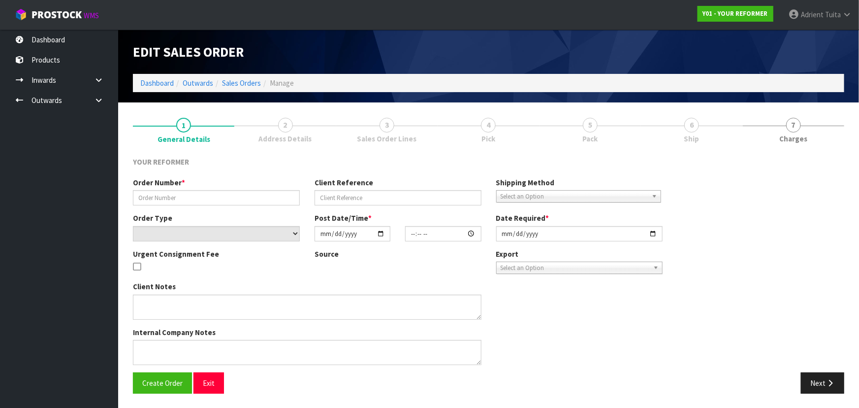
type input "5626"
type input "LAUREN HALL"
select select "number:0"
type input "2025-09-29"
type input "14:05:00.000"
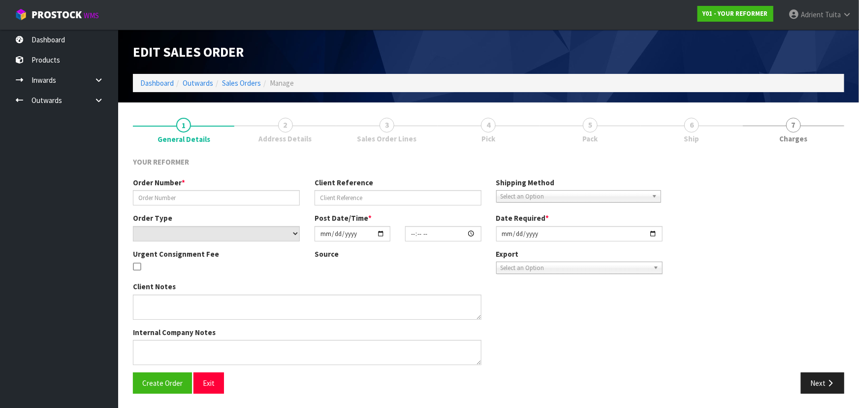
type input "2025-09-30"
type textarea "LAUREN HALL 12B WICKLAM LANE GREENHITHE AUK AUCKLAND 0632 NEW ZEALAND +64 22 64…"
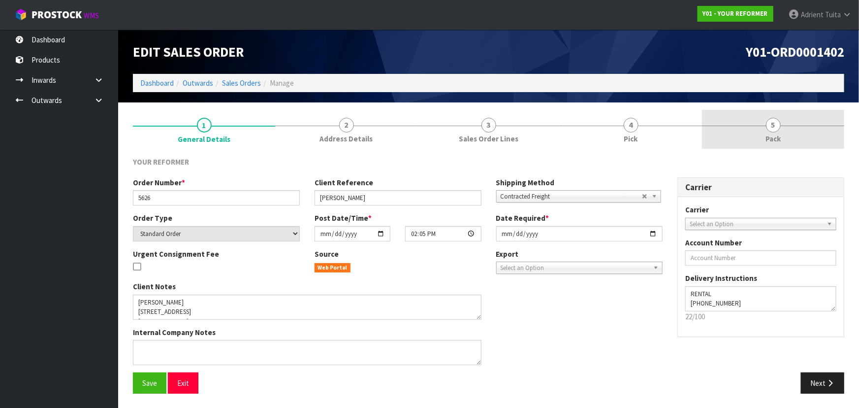
click at [778, 122] on span "5" at bounding box center [773, 125] width 15 height 15
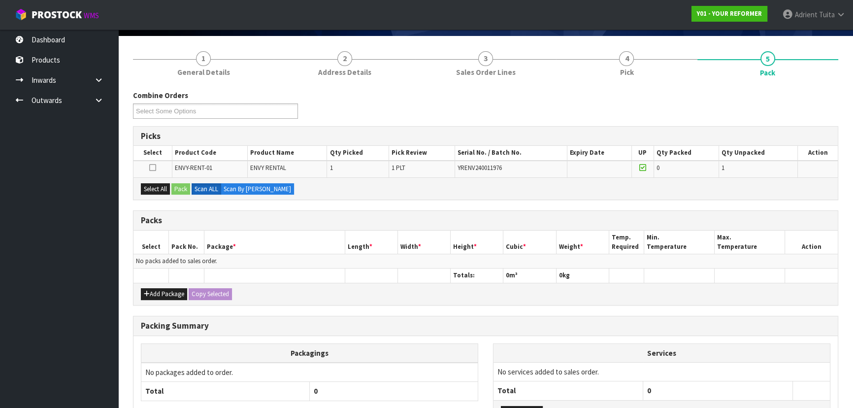
scroll to position [144, 0]
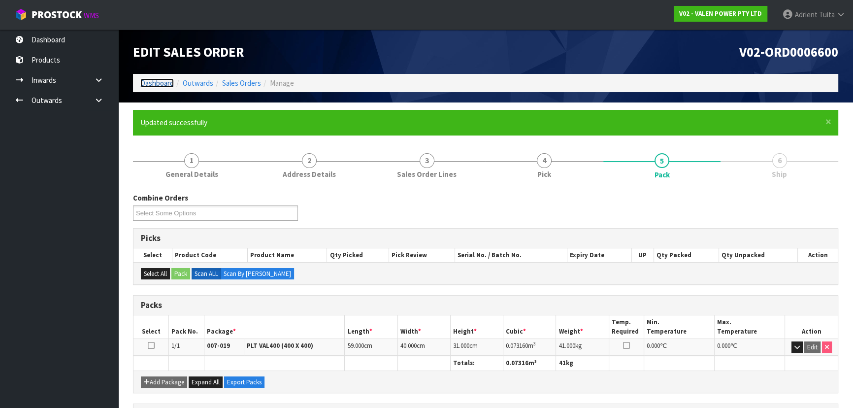
click at [161, 85] on link "Dashboard" at bounding box center [156, 82] width 33 height 9
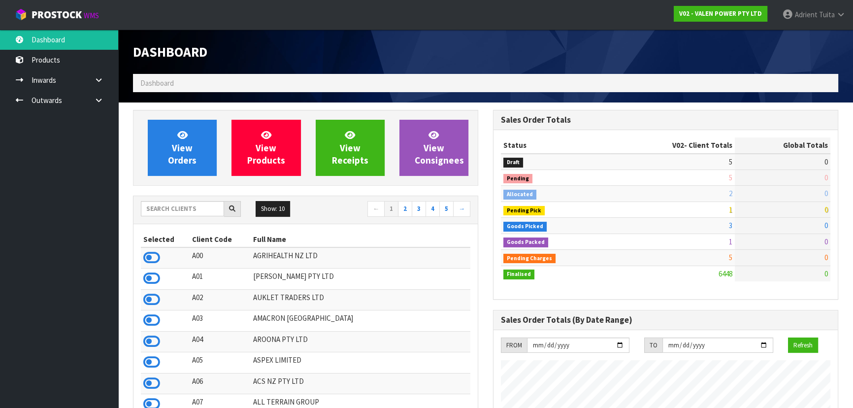
scroll to position [744, 359]
click at [167, 208] on input "text" at bounding box center [182, 208] width 83 height 15
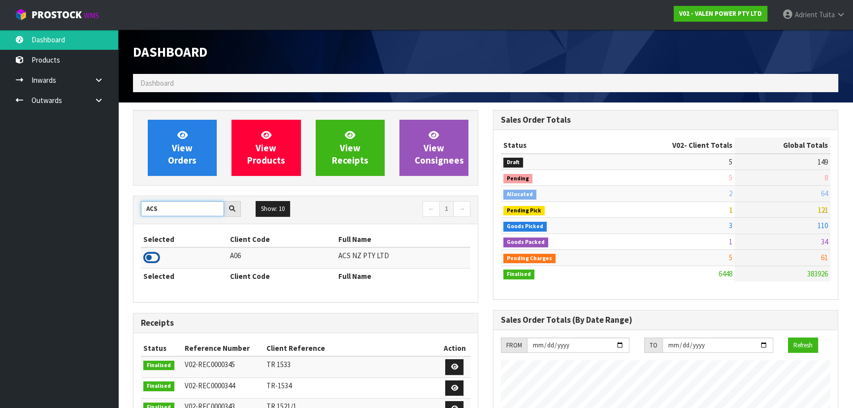
type input "ACS"
click at [159, 250] on icon at bounding box center [151, 257] width 17 height 15
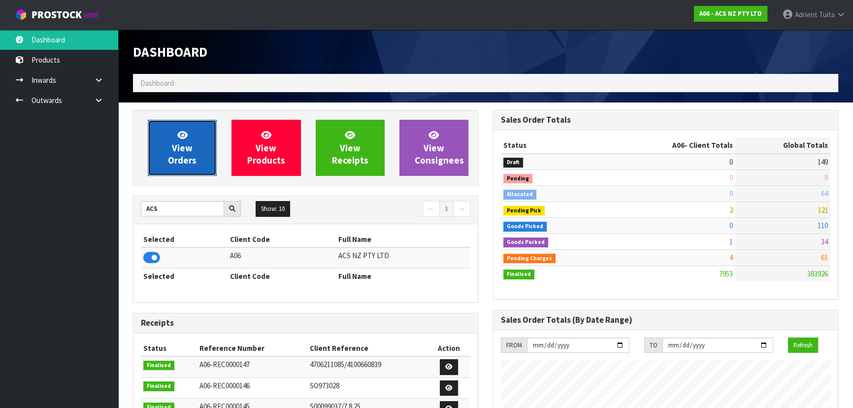
click at [187, 132] on link "View Orders" at bounding box center [182, 148] width 69 height 56
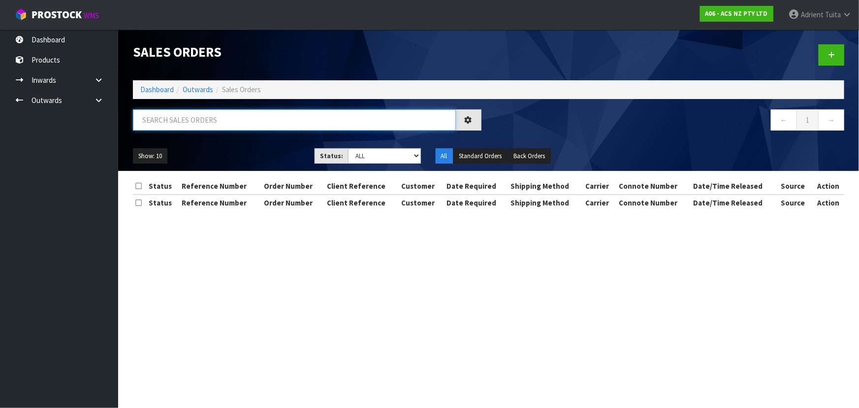
click at [210, 115] on input "text" at bounding box center [294, 119] width 323 height 21
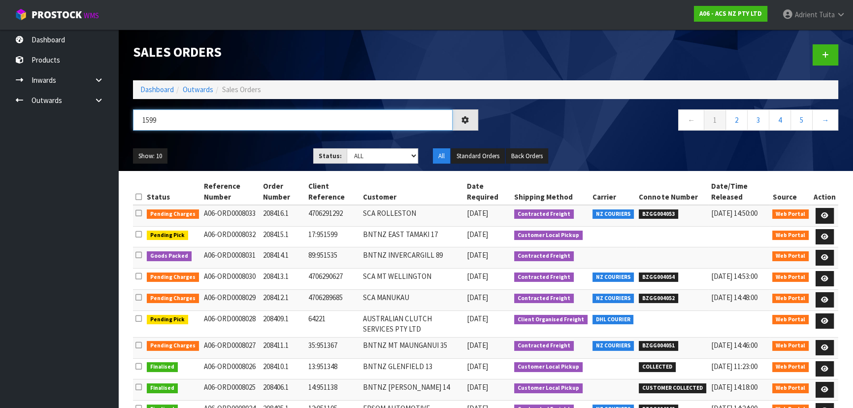
type input "1599"
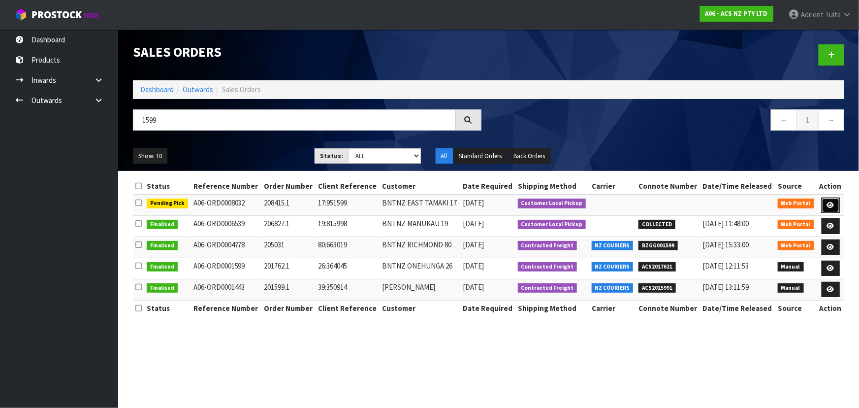
click at [835, 203] on link at bounding box center [831, 205] width 18 height 16
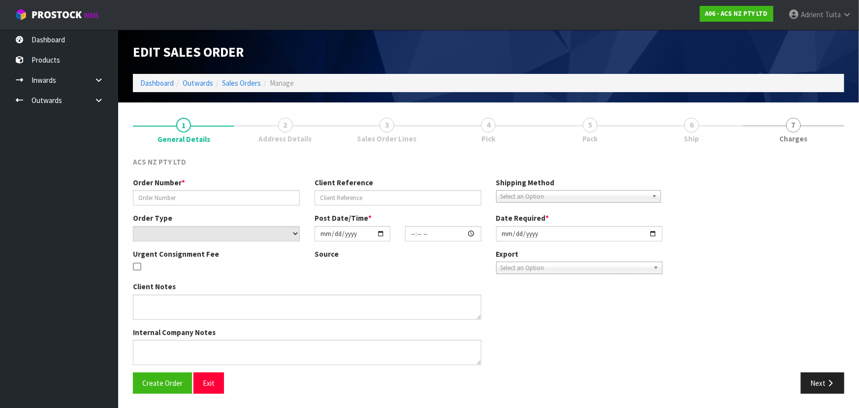
type input "208415.1"
type input "17:951599"
select select "number:0"
type input "[DATE]"
type input "13:19:00.000"
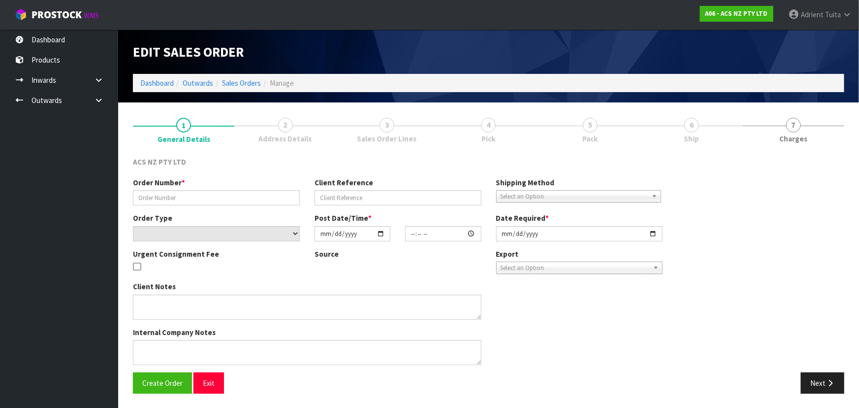
type input "[DATE]"
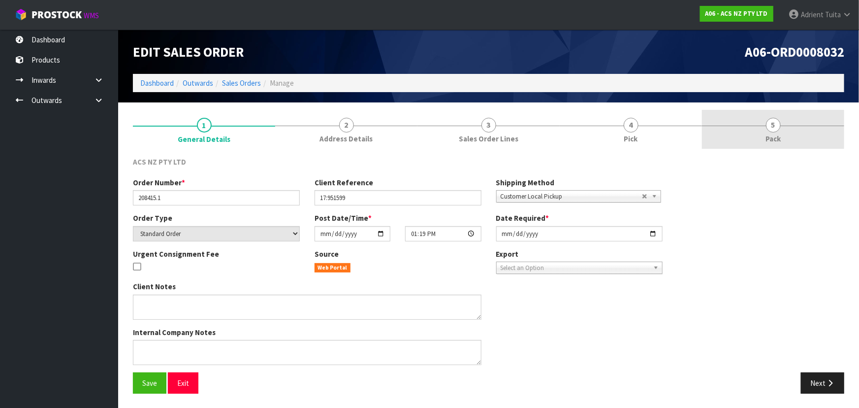
click at [792, 124] on link "5 Pack" at bounding box center [773, 129] width 142 height 39
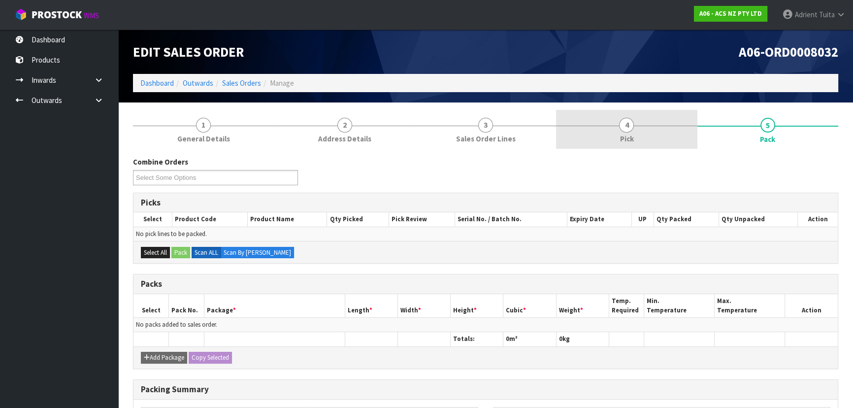
click at [683, 120] on link "4 Pick" at bounding box center [626, 129] width 141 height 39
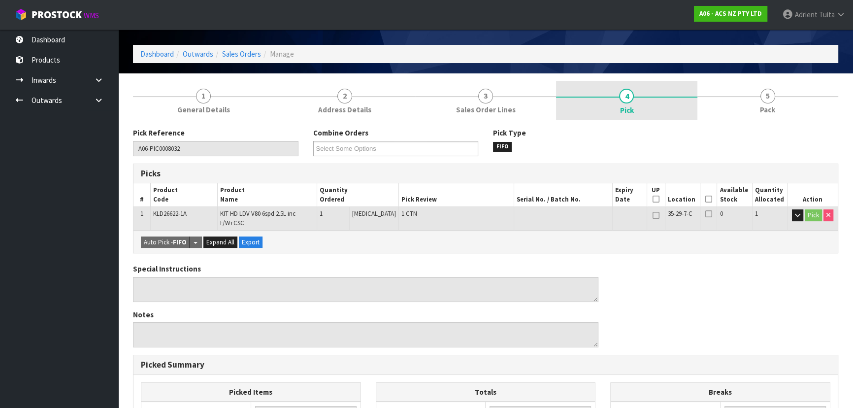
scroll to position [44, 0]
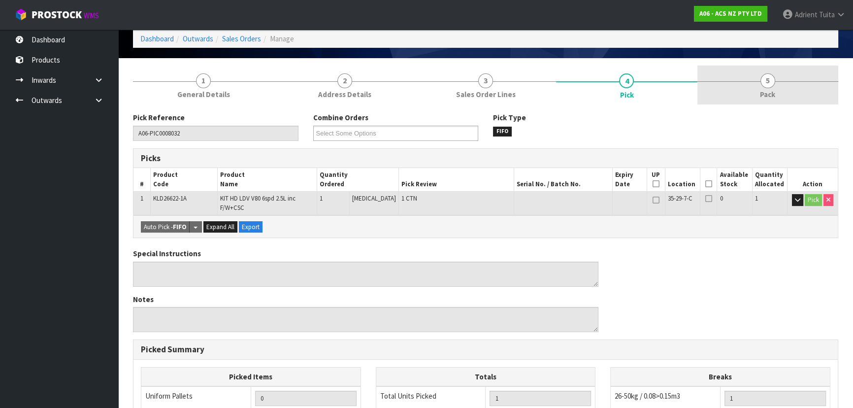
click at [756, 103] on link "5 Pack" at bounding box center [767, 84] width 141 height 39
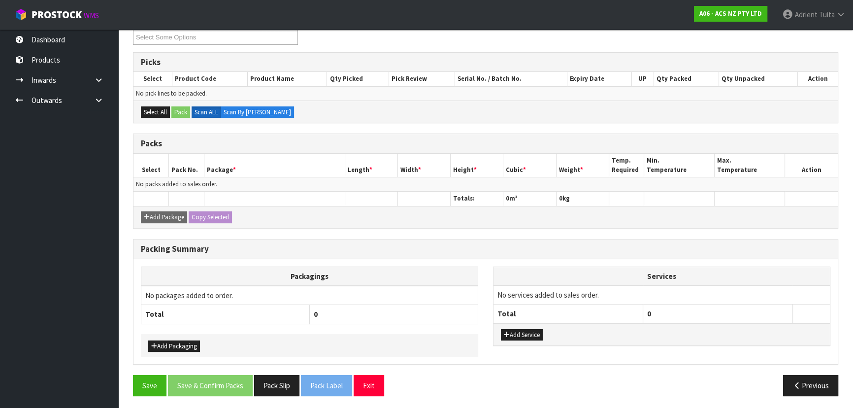
scroll to position [141, 0]
click at [187, 340] on button "Add Packaging" at bounding box center [174, 346] width 52 height 12
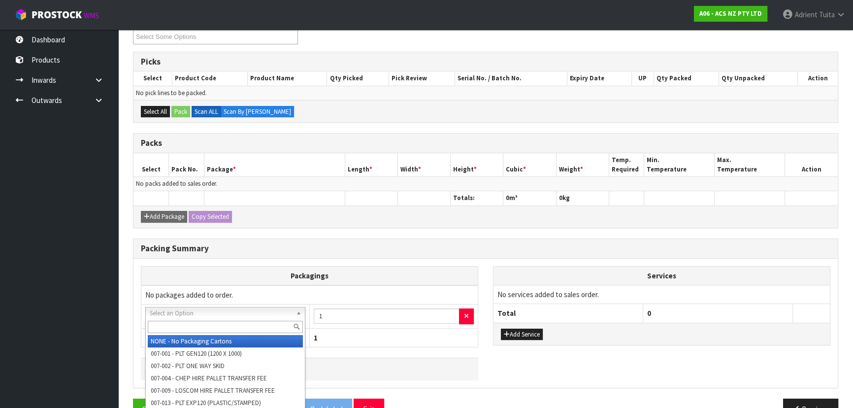
drag, startPoint x: 193, startPoint y: 307, endPoint x: 193, endPoint y: 318, distance: 10.3
click at [193, 324] on input "text" at bounding box center [225, 326] width 155 height 12
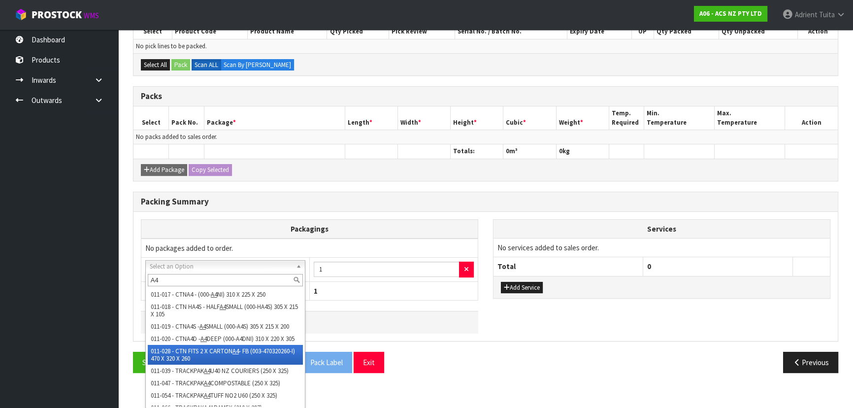
scroll to position [22, 0]
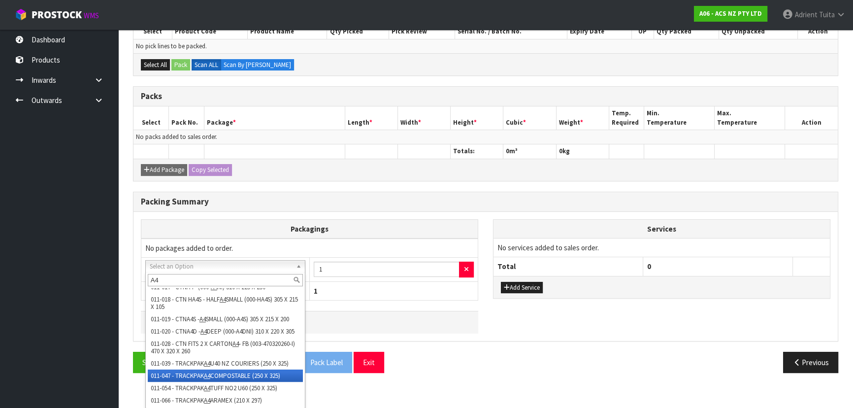
type input "A4"
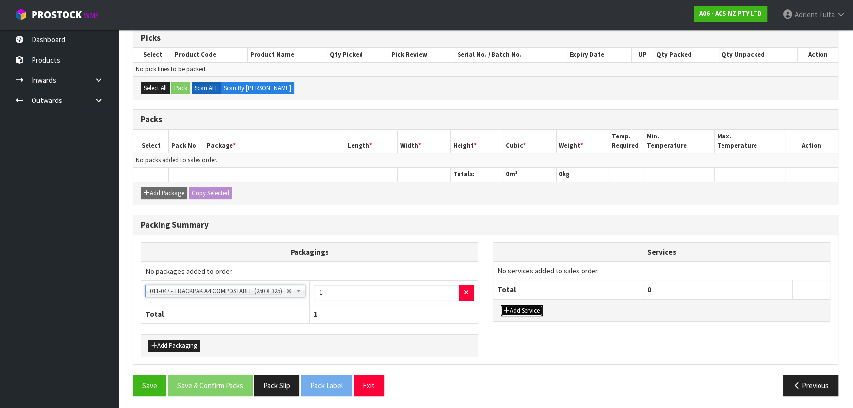
click at [526, 305] on button "Add Service" at bounding box center [522, 311] width 42 height 12
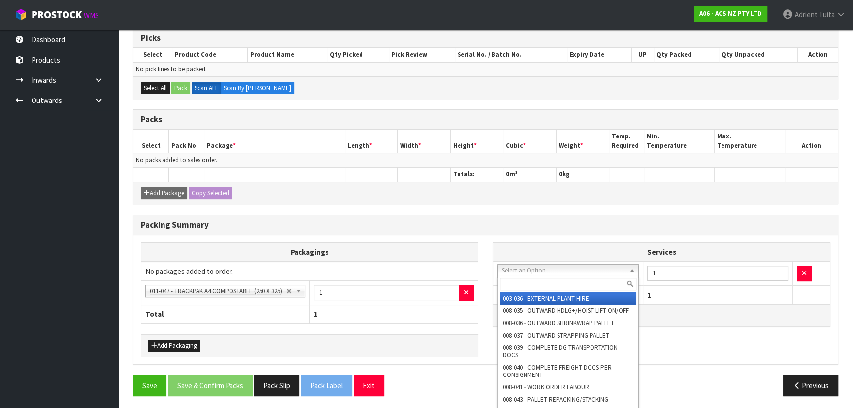
click at [509, 283] on input "text" at bounding box center [568, 284] width 136 height 12
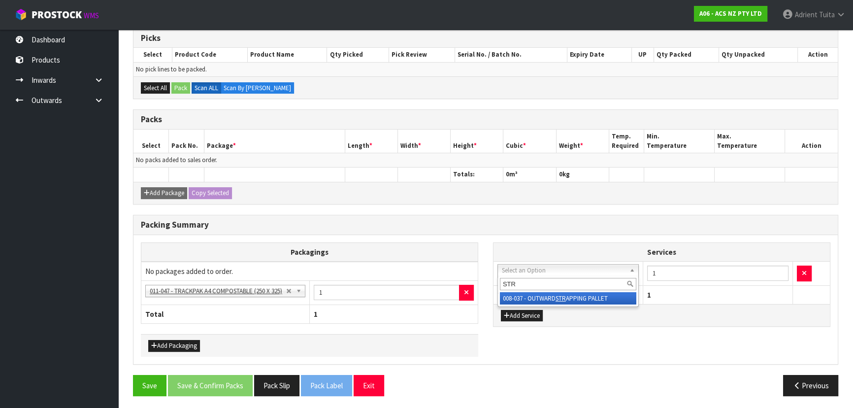
type input "STR"
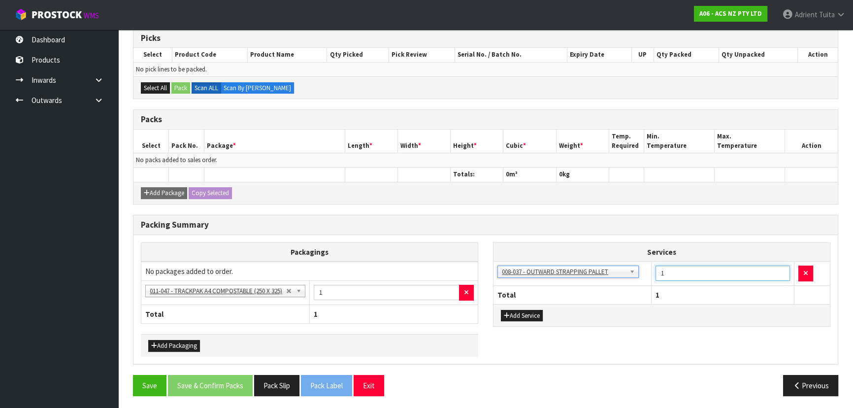
click at [709, 266] on input "1" at bounding box center [722, 272] width 134 height 15
type input "2"
click at [545, 310] on div "Add Service" at bounding box center [661, 315] width 336 height 22
drag, startPoint x: 540, startPoint y: 313, endPoint x: 538, endPoint y: 307, distance: 6.2
click at [539, 313] on button "Add Service" at bounding box center [522, 316] width 42 height 12
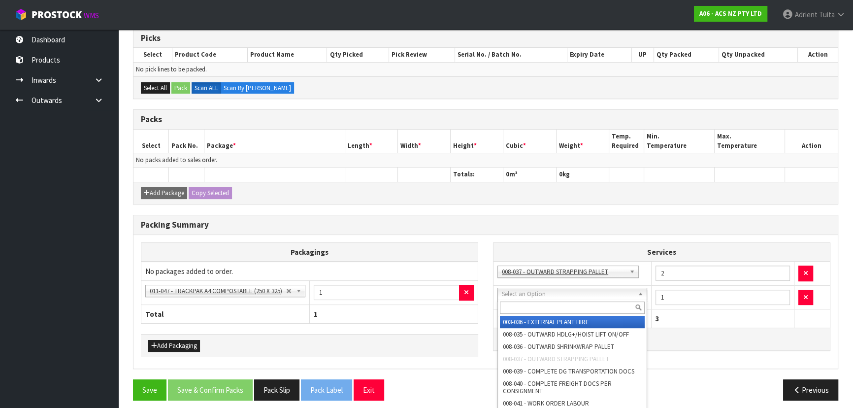
drag, startPoint x: 537, startPoint y: 295, endPoint x: 537, endPoint y: 310, distance: 15.3
click at [537, 310] on input "text" at bounding box center [572, 307] width 145 height 12
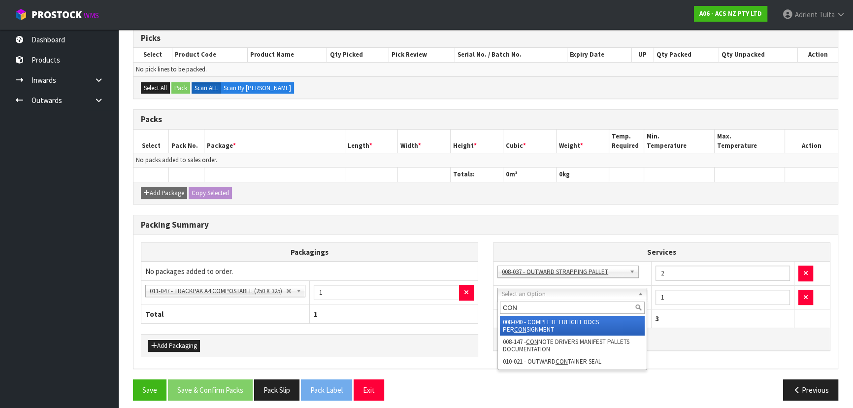
type input "CON"
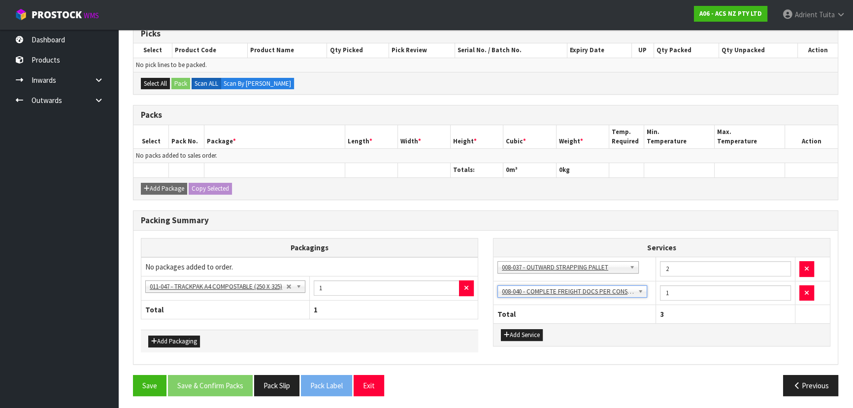
scroll to position [0, 0]
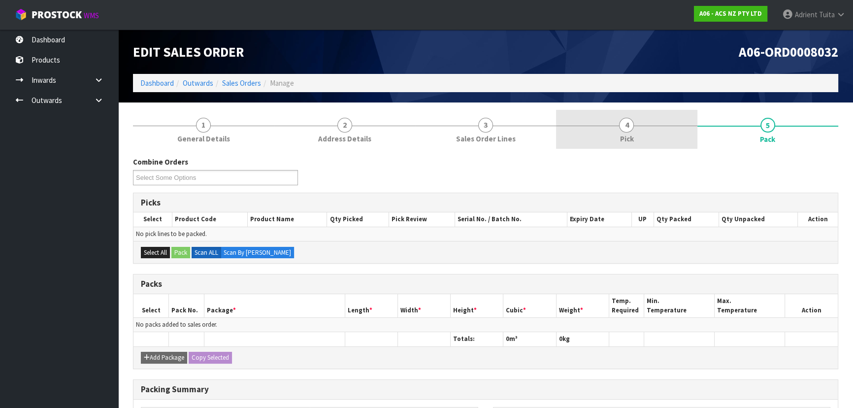
click at [655, 126] on div at bounding box center [626, 126] width 141 height 0
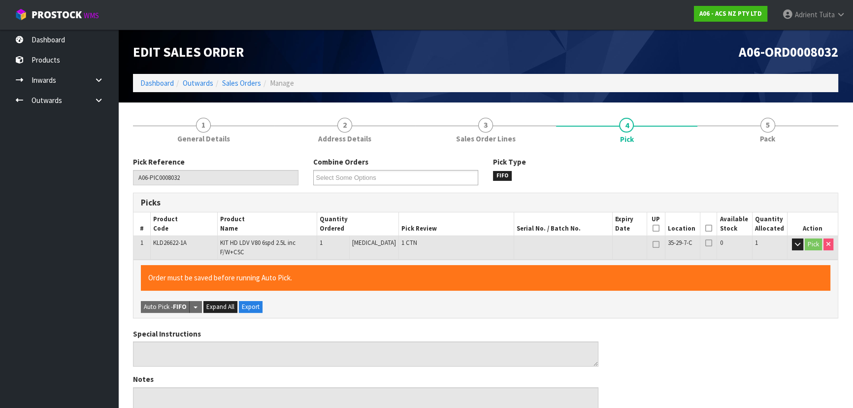
click at [708, 228] on icon at bounding box center [708, 228] width 7 height 0
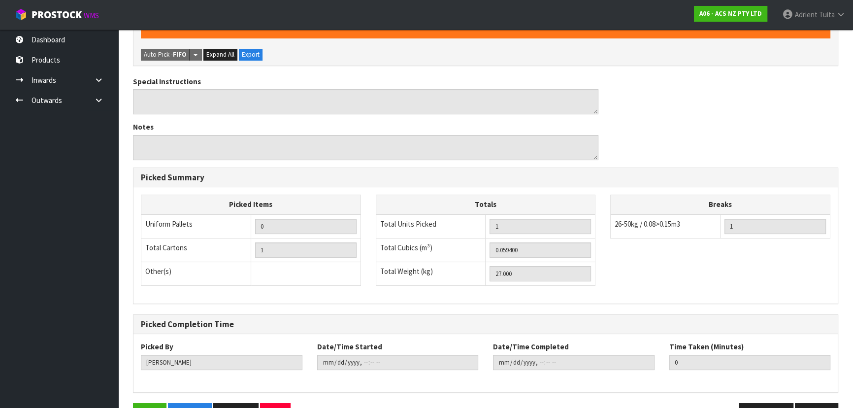
scroll to position [281, 0]
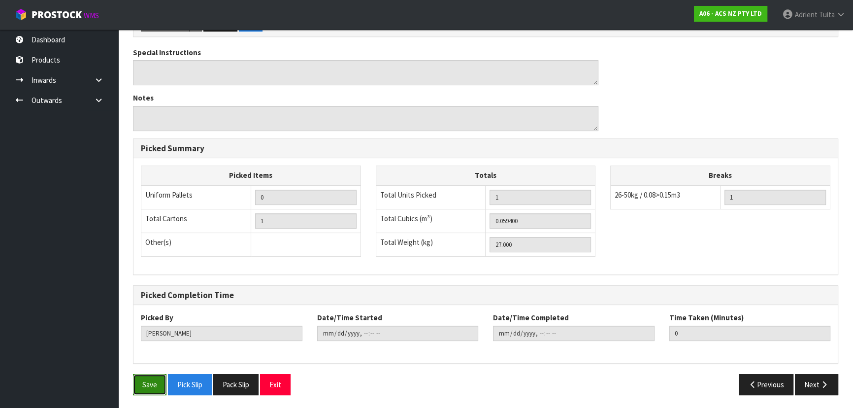
click at [152, 374] on button "Save" at bounding box center [149, 384] width 33 height 21
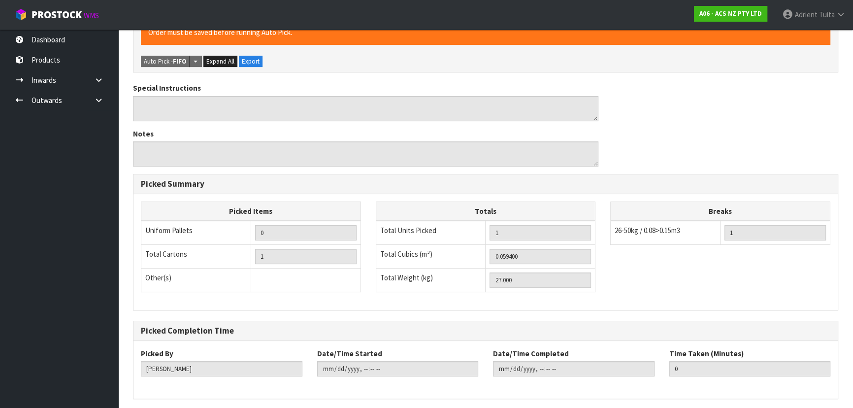
scroll to position [0, 0]
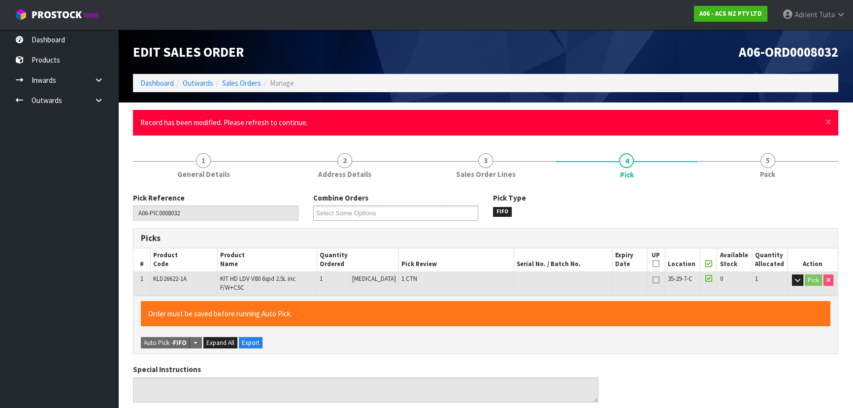
click at [766, 140] on form "× Close Record has been modified. Please refresh to continue. 1 General Details…" at bounding box center [485, 414] width 705 height 609
click at [827, 118] on span "×" at bounding box center [828, 122] width 6 height 14
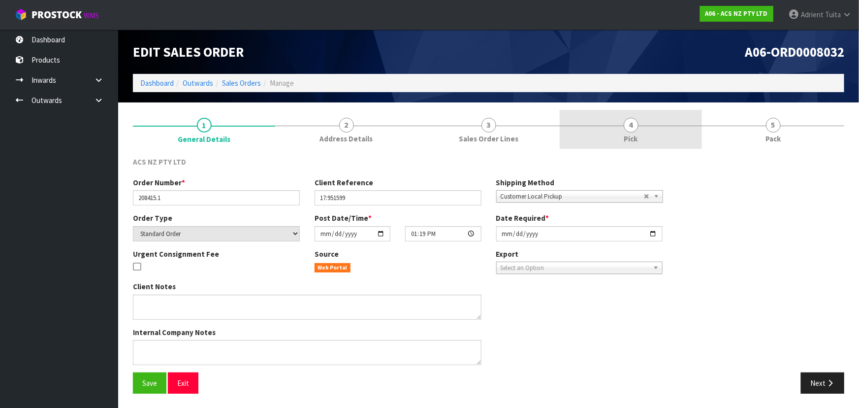
click at [665, 141] on link "4 Pick" at bounding box center [631, 129] width 142 height 39
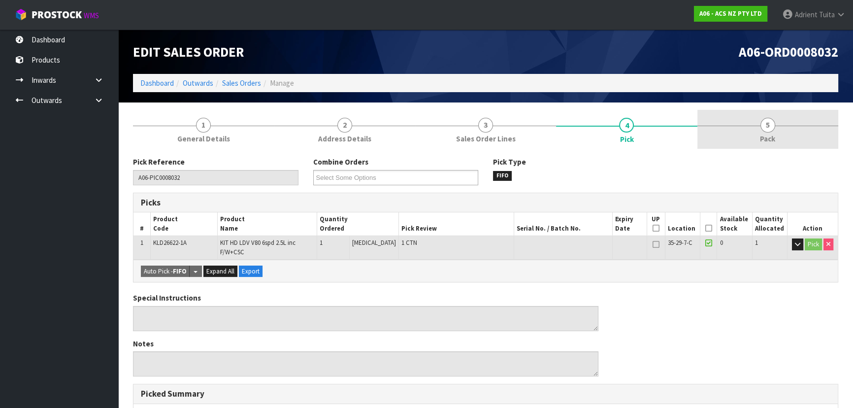
click at [758, 132] on link "5 Pack" at bounding box center [767, 129] width 141 height 39
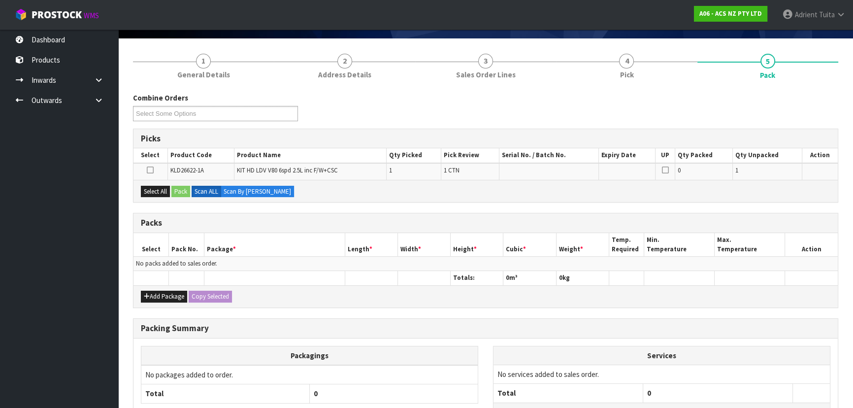
scroll to position [144, 0]
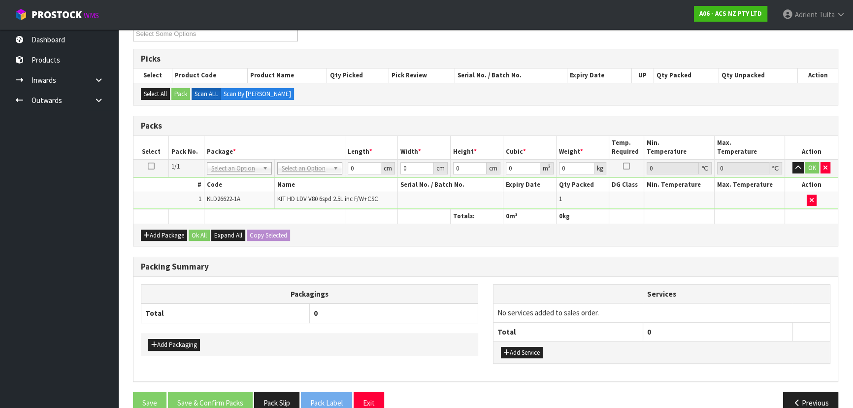
drag, startPoint x: 288, startPoint y: 154, endPoint x: 290, endPoint y: 168, distance: 14.4
click at [288, 158] on table "Select Pack No. Package * Length * Width * Height * Cubic * Weight * Temp. Requ…" at bounding box center [485, 180] width 704 height 88
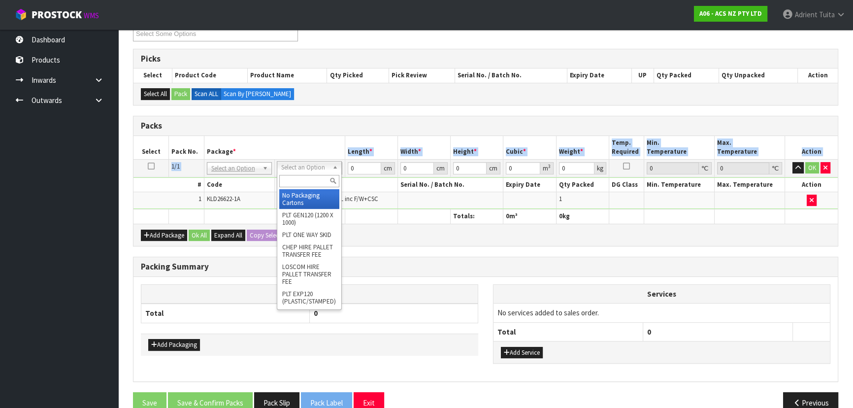
drag, startPoint x: 296, startPoint y: 197, endPoint x: 343, endPoint y: 177, distance: 50.3
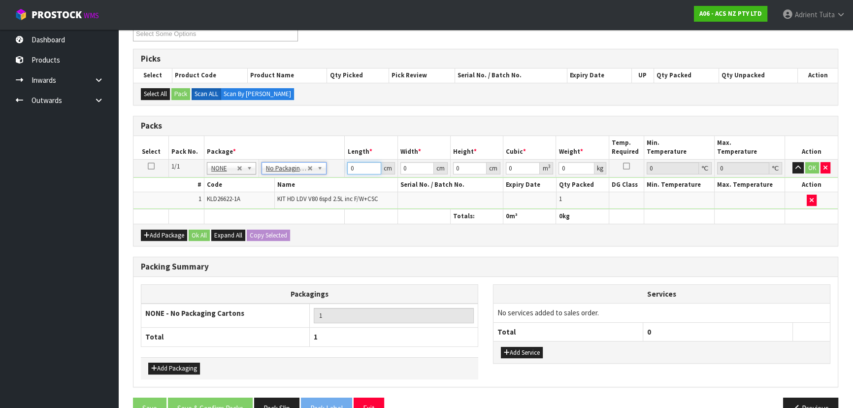
click at [354, 164] on input "0" at bounding box center [363, 168] width 33 height 12
type input "65"
type input "55"
type input "2"
type input "0.00715"
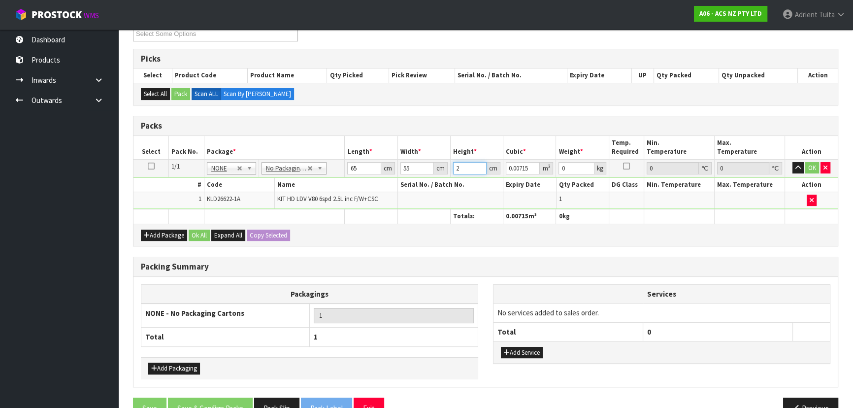
type input "25"
type input "0.089375"
type input "25"
type input "28"
click at [810, 166] on button "OK" at bounding box center [812, 168] width 14 height 12
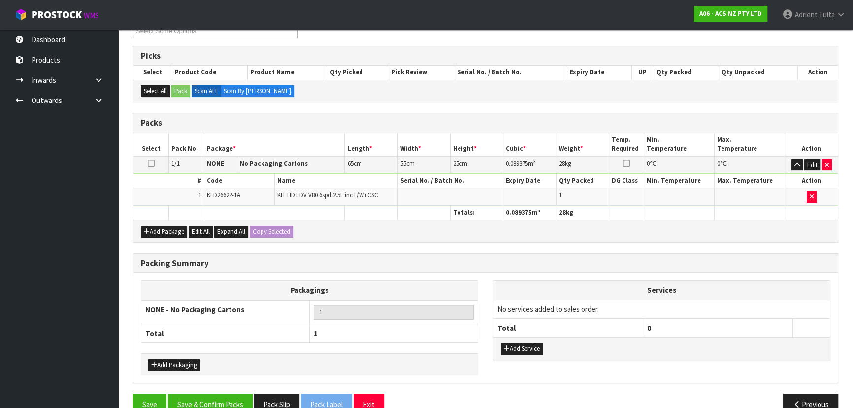
scroll to position [166, 0]
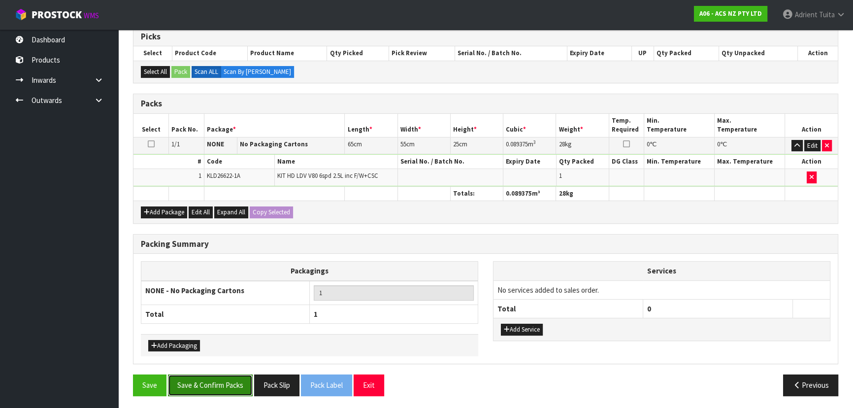
click at [241, 380] on button "Save & Confirm Packs" at bounding box center [210, 384] width 85 height 21
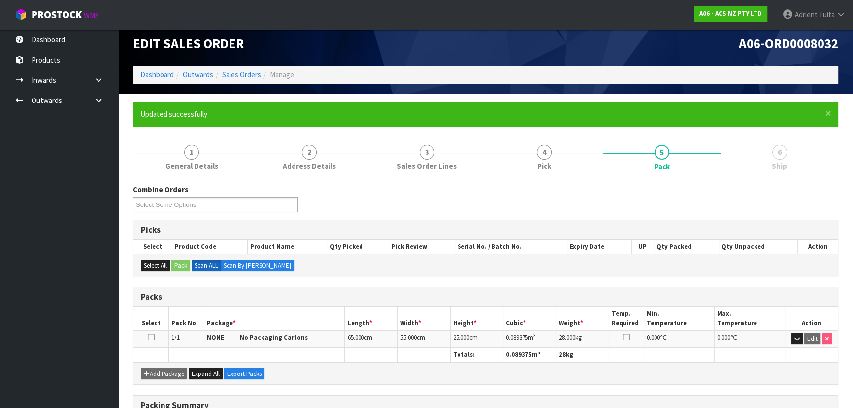
scroll to position [148, 0]
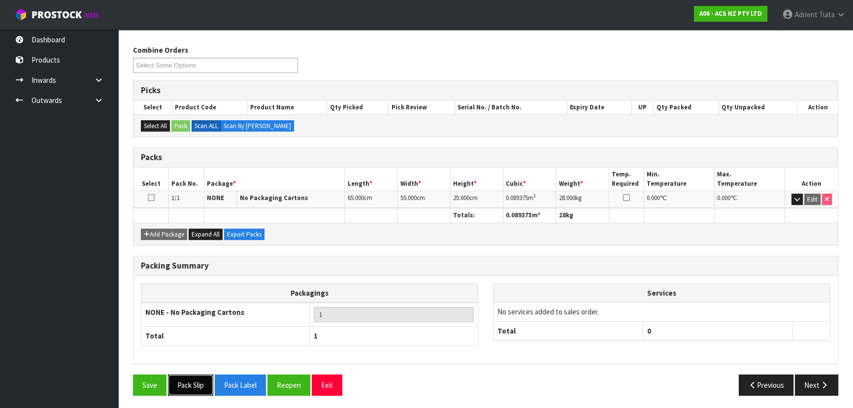
click at [205, 374] on button "Pack Slip" at bounding box center [190, 384] width 45 height 21
click at [819, 381] on icon "button" at bounding box center [823, 384] width 9 height 7
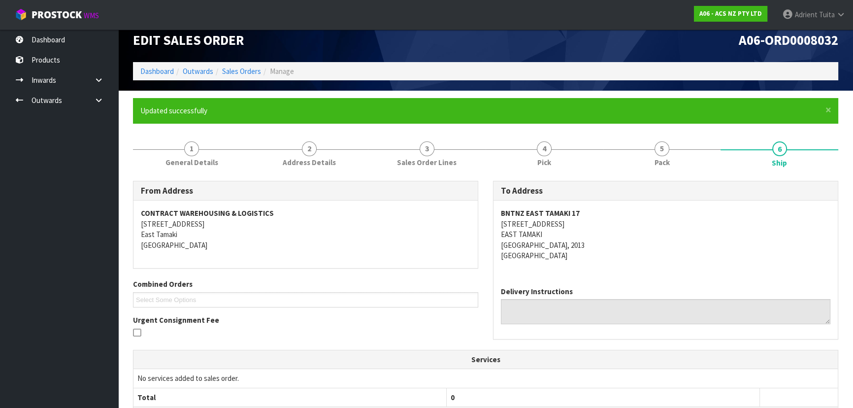
scroll to position [230, 0]
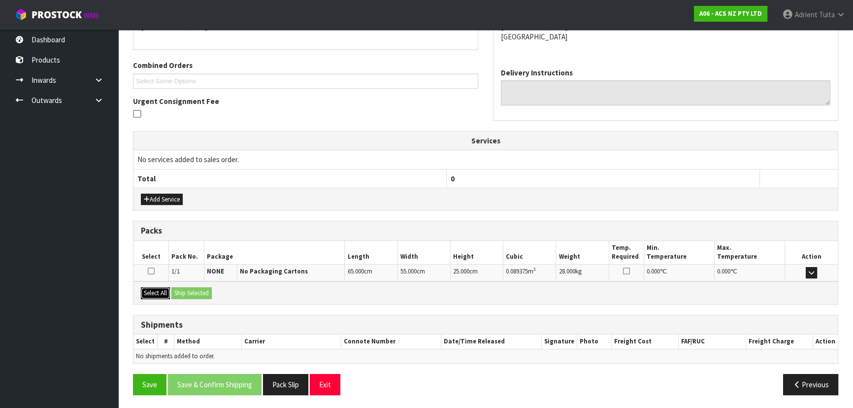
drag, startPoint x: 167, startPoint y: 291, endPoint x: 177, endPoint y: 290, distance: 10.4
click at [169, 290] on button "Select All" at bounding box center [155, 293] width 29 height 12
click at [182, 289] on button "Ship Selected" at bounding box center [191, 293] width 40 height 12
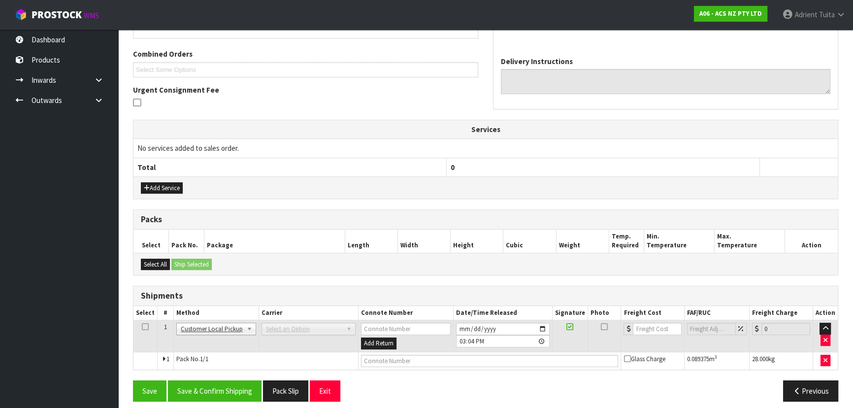
scroll to position [248, 0]
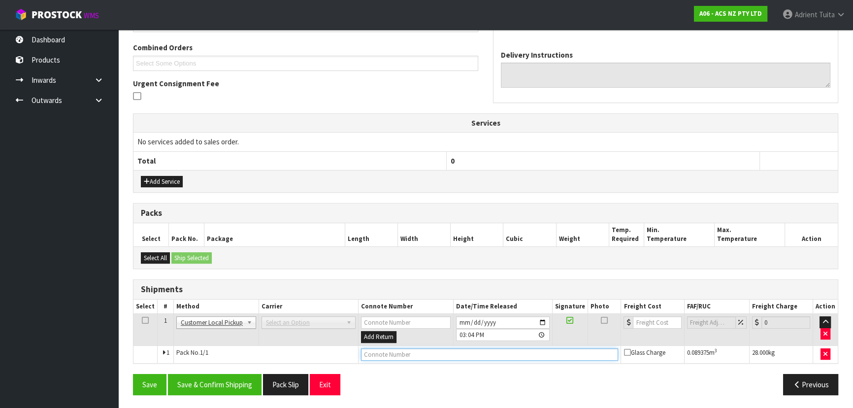
click at [372, 357] on input "text" at bounding box center [489, 354] width 257 height 12
type input "COLLECTED"
click at [187, 389] on button "Save & Confirm Shipping" at bounding box center [215, 384] width 94 height 21
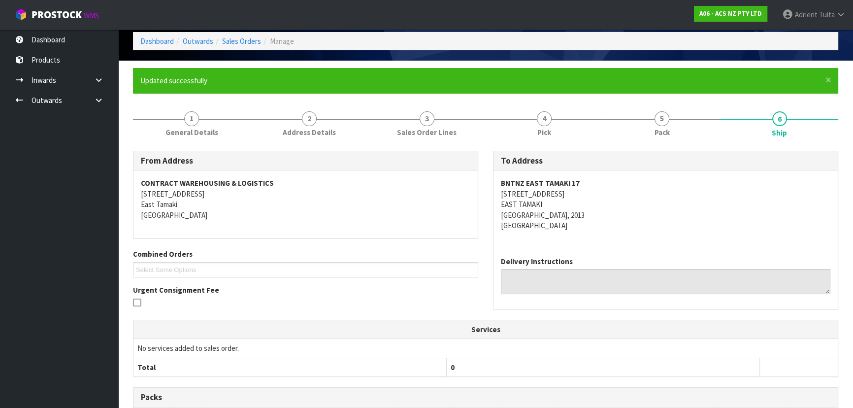
scroll to position [223, 0]
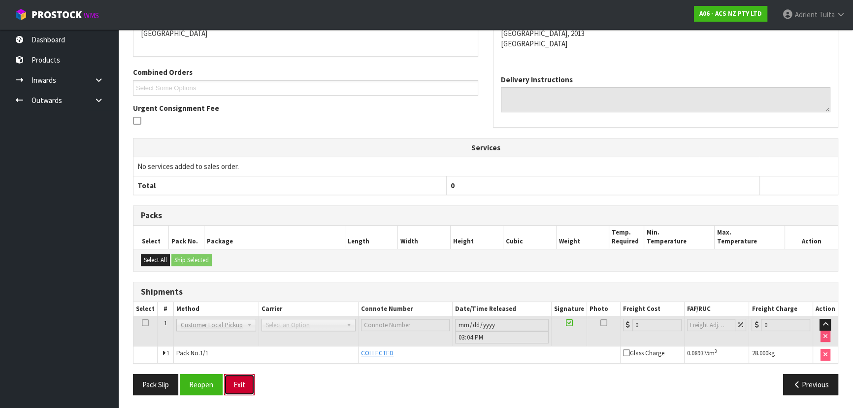
click at [239, 375] on button "Exit" at bounding box center [239, 384] width 31 height 21
drag, startPoint x: 239, startPoint y: 375, endPoint x: 233, endPoint y: 308, distance: 67.2
click at [238, 371] on div "From Address CONTRACT WAREHOUSING & LOGISTICS [STREET_ADDRESS] Combined Orders …" at bounding box center [485, 185] width 705 height 433
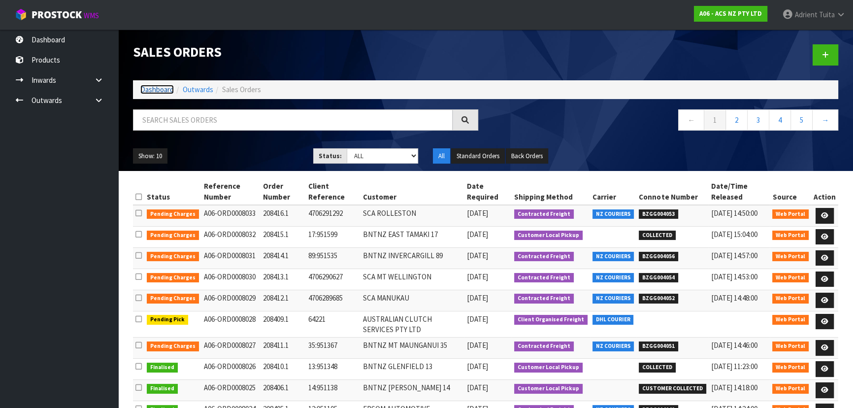
click at [153, 90] on link "Dashboard" at bounding box center [156, 89] width 33 height 9
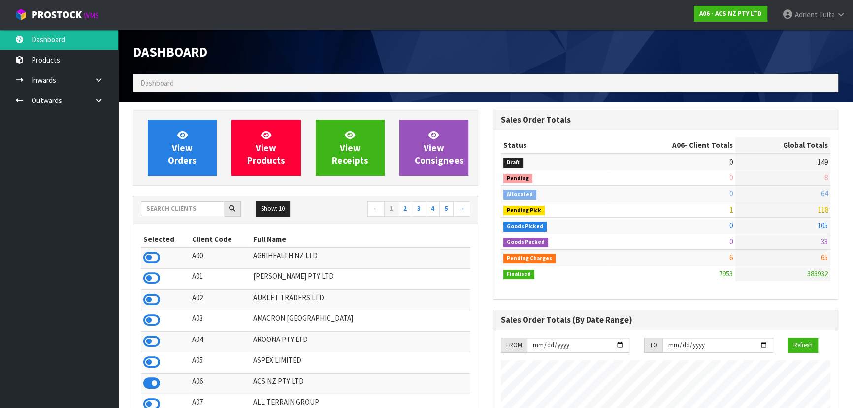
scroll to position [744, 359]
click at [192, 204] on input "text" at bounding box center [182, 208] width 83 height 15
type input "VA"
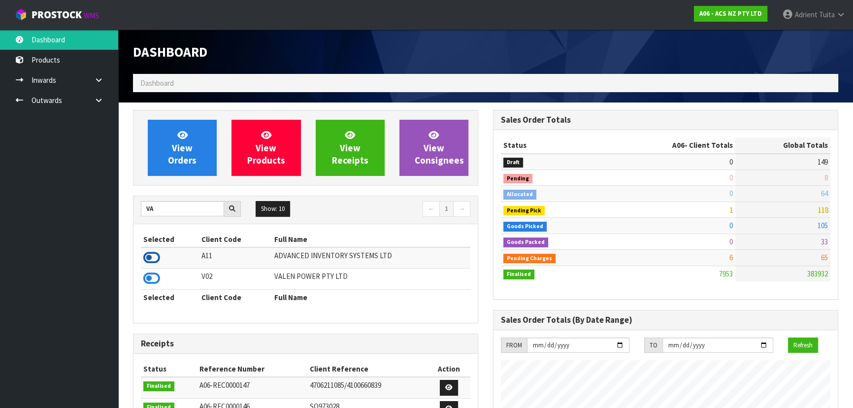
click at [151, 256] on icon at bounding box center [151, 257] width 17 height 15
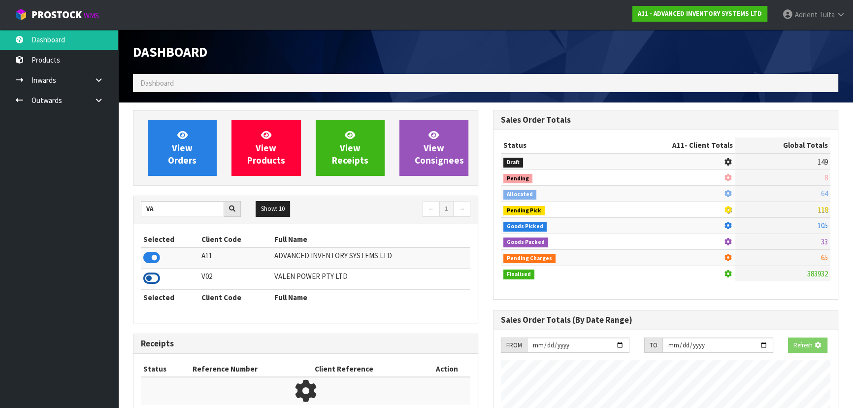
click at [148, 278] on icon at bounding box center [151, 278] width 17 height 15
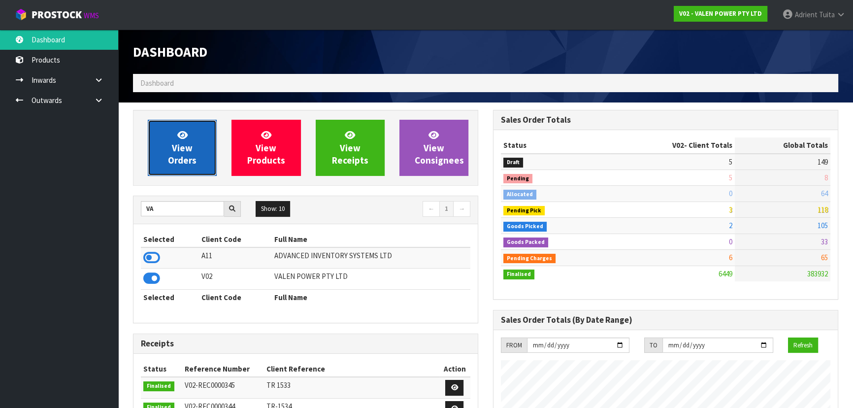
scroll to position [744, 359]
click at [171, 134] on link "View Orders" at bounding box center [182, 148] width 69 height 56
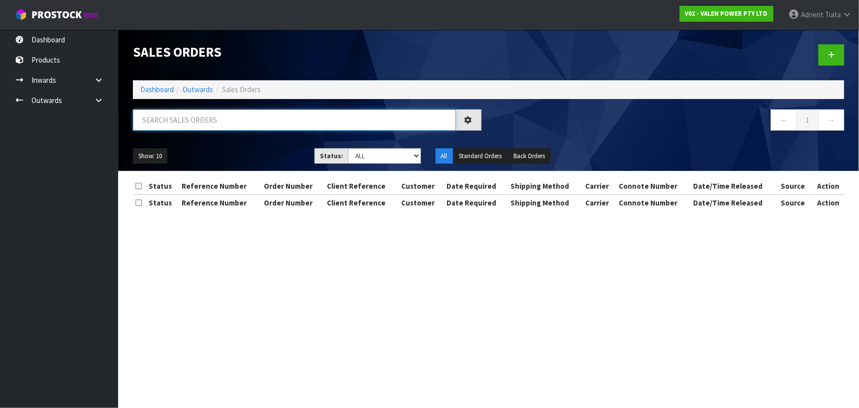
click at [179, 117] on input "text" at bounding box center [294, 119] width 323 height 21
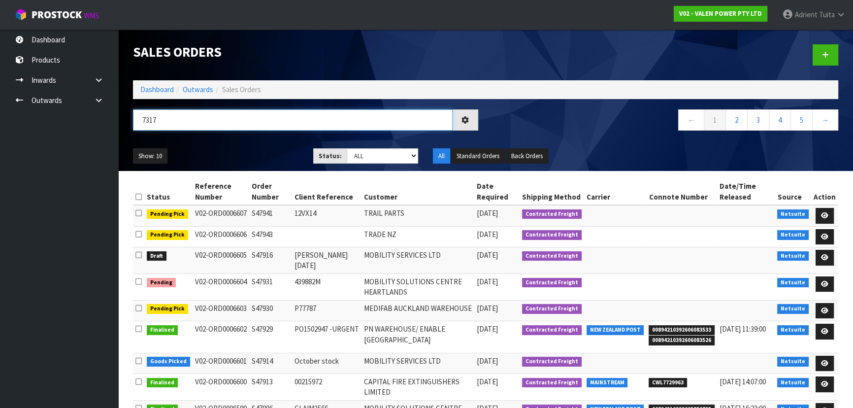
type input "7317"
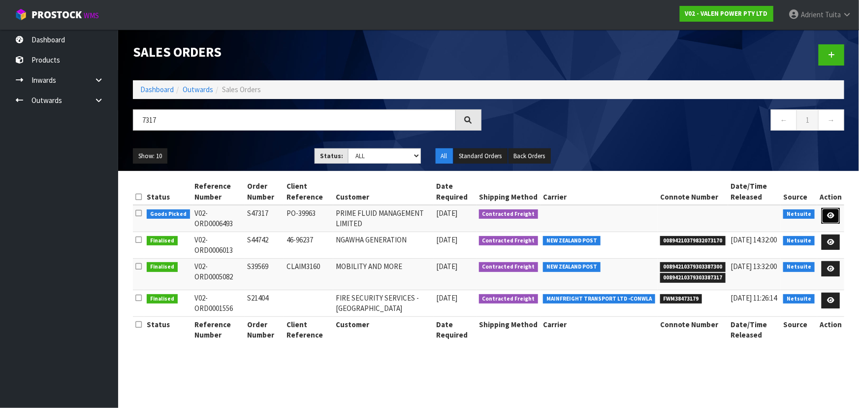
click at [830, 210] on link at bounding box center [831, 216] width 18 height 16
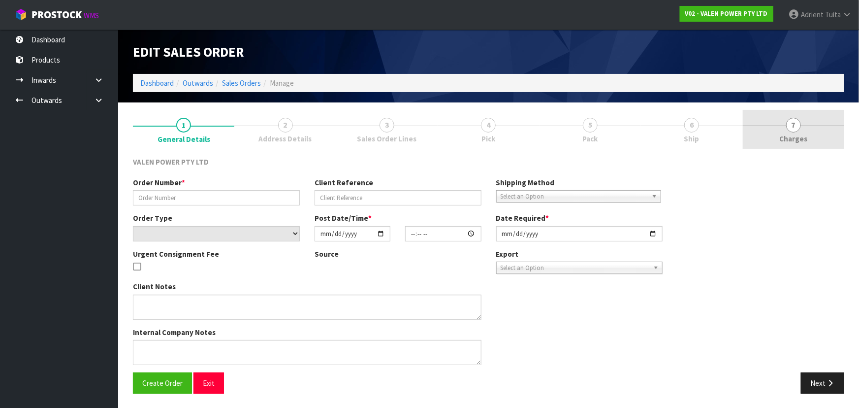
type input "S47317"
type input "PO-39963"
select select "number:0"
type input "[DATE]"
type input "12:45:07.000"
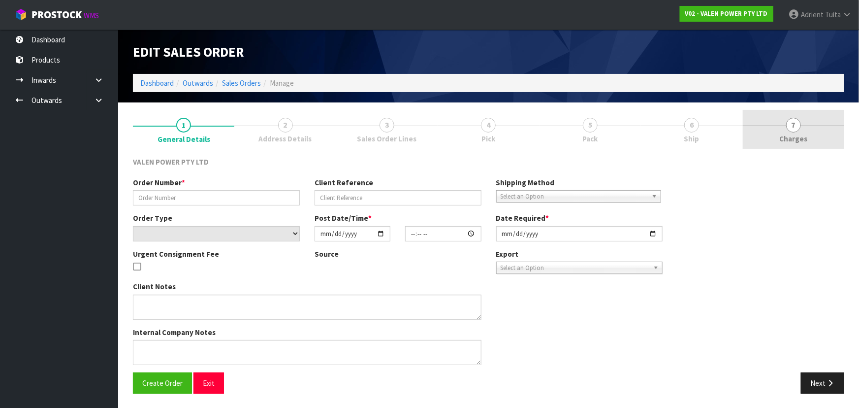
type input "[DATE]"
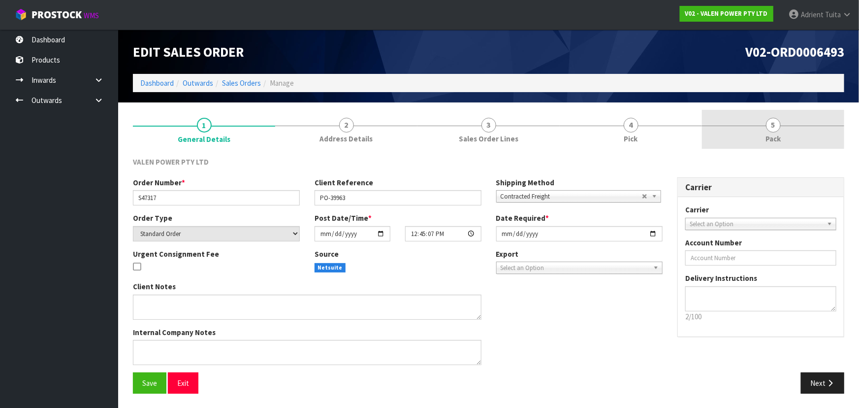
click at [788, 144] on link "5 Pack" at bounding box center [773, 129] width 142 height 39
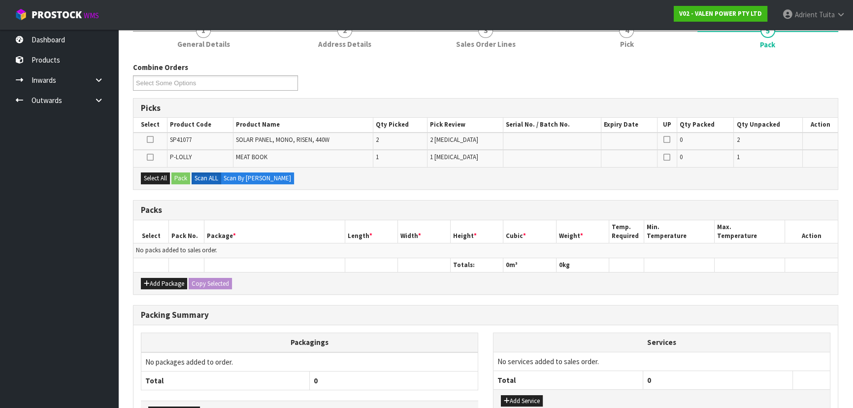
scroll to position [161, 0]
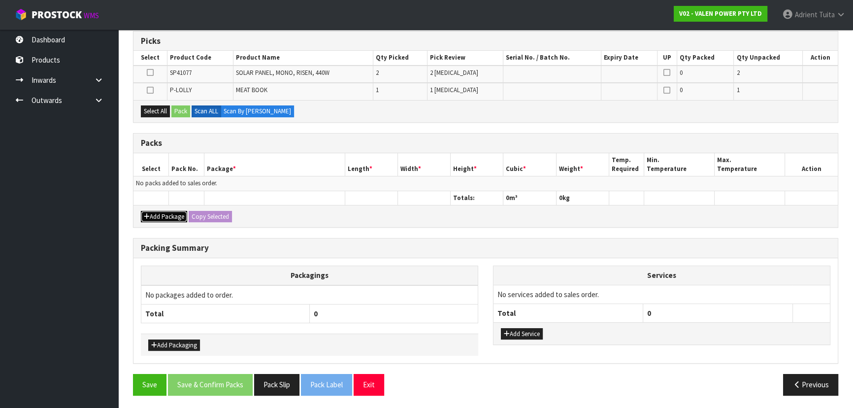
click at [156, 220] on button "Add Package" at bounding box center [164, 217] width 46 height 12
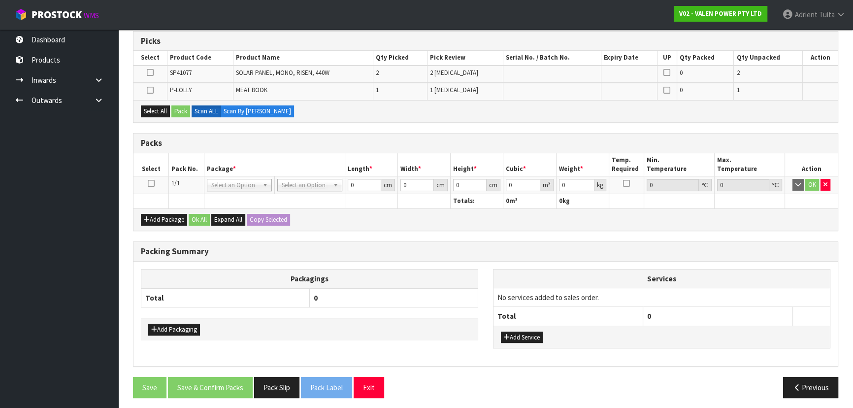
click at [152, 183] on icon at bounding box center [151, 183] width 7 height 0
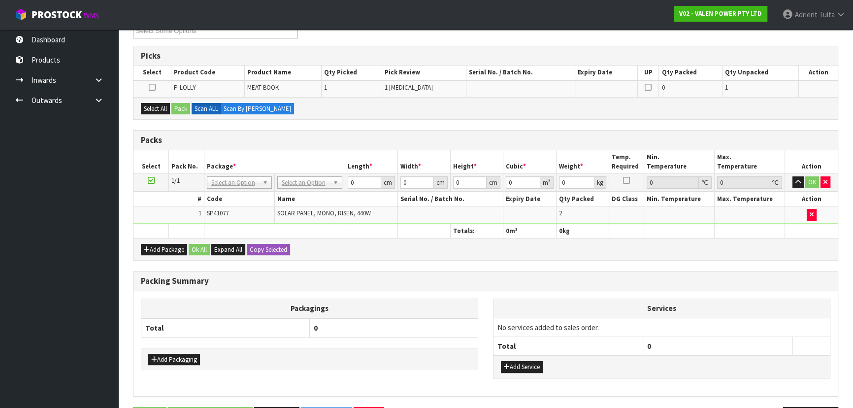
scroll to position [72, 0]
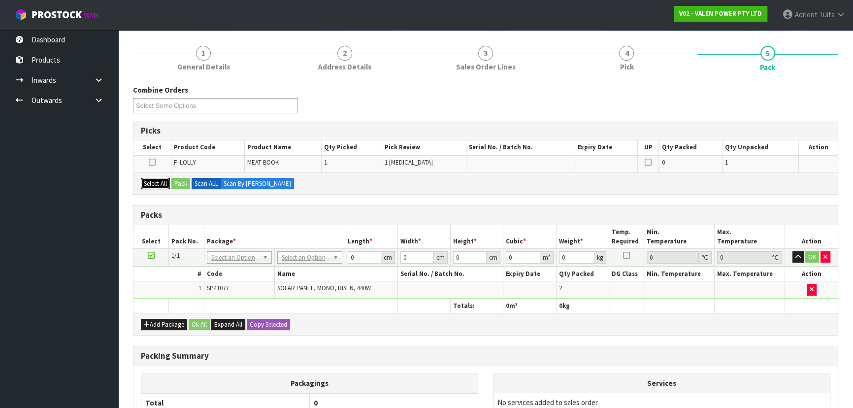
click at [151, 185] on button "Select All" at bounding box center [155, 184] width 29 height 12
click at [180, 182] on button "Pack" at bounding box center [180, 184] width 19 height 12
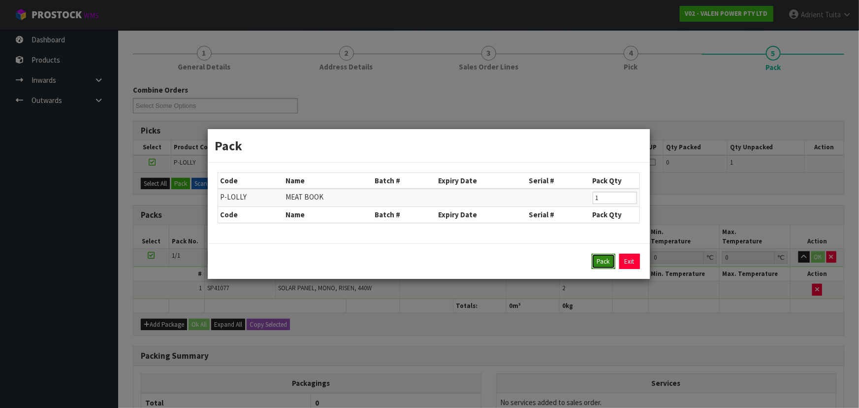
click at [603, 262] on button "Pack" at bounding box center [604, 262] width 24 height 16
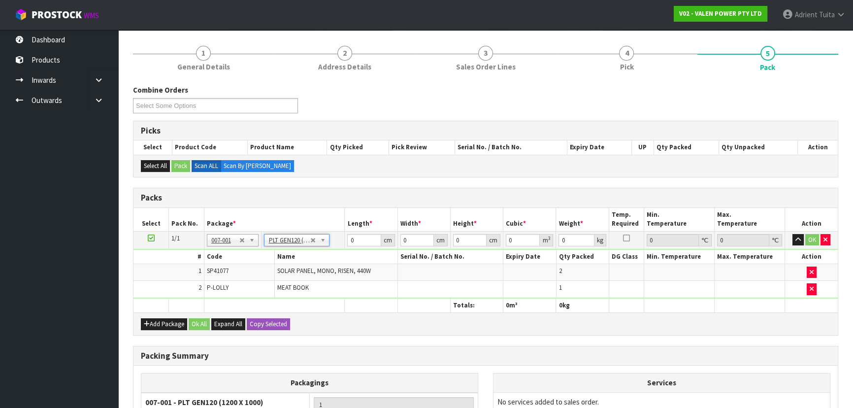
type input "120"
type input "100"
type input "41.55"
click at [352, 240] on input "120" at bounding box center [363, 240] width 33 height 12
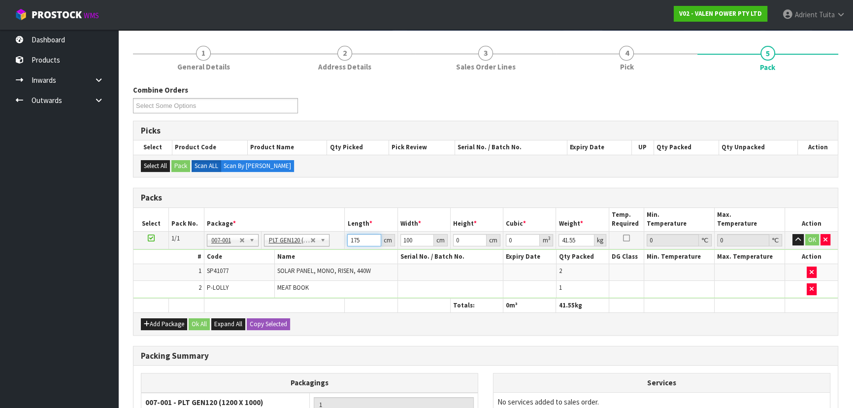
type input "175"
type input "115"
type input "3"
type input "0.060375"
type input "36"
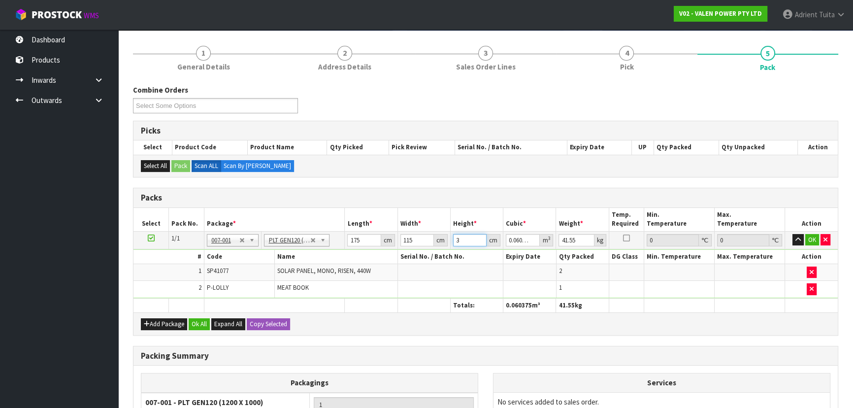
type input "0.7245"
type input "36"
type input "74"
click at [807, 238] on button "OK" at bounding box center [812, 240] width 14 height 12
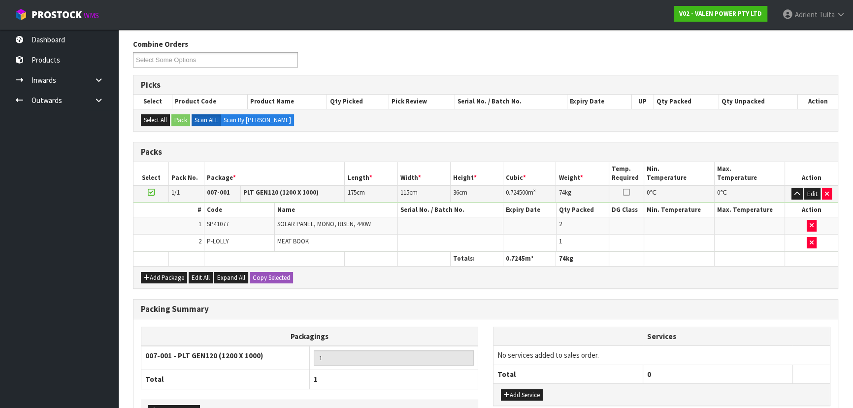
scroll to position [183, 0]
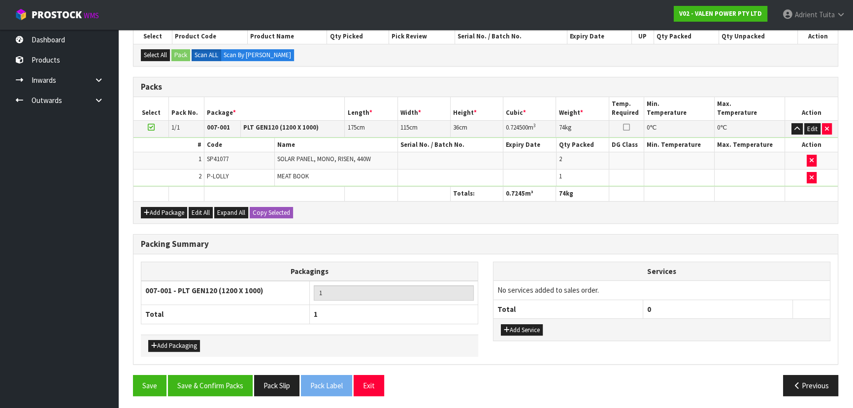
drag, startPoint x: 523, startPoint y: 318, endPoint x: 523, endPoint y: 325, distance: 7.4
click at [523, 320] on div "Add Service" at bounding box center [661, 329] width 336 height 22
drag, startPoint x: 523, startPoint y: 325, endPoint x: 528, endPoint y: 310, distance: 16.5
click at [523, 325] on button "Add Service" at bounding box center [522, 330] width 42 height 12
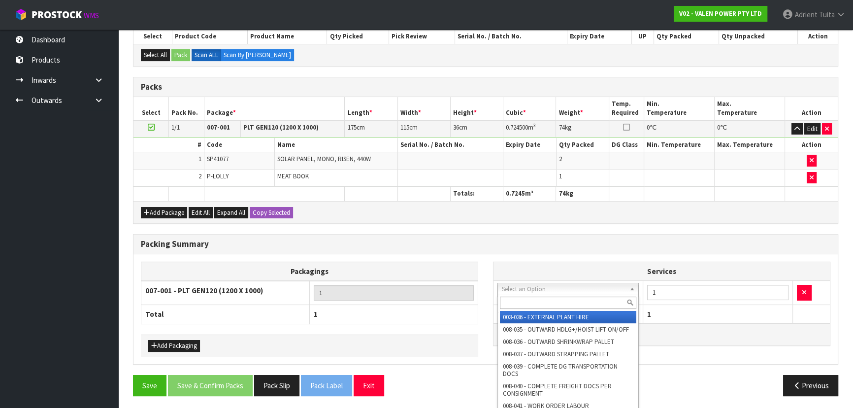
drag, startPoint x: 532, startPoint y: 292, endPoint x: 532, endPoint y: 301, distance: 8.9
click at [532, 301] on input "text" at bounding box center [568, 302] width 136 height 12
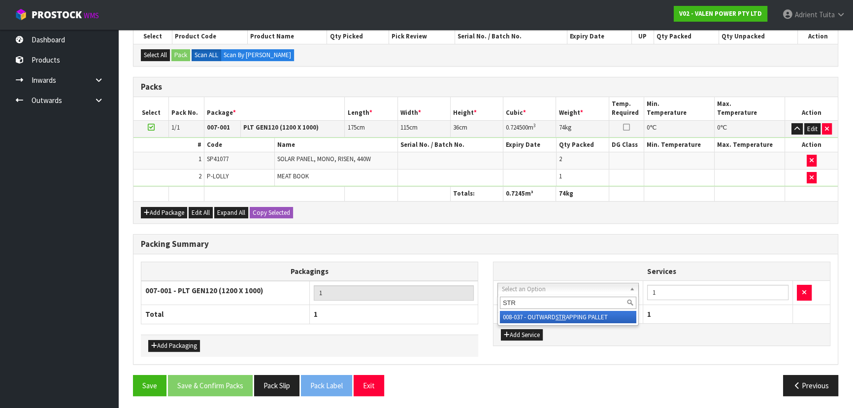
type input "STR"
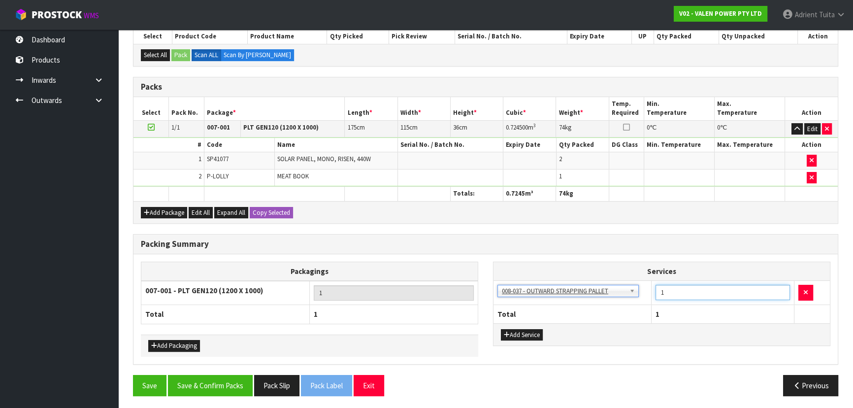
click at [675, 293] on input "1" at bounding box center [722, 292] width 134 height 15
type input "2"
click at [520, 335] on button "Add Service" at bounding box center [522, 335] width 42 height 12
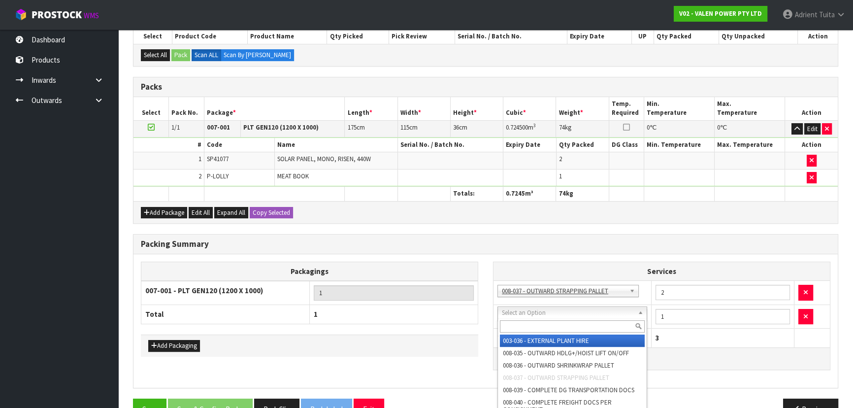
click at [531, 321] on input "text" at bounding box center [572, 326] width 145 height 12
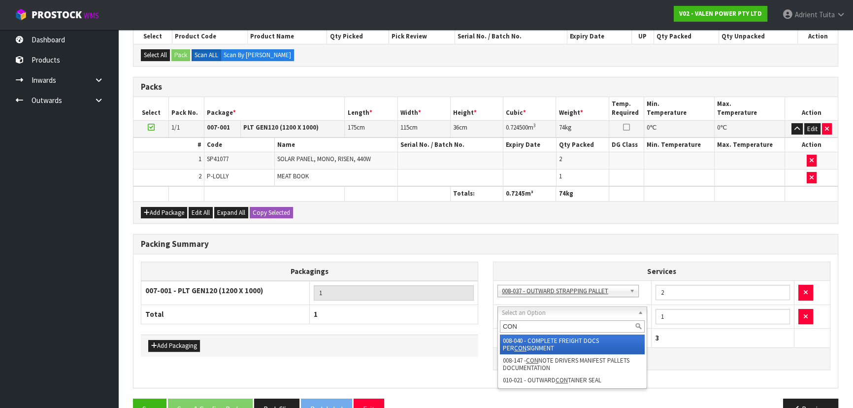
type input "CON"
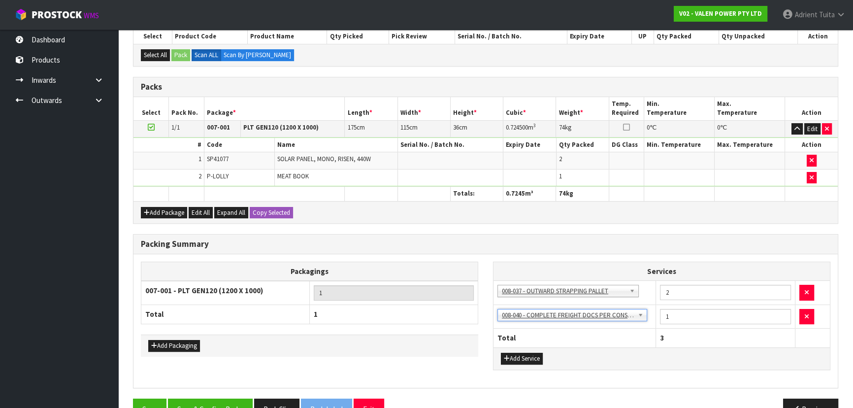
click at [177, 335] on div "Add Packaging" at bounding box center [309, 345] width 337 height 22
click at [177, 340] on button "Add Packaging" at bounding box center [174, 346] width 52 height 12
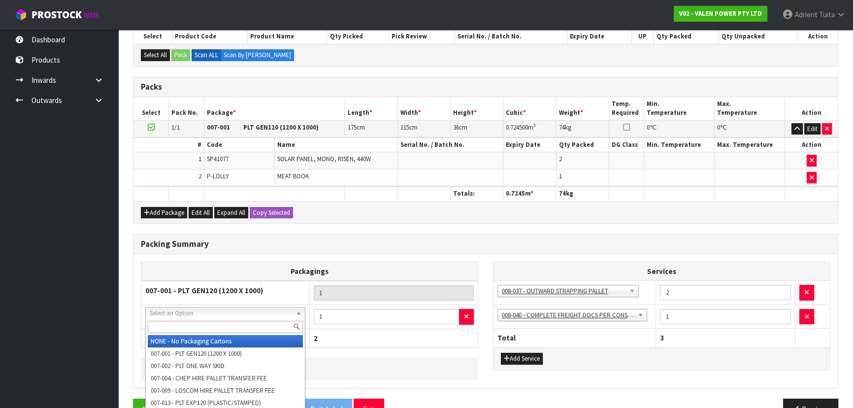
click at [195, 323] on input "text" at bounding box center [225, 326] width 155 height 12
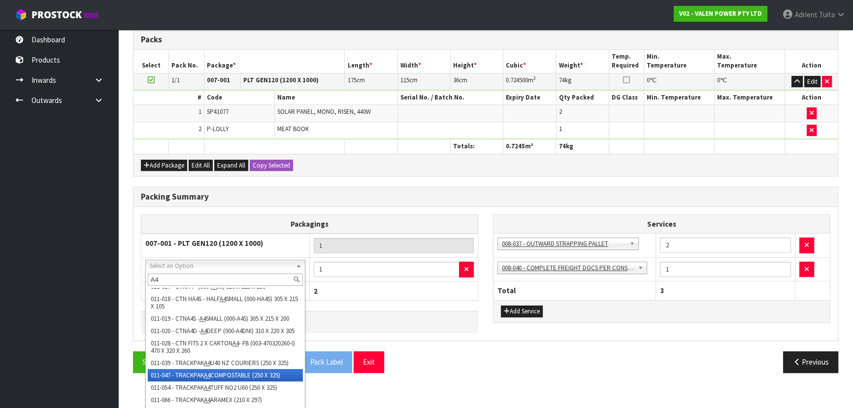
type input "A4"
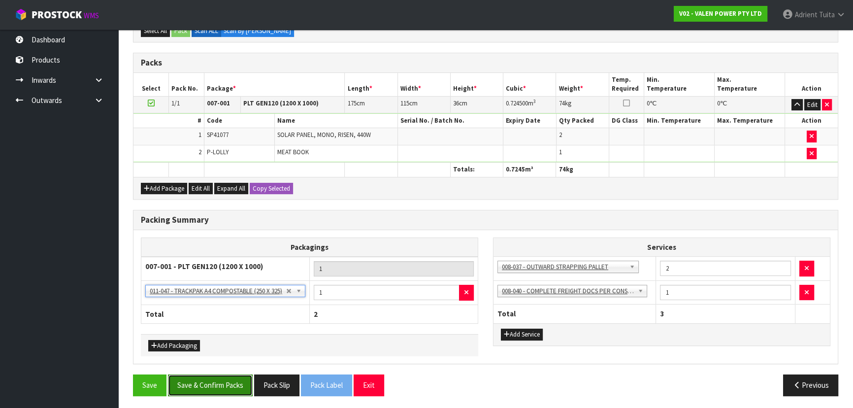
click at [211, 374] on button "Save & Confirm Packs" at bounding box center [210, 384] width 85 height 21
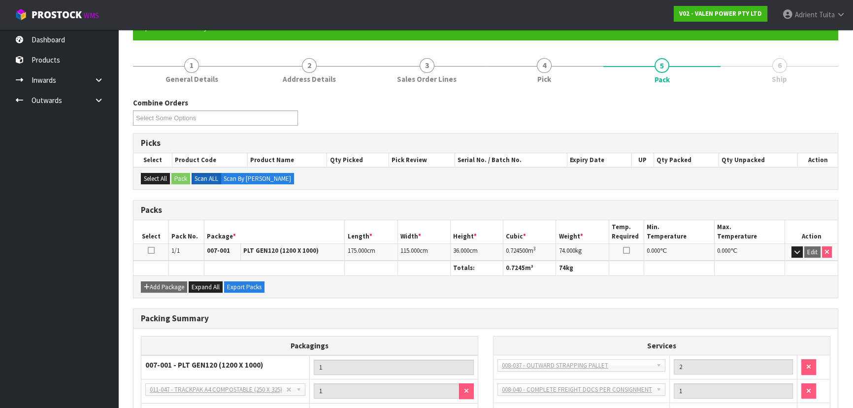
scroll to position [0, 0]
